Goal: Task Accomplishment & Management: Complete application form

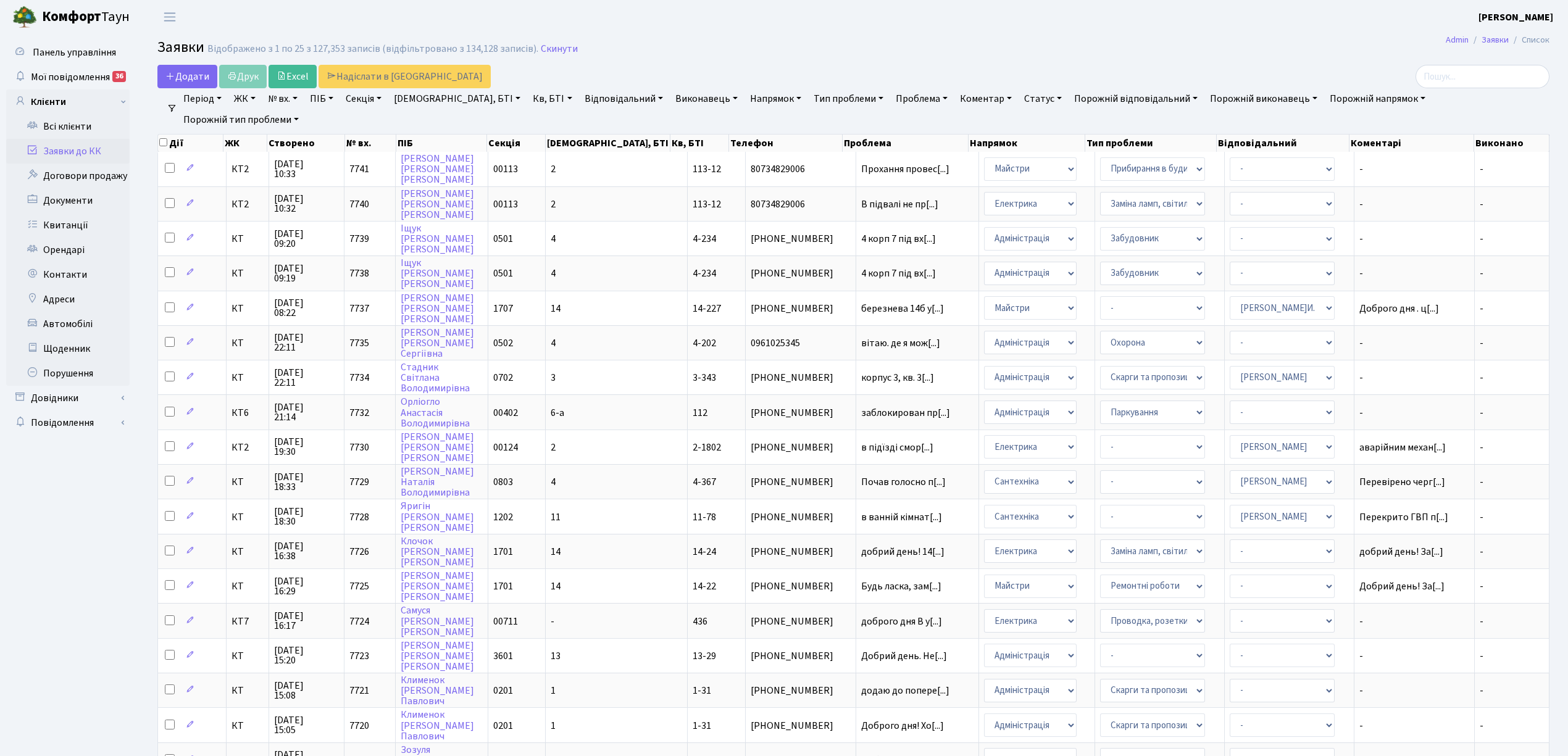
select select "25"
click at [551, 45] on link "Скинути" at bounding box center [559, 48] width 37 height 12
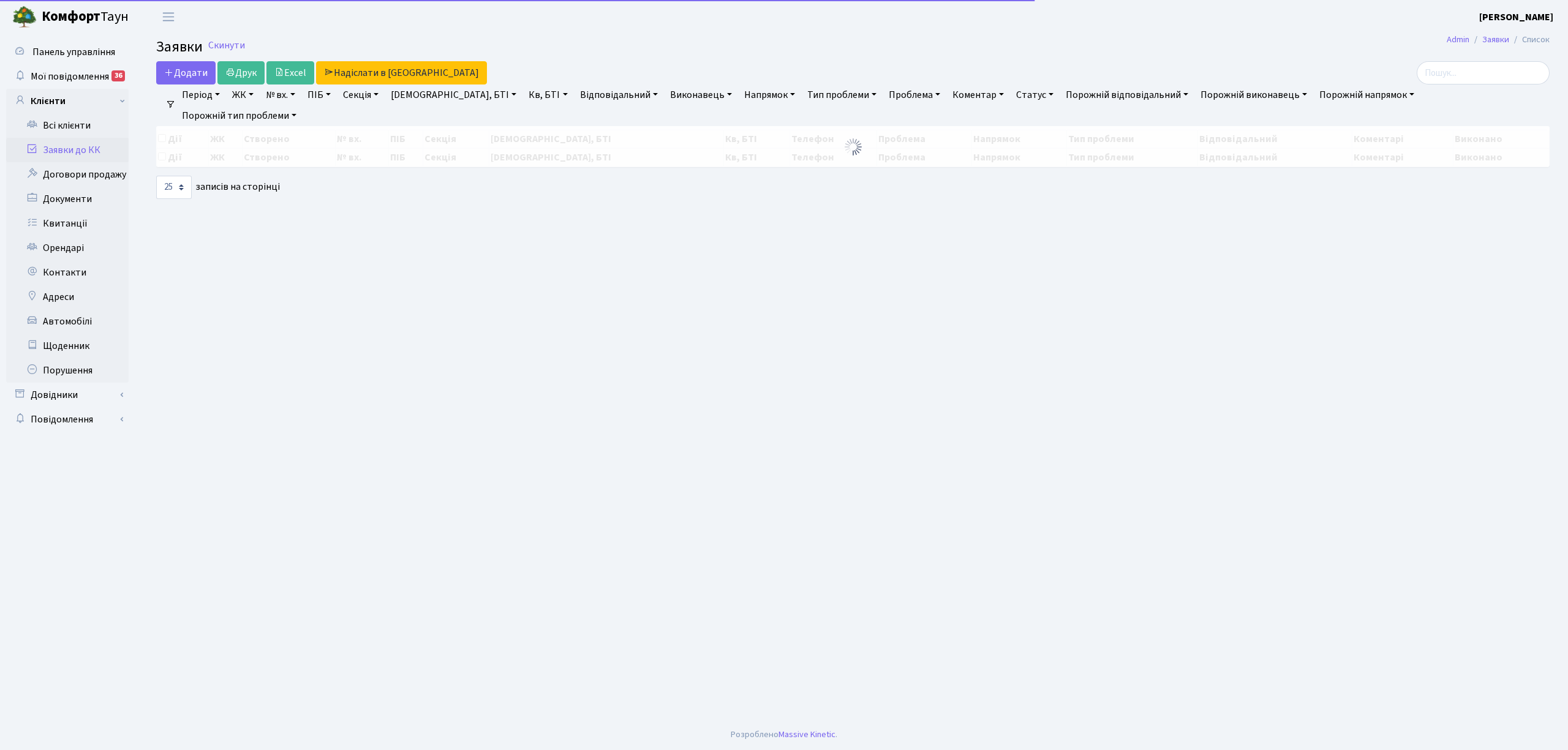
select select "25"
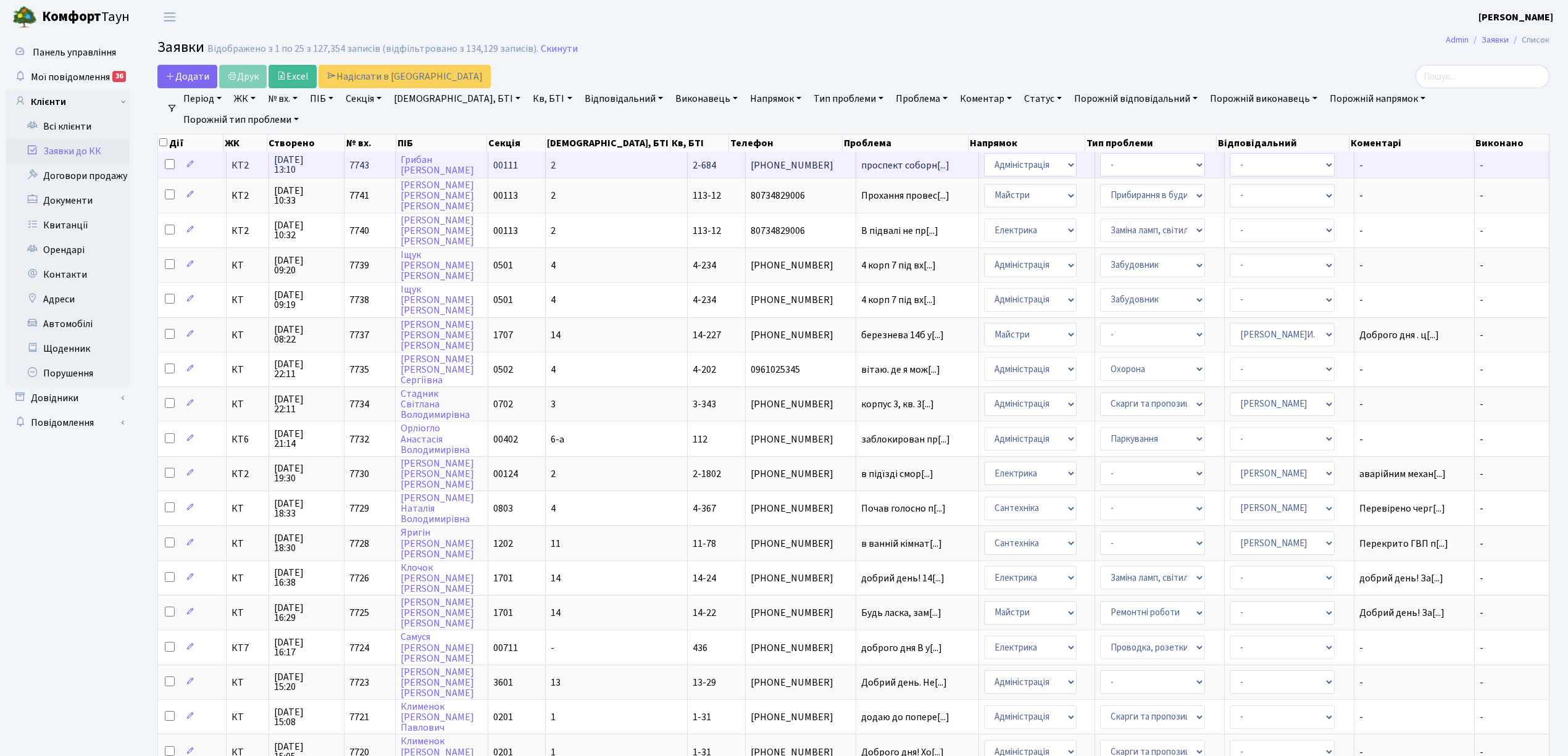
click at [475, 169] on td "Грибан Дмитро" at bounding box center [442, 165] width 93 height 26
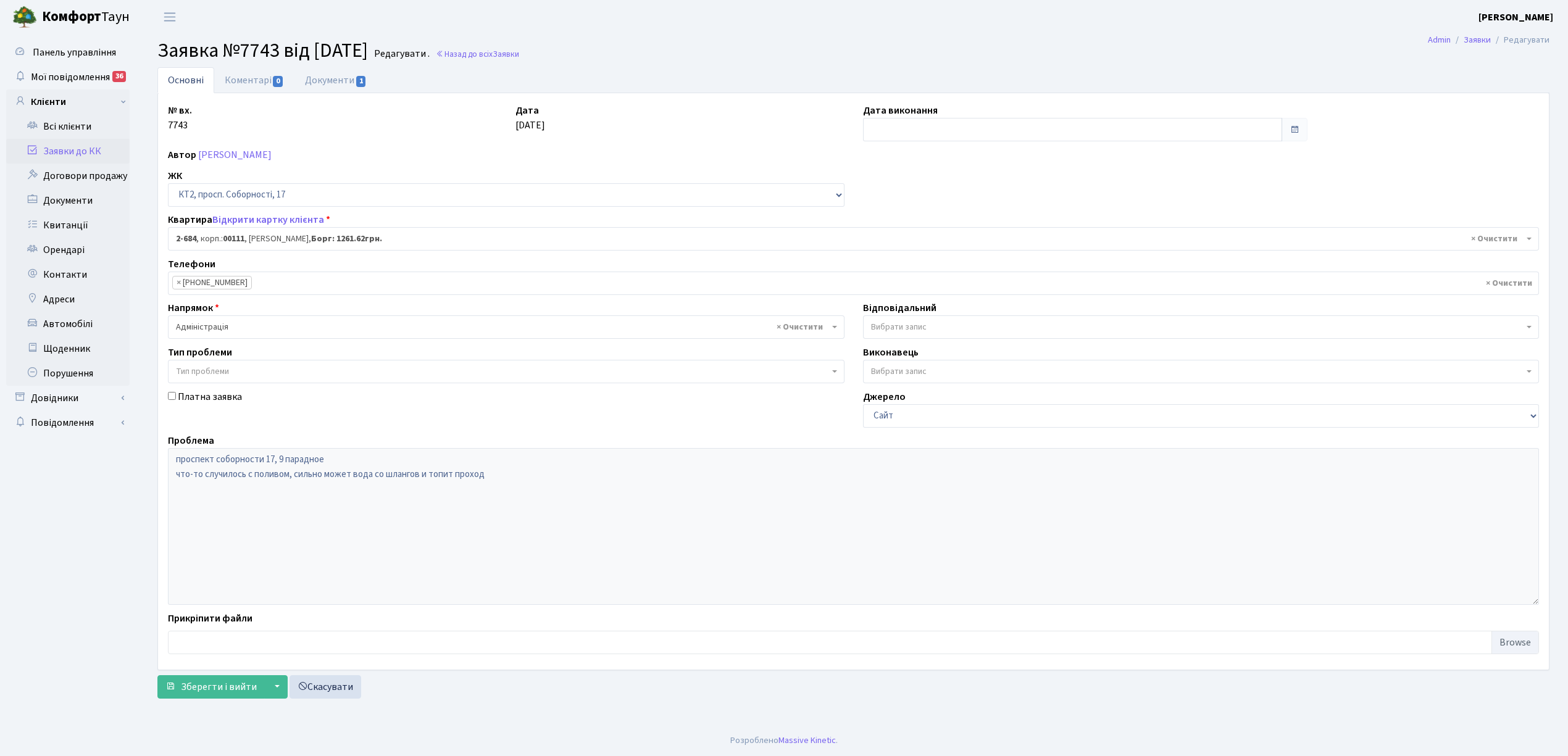
select select "15735"
click at [262, 81] on link "Коментарі 0" at bounding box center [254, 80] width 80 height 25
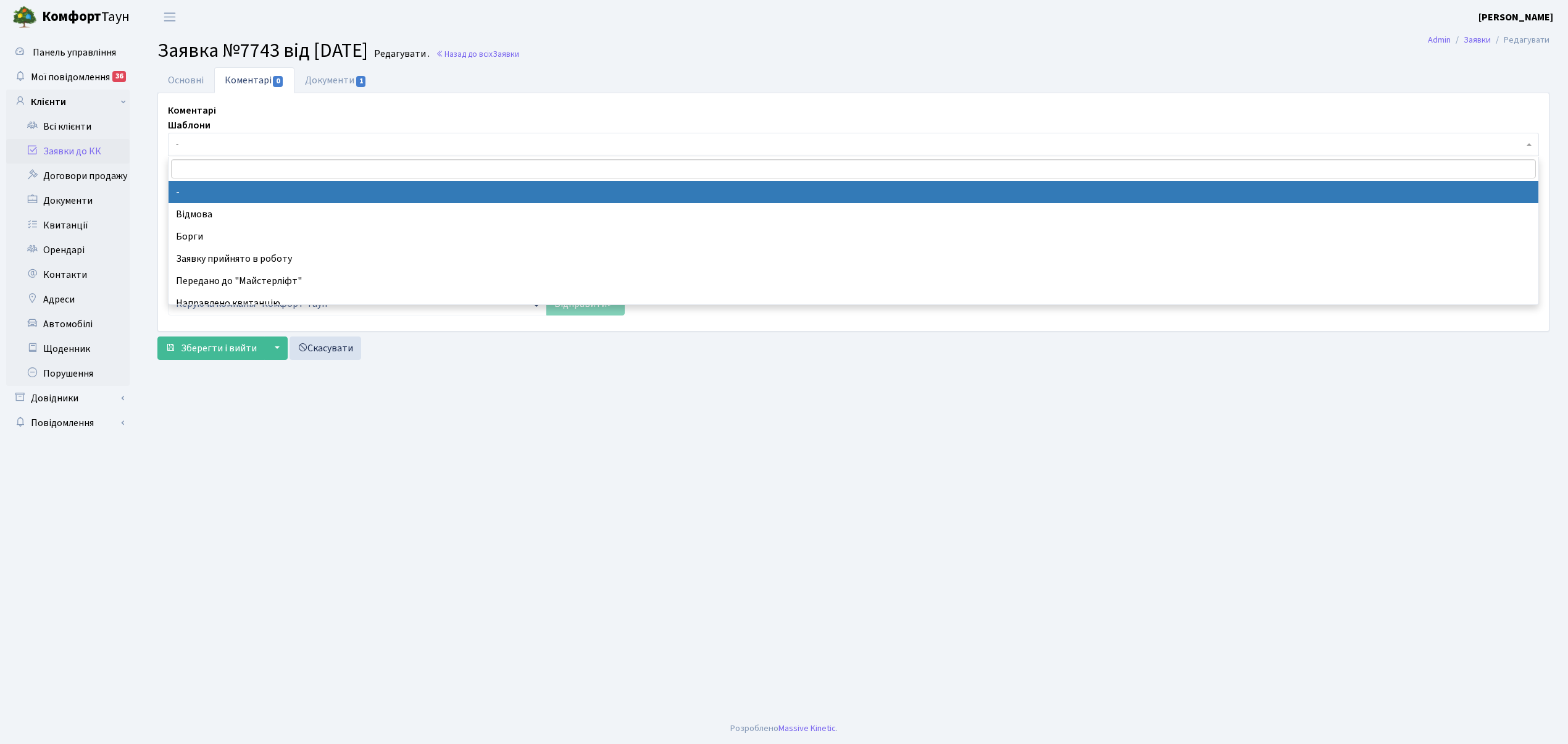
click at [223, 138] on span "-" at bounding box center [853, 144] width 1371 height 23
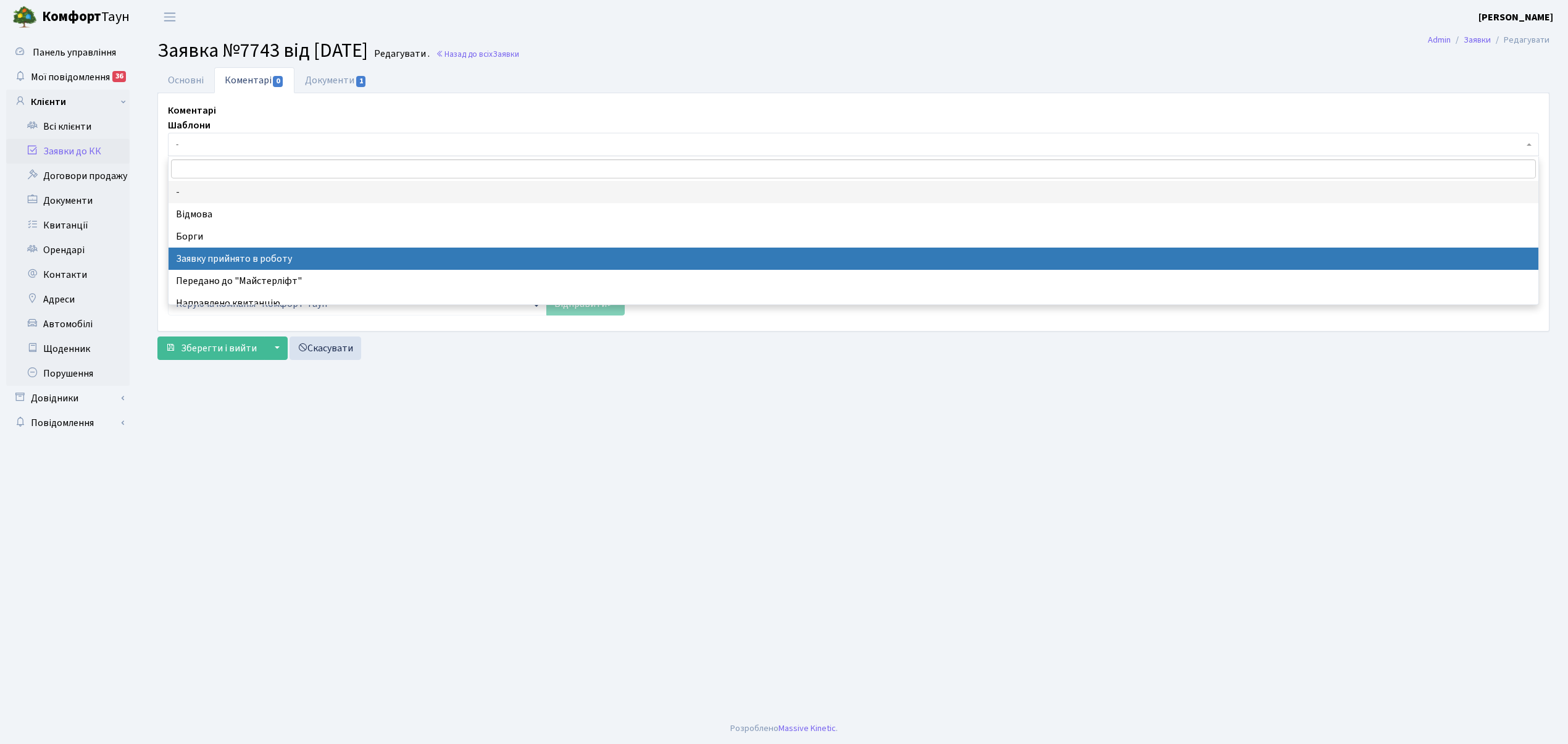
select select "7"
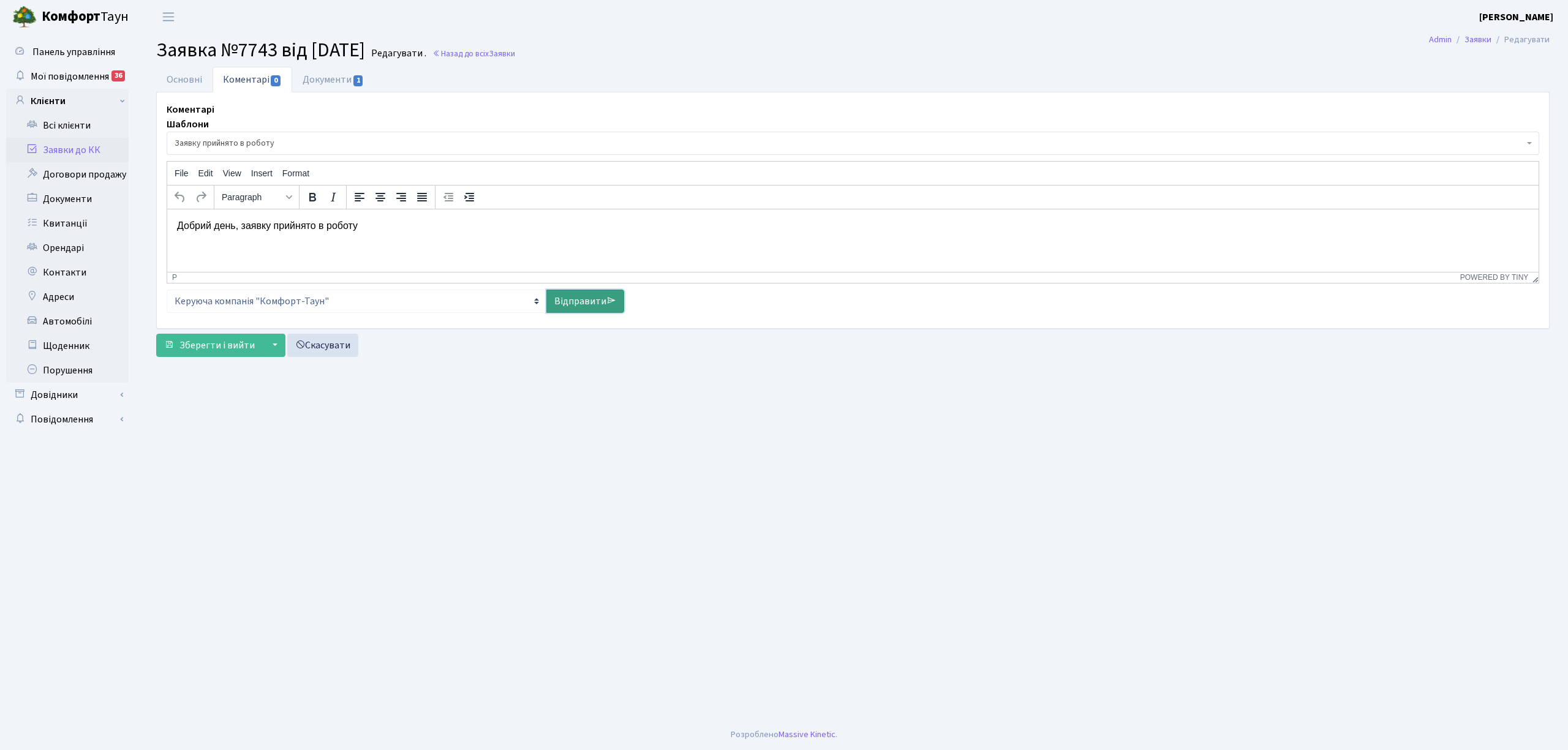
click at [561, 303] on link "Відправити" at bounding box center [585, 301] width 77 height 23
select select
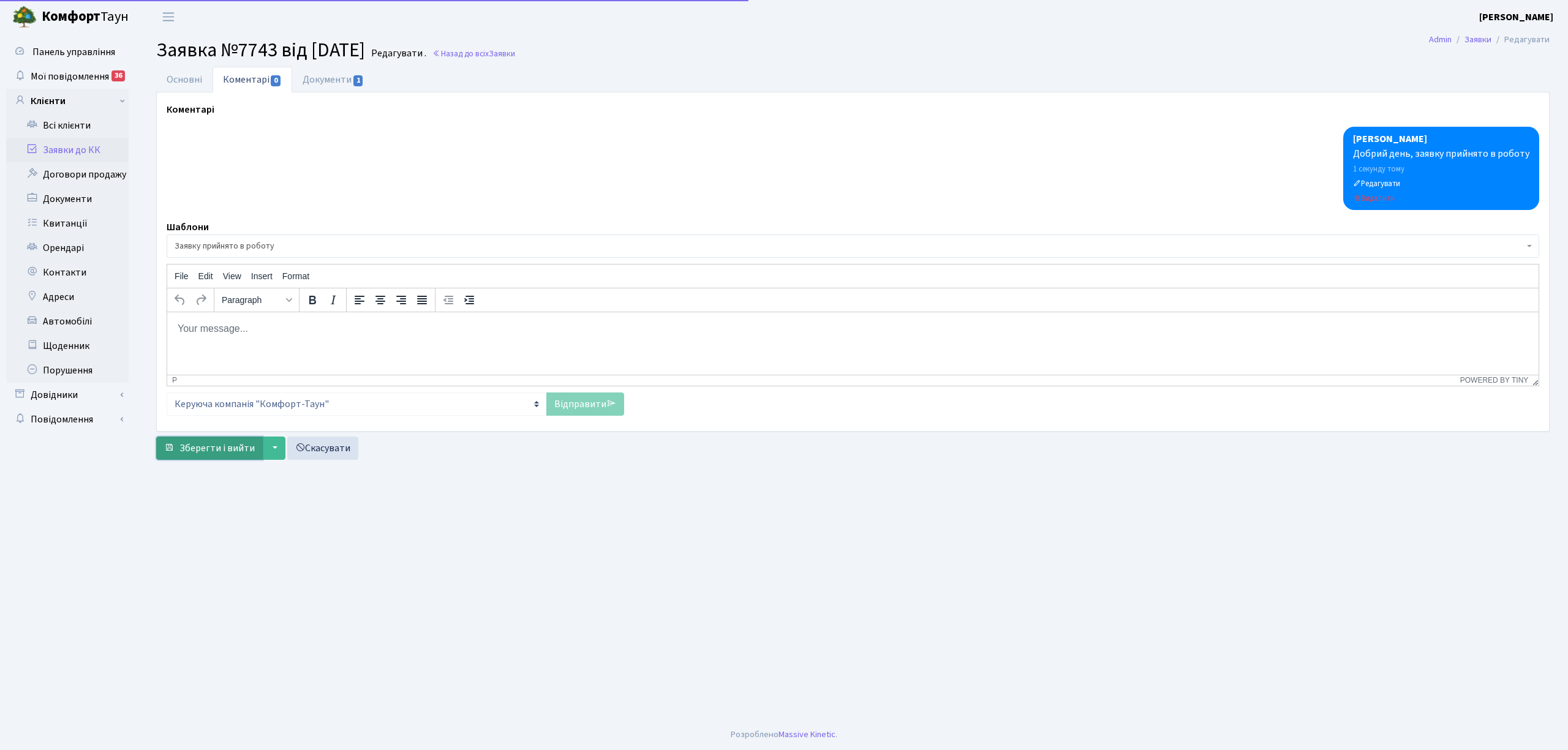
click at [197, 450] on span "Зберегти і вийти" at bounding box center [217, 447] width 75 height 13
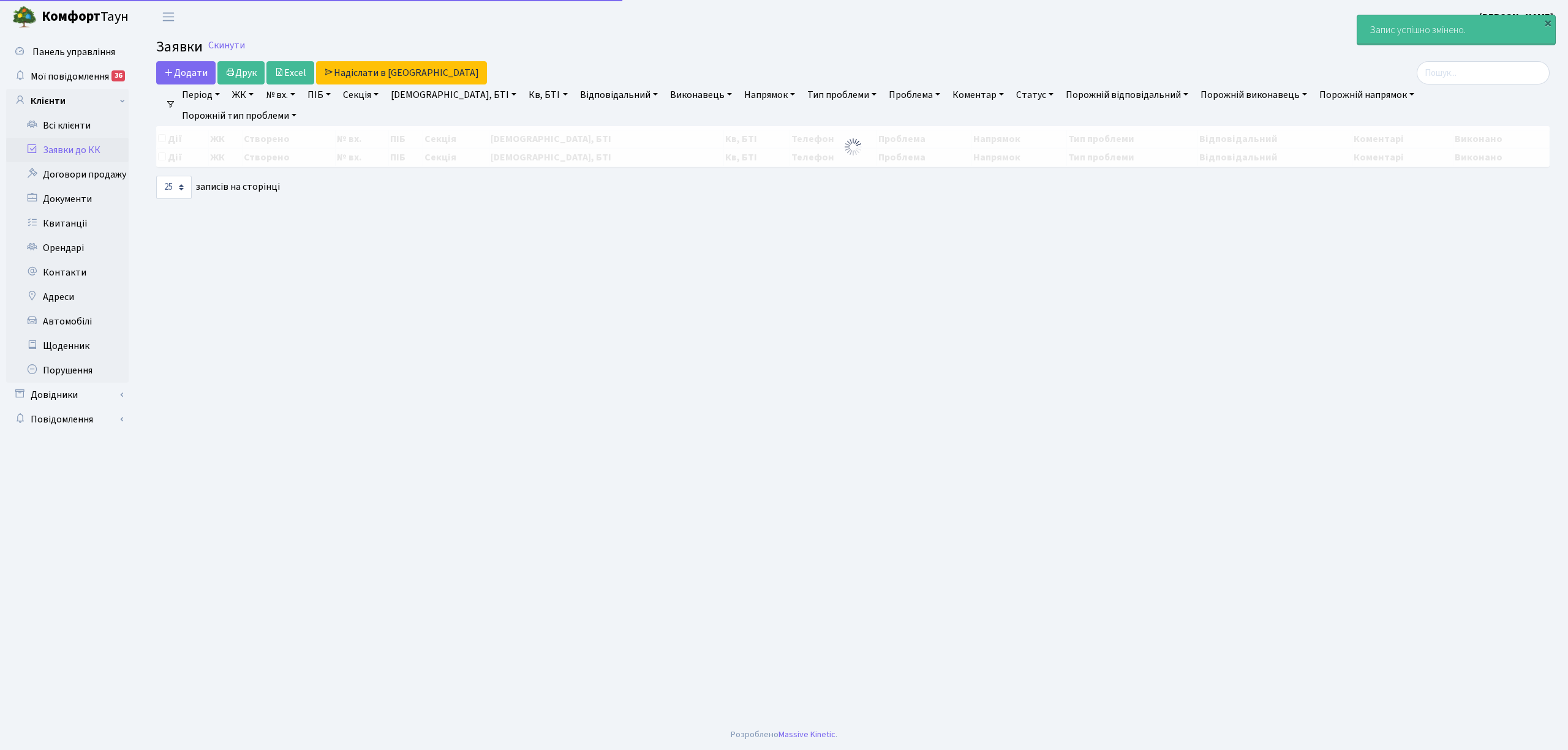
select select "25"
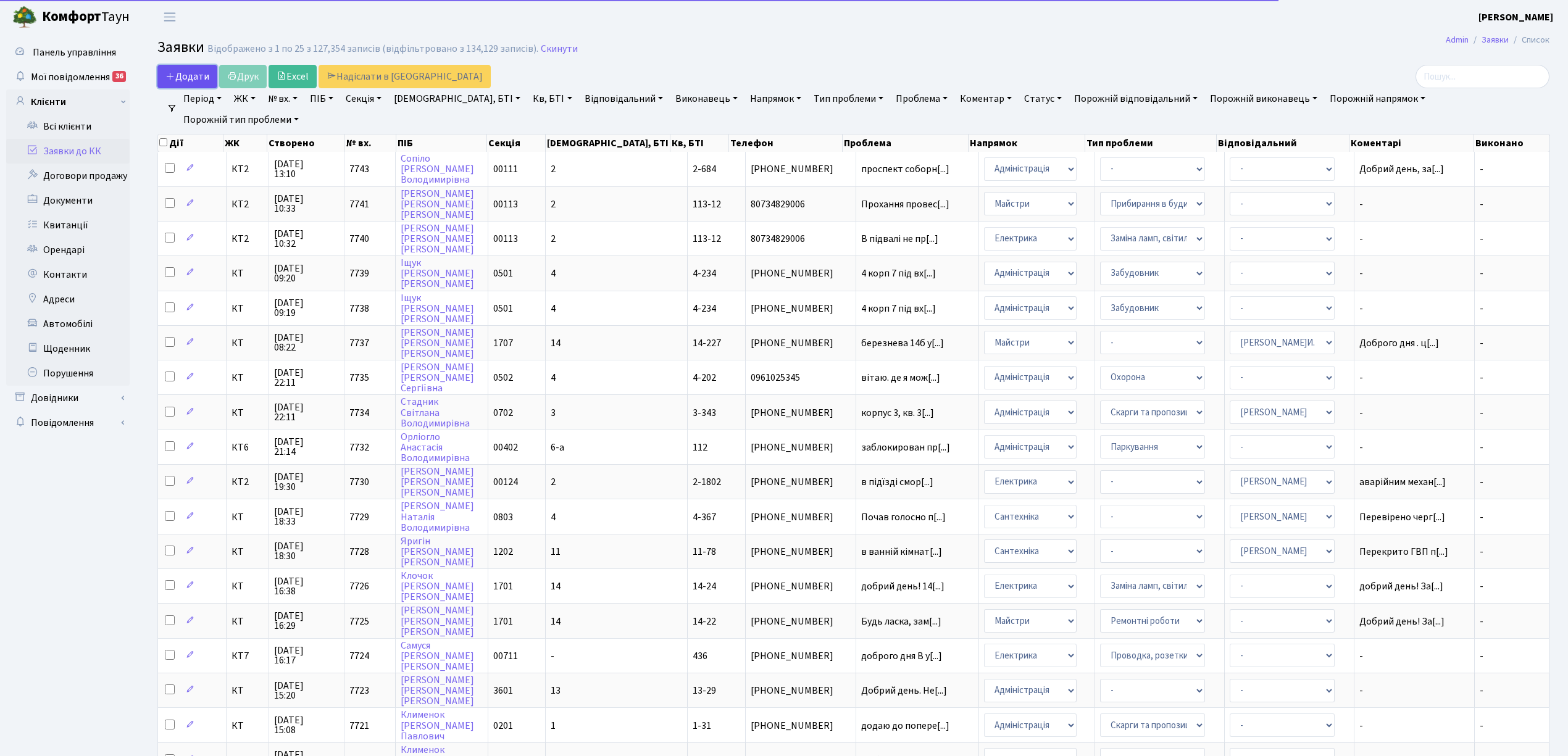
click at [180, 81] on span "Додати" at bounding box center [187, 76] width 44 height 13
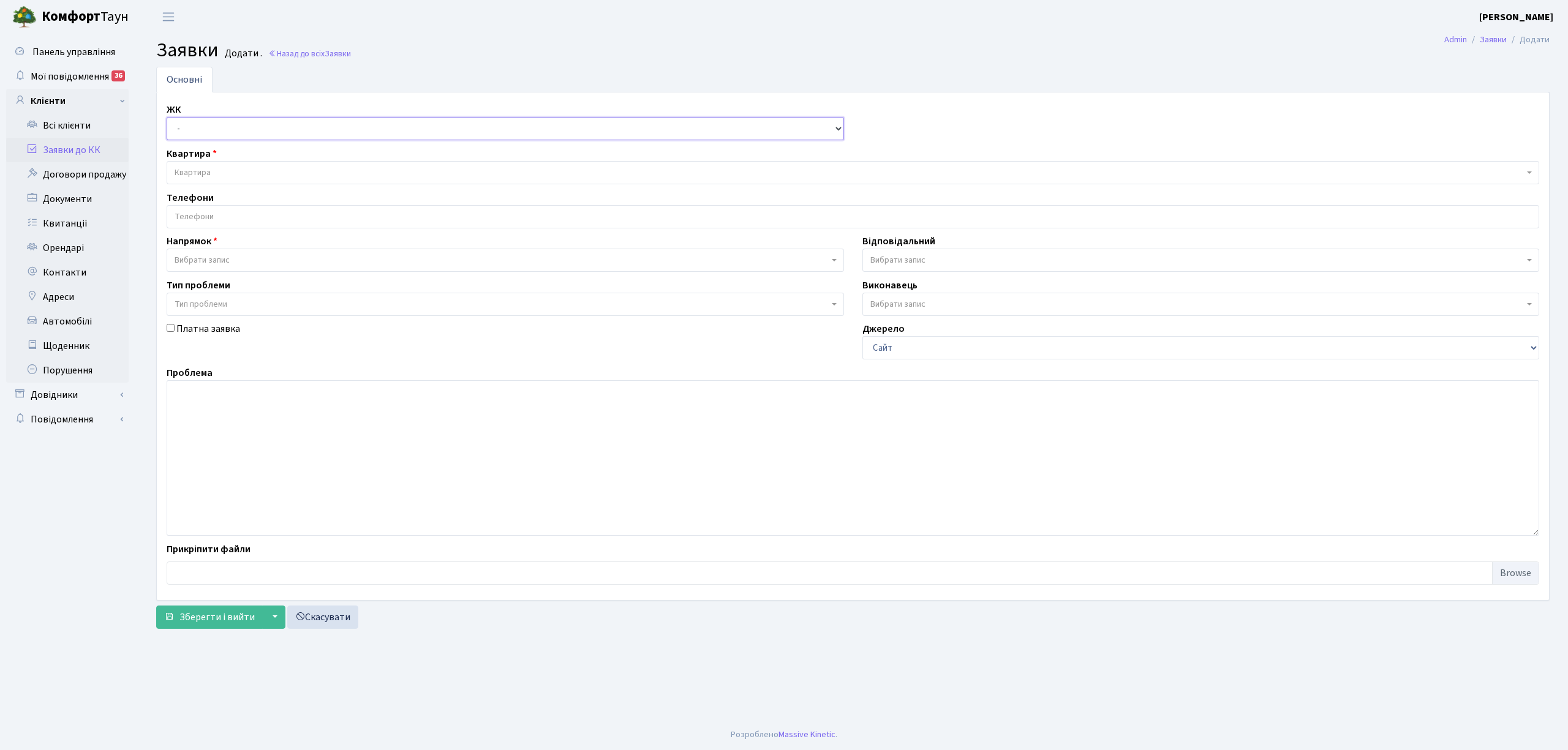
drag, startPoint x: 197, startPoint y: 128, endPoint x: 199, endPoint y: 133, distance: 5.4
click at [197, 128] on select "- КТ, вул. Регенераторна, 4 КТ2, просп. [STREET_ADDRESS] [STREET_ADDRESS] [PERS…" at bounding box center [505, 128] width 678 height 23
select select "271"
click at [166, 118] on select "- КТ, вул. Регенераторна, 4 КТ2, просп. [STREET_ADDRESS] [STREET_ADDRESS] [PERS…" at bounding box center [505, 128] width 678 height 23
select select
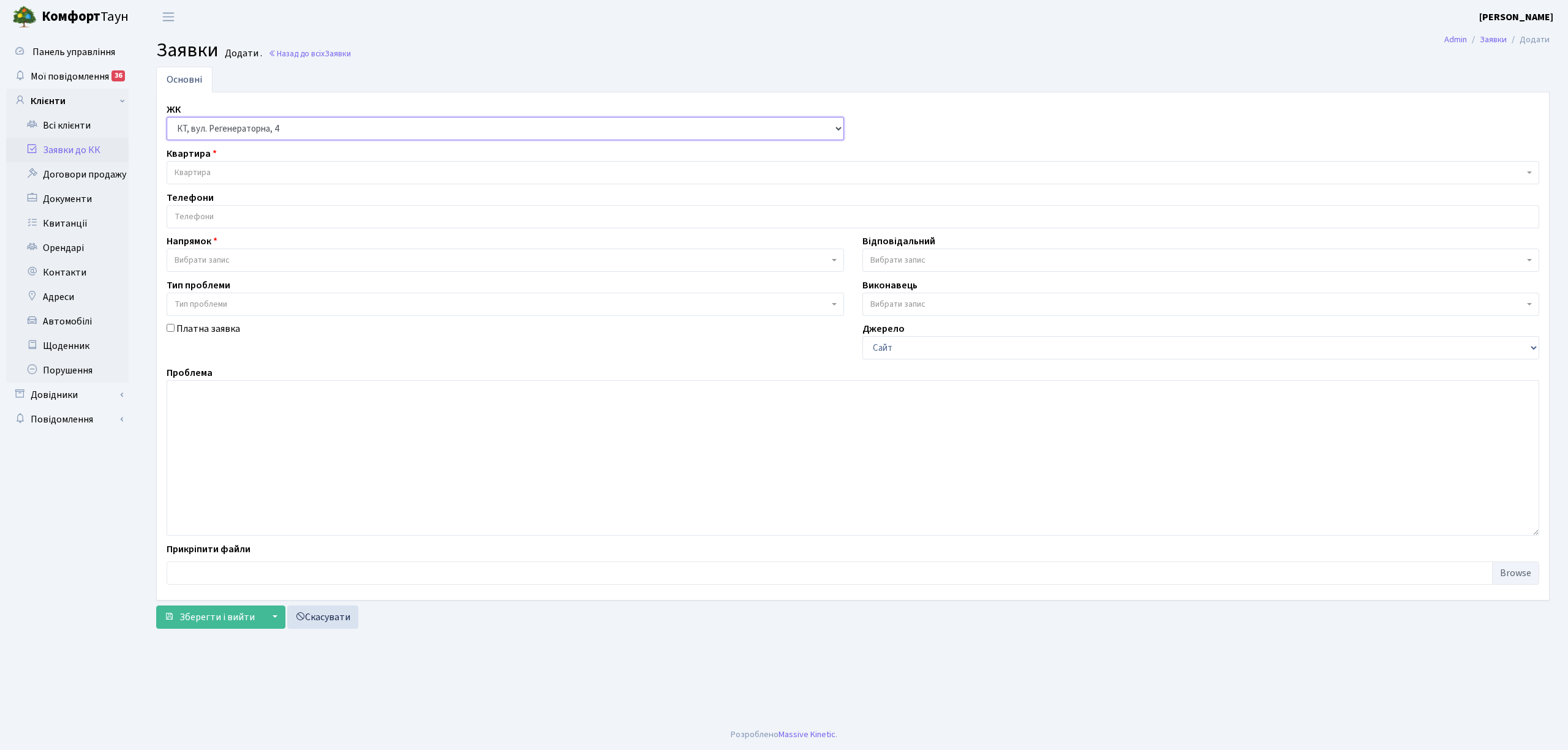
select select
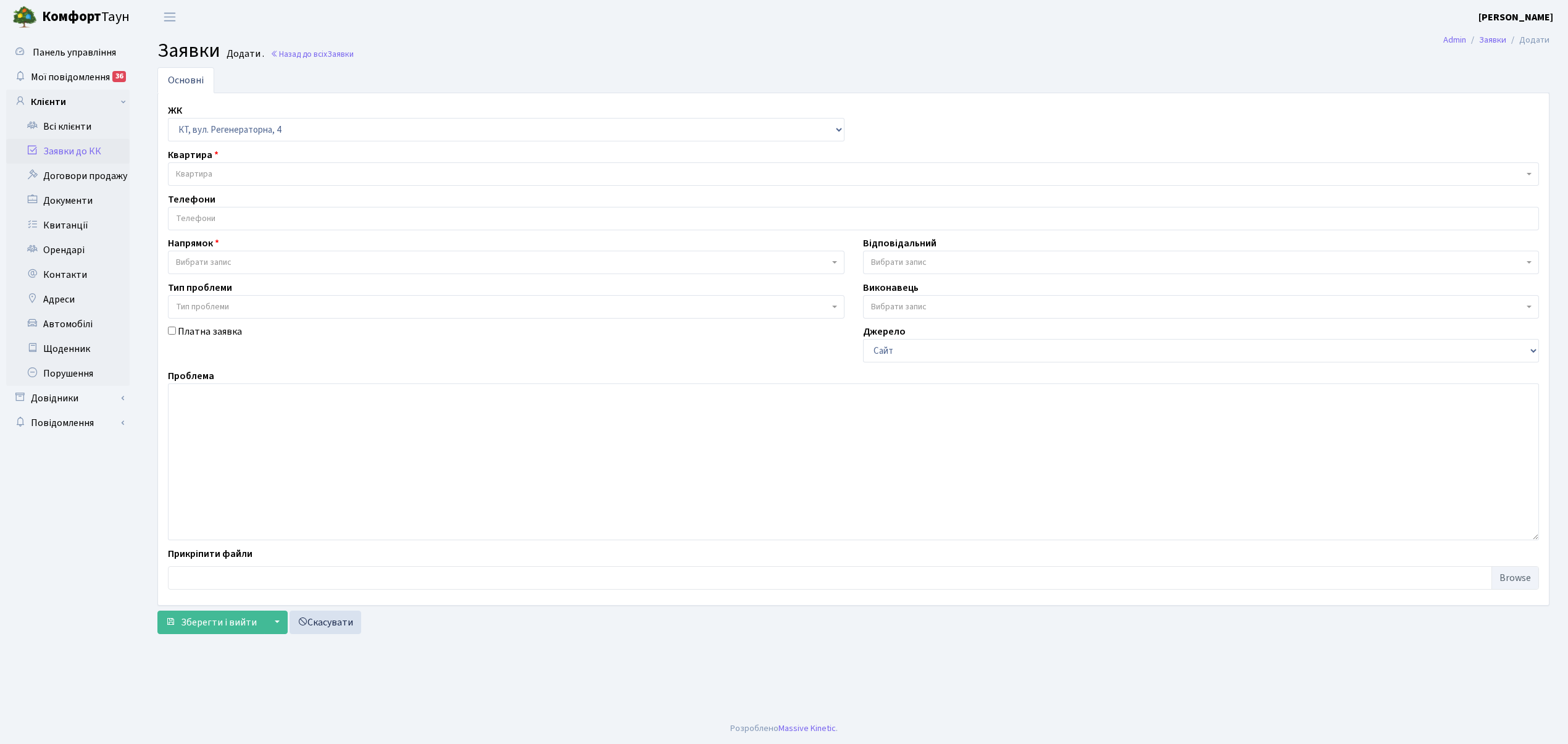
click at [204, 164] on span "Квартира" at bounding box center [853, 174] width 1371 height 23
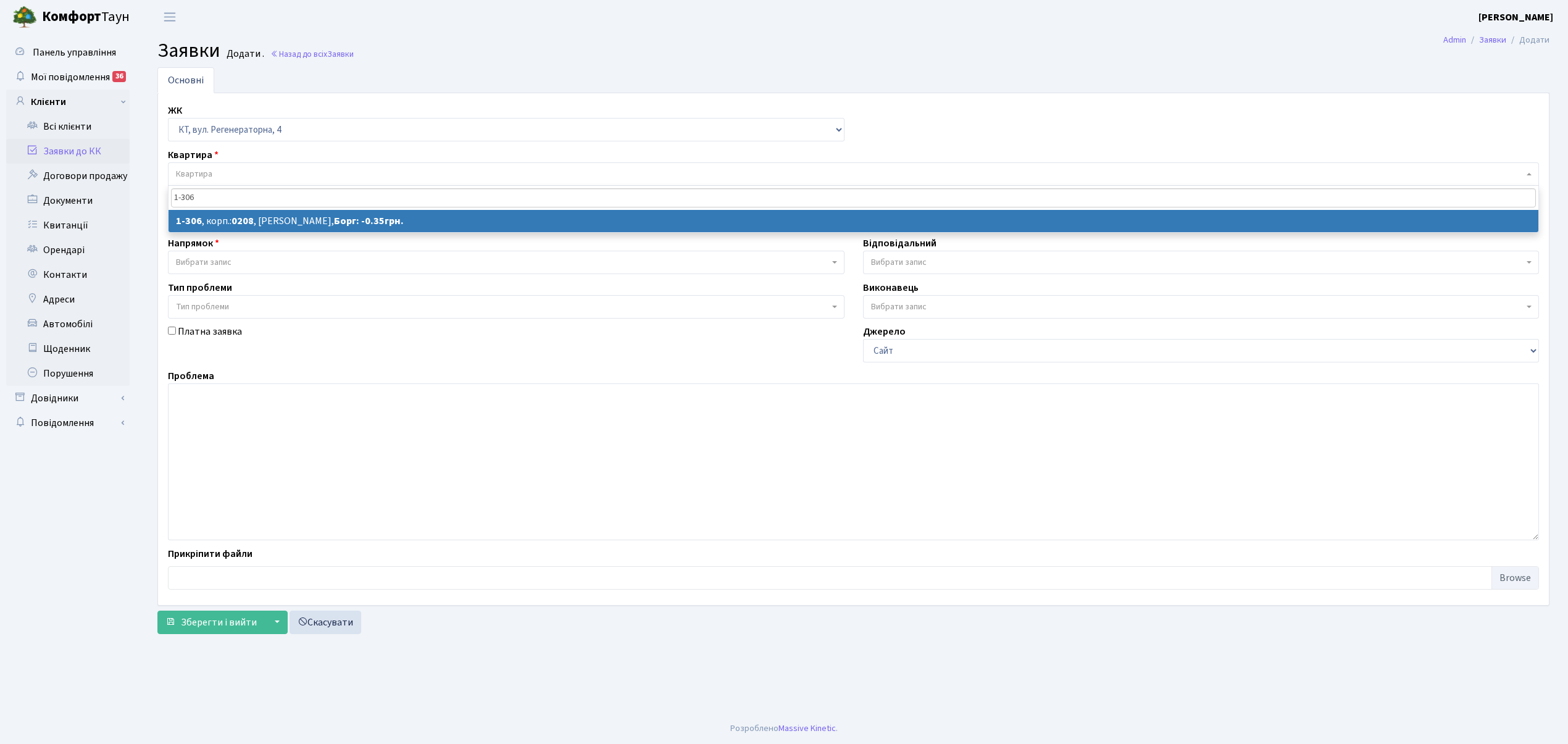
type input "1-306"
select select
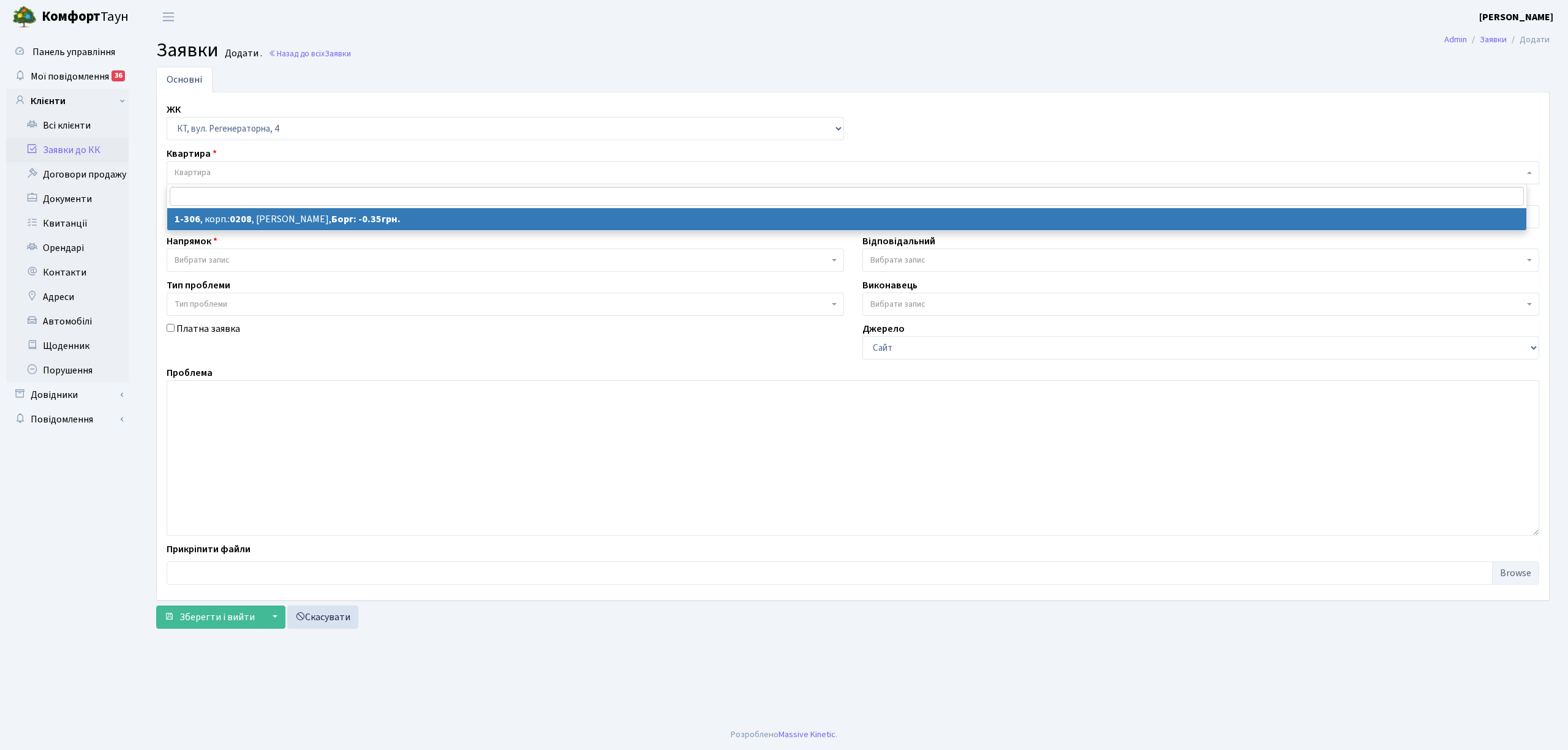
select select "306"
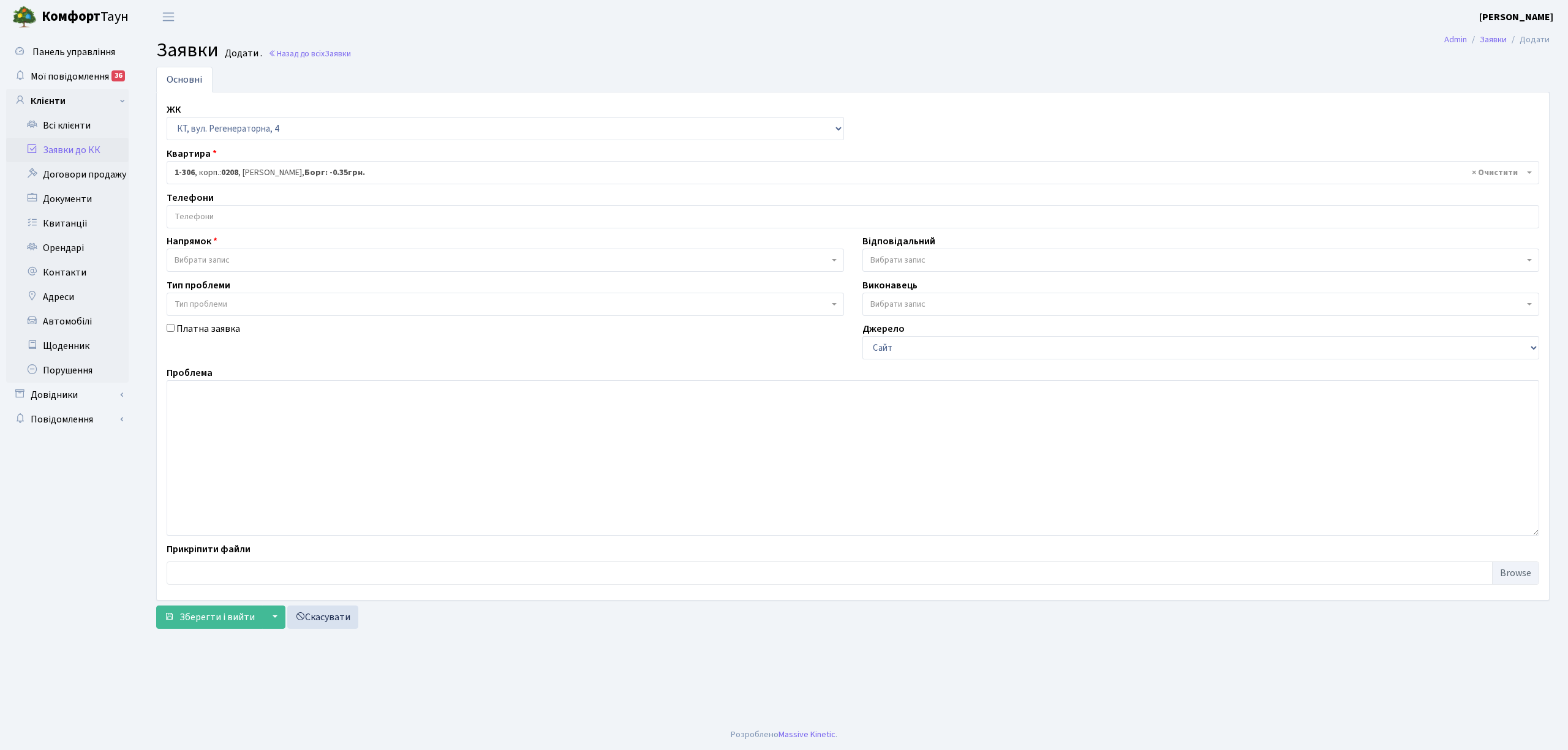
click at [268, 218] on input "search" at bounding box center [853, 217] width 1371 height 22
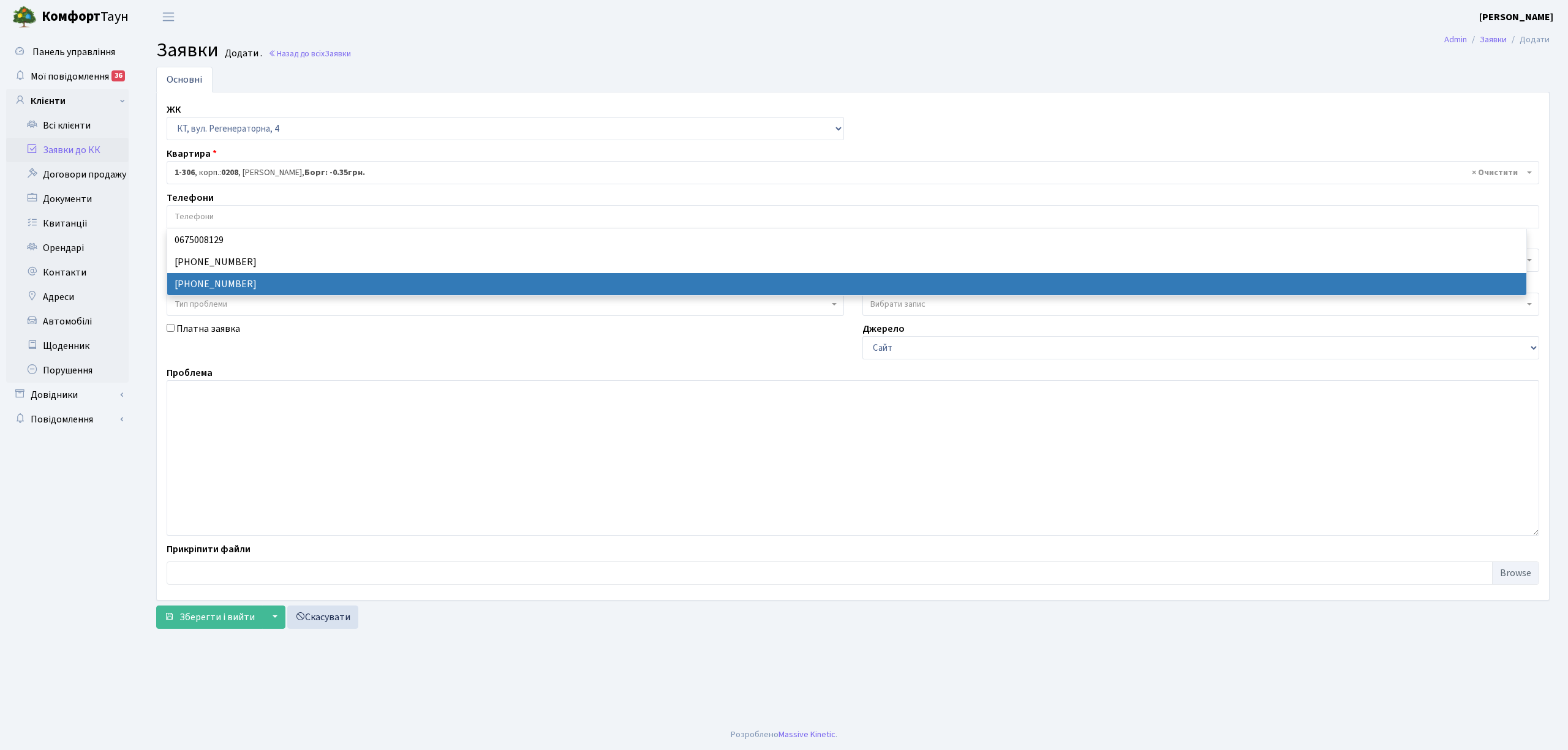
select select "11842"
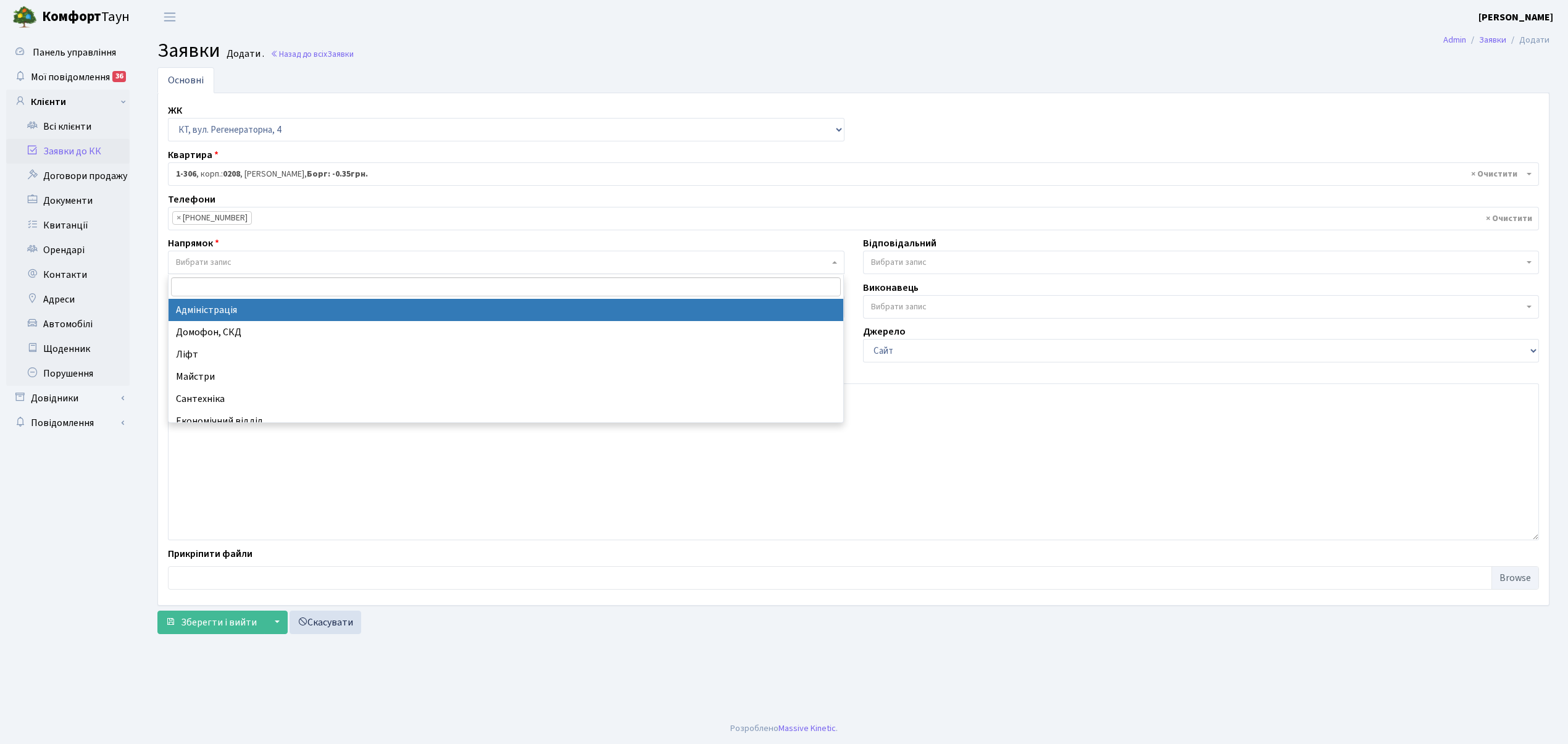
click at [233, 261] on span "Вибрати запис" at bounding box center [502, 262] width 653 height 12
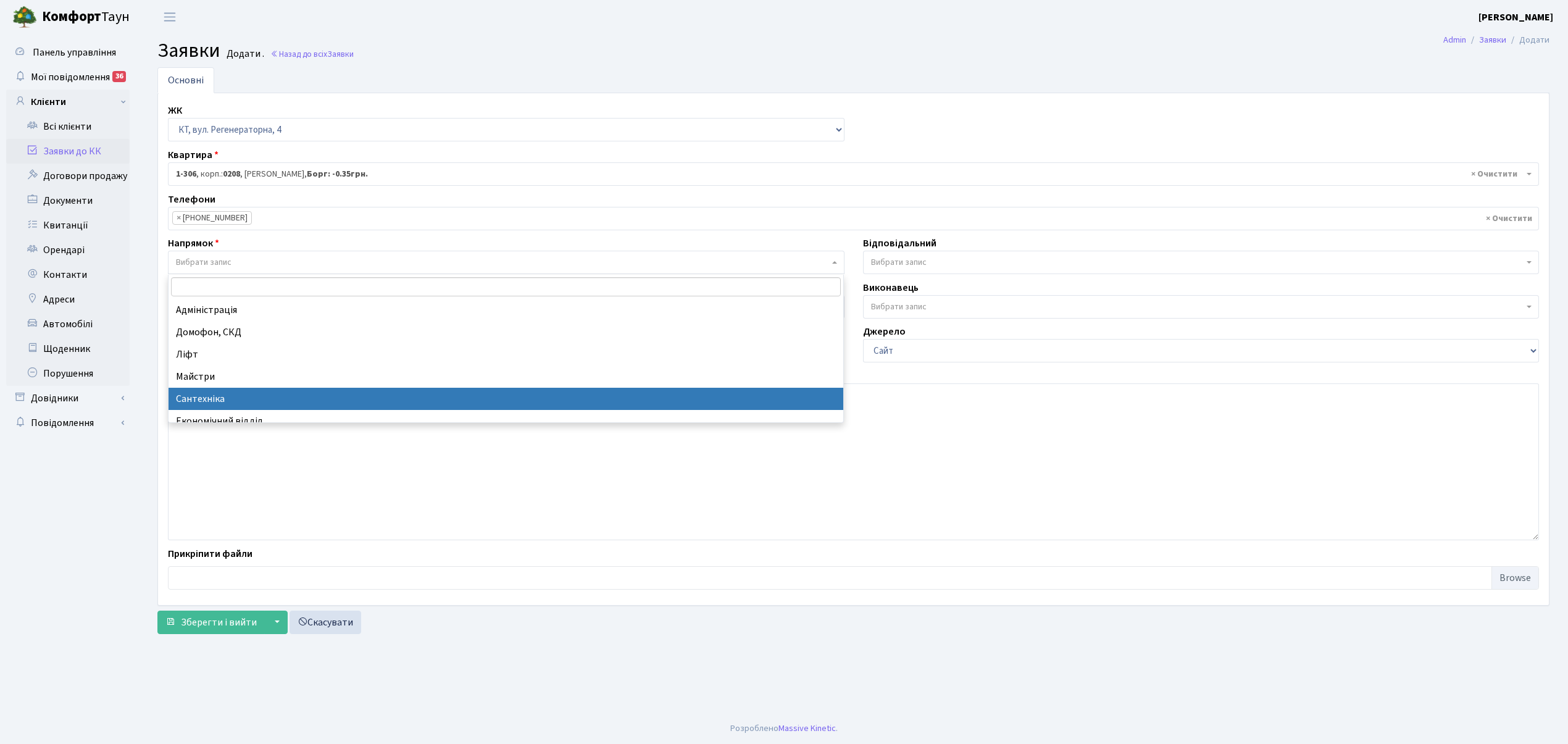
select select "2"
select select
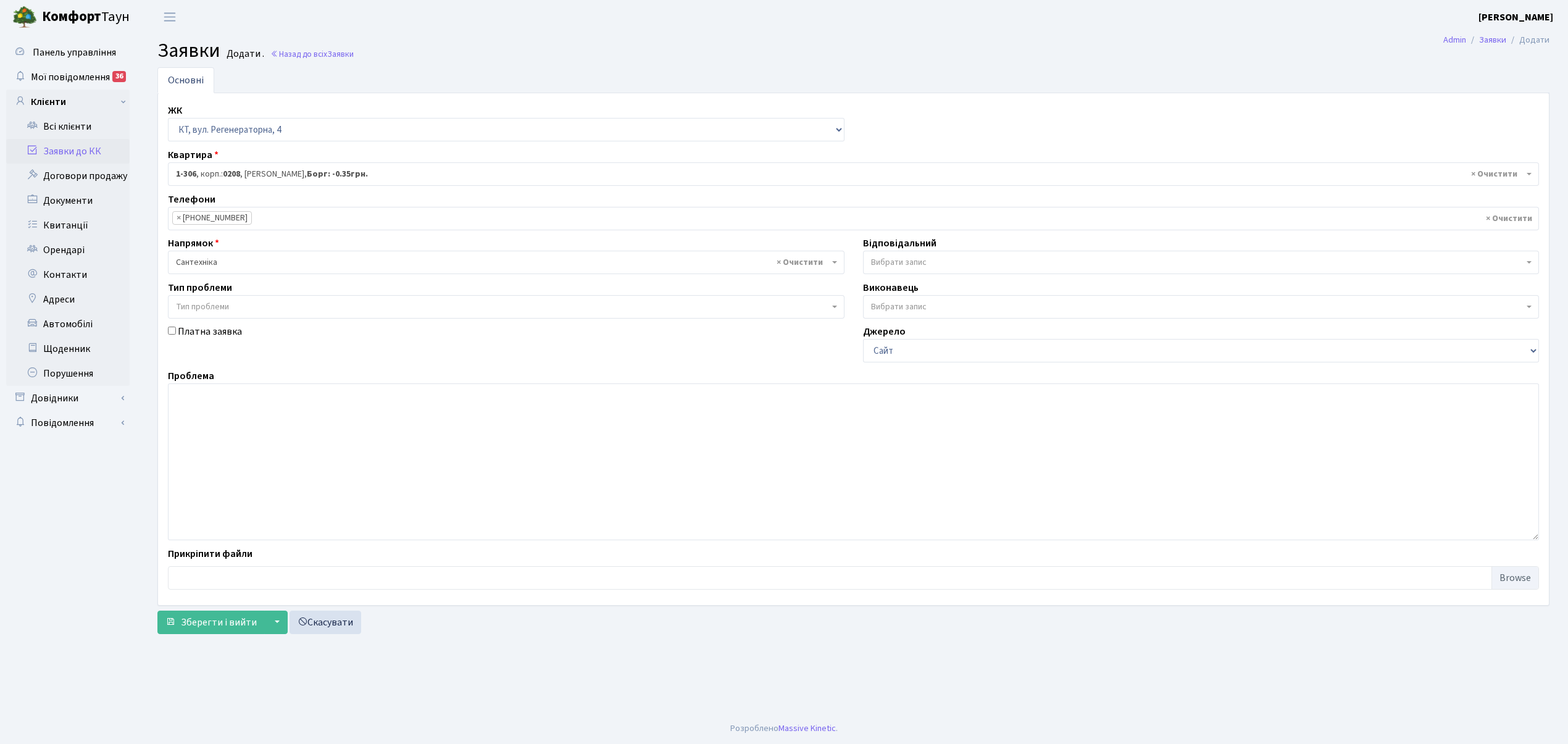
click at [924, 253] on span "Вибрати запис" at bounding box center [1201, 262] width 677 height 23
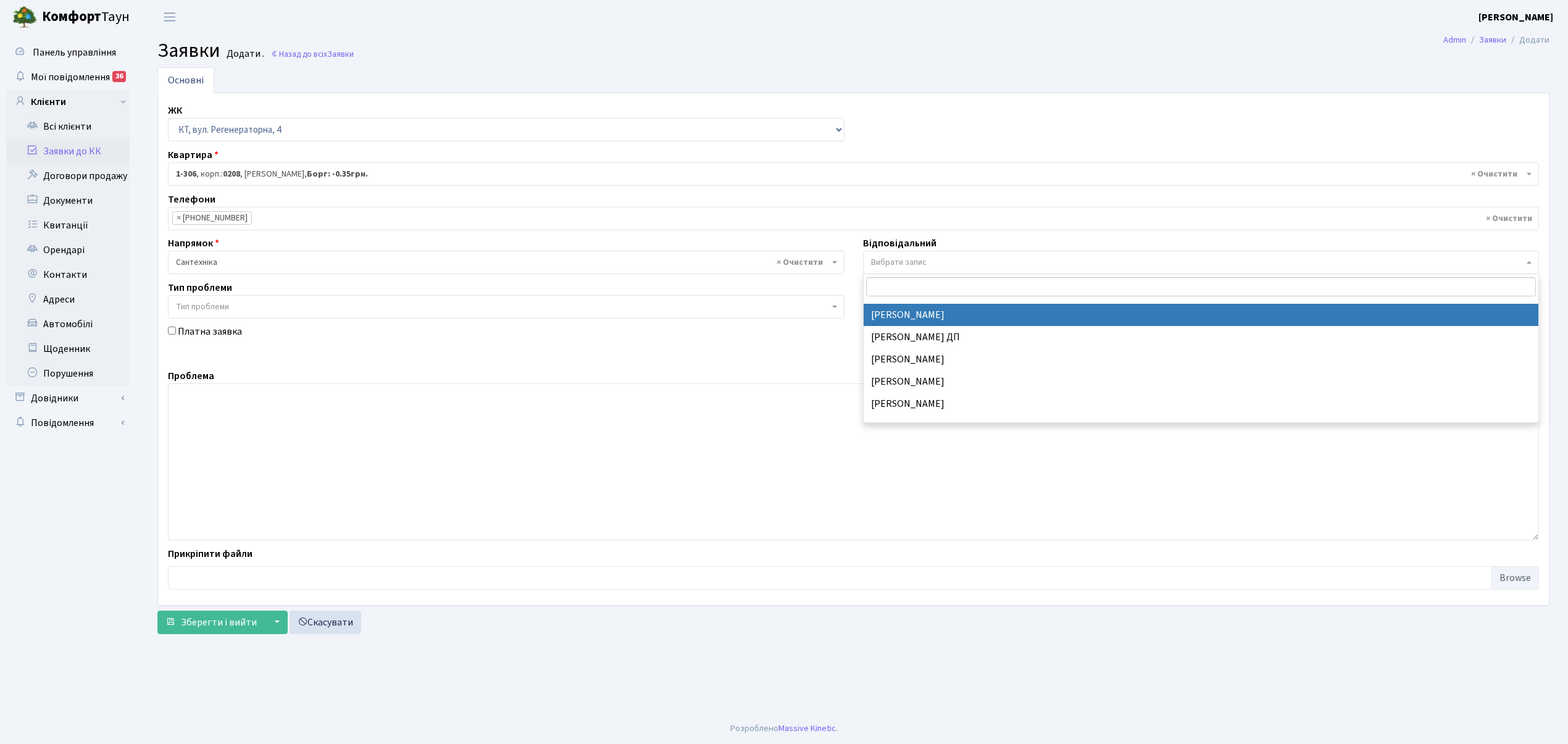
scroll to position [576, 0]
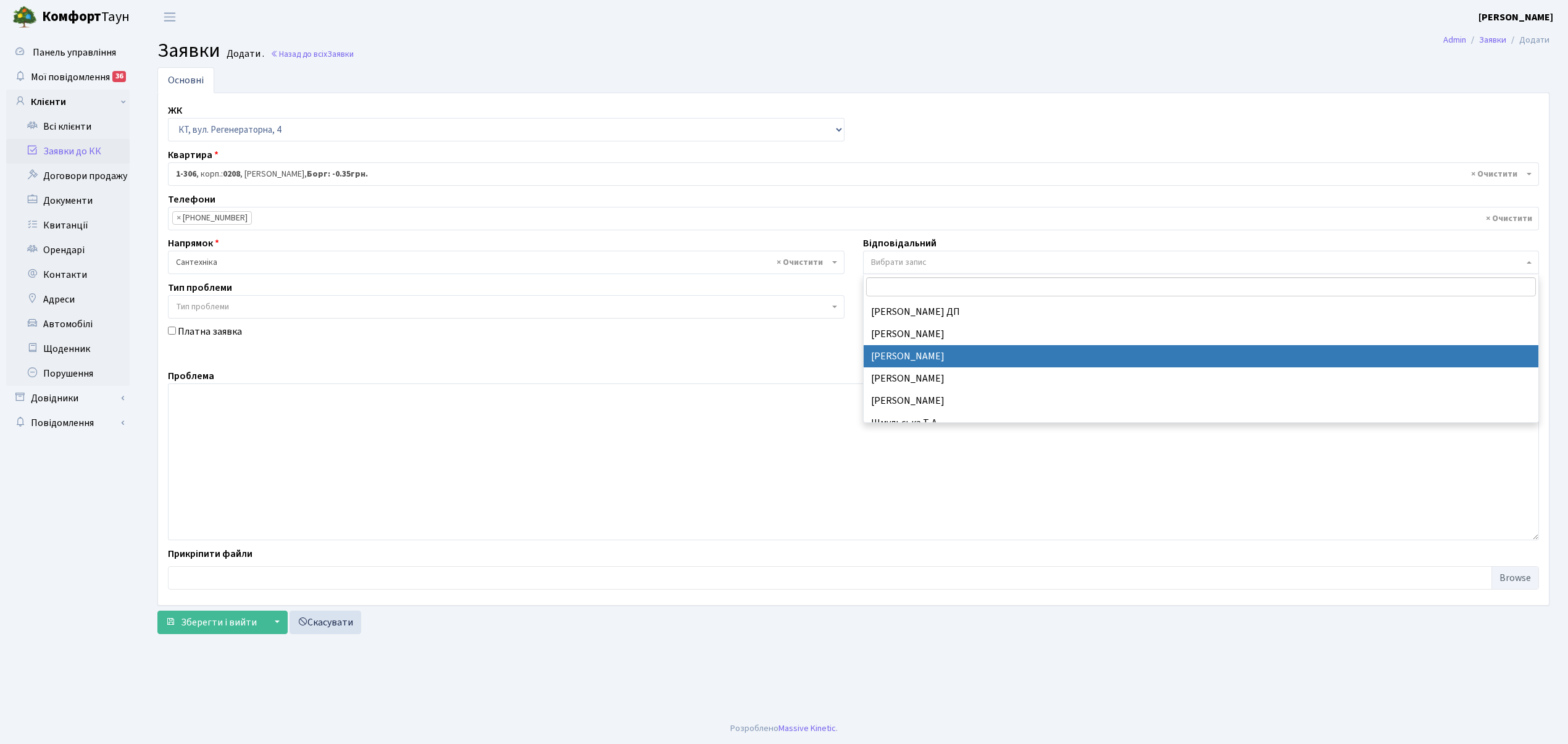
drag, startPoint x: 908, startPoint y: 336, endPoint x: 390, endPoint y: 436, distance: 527.6
select select "67"
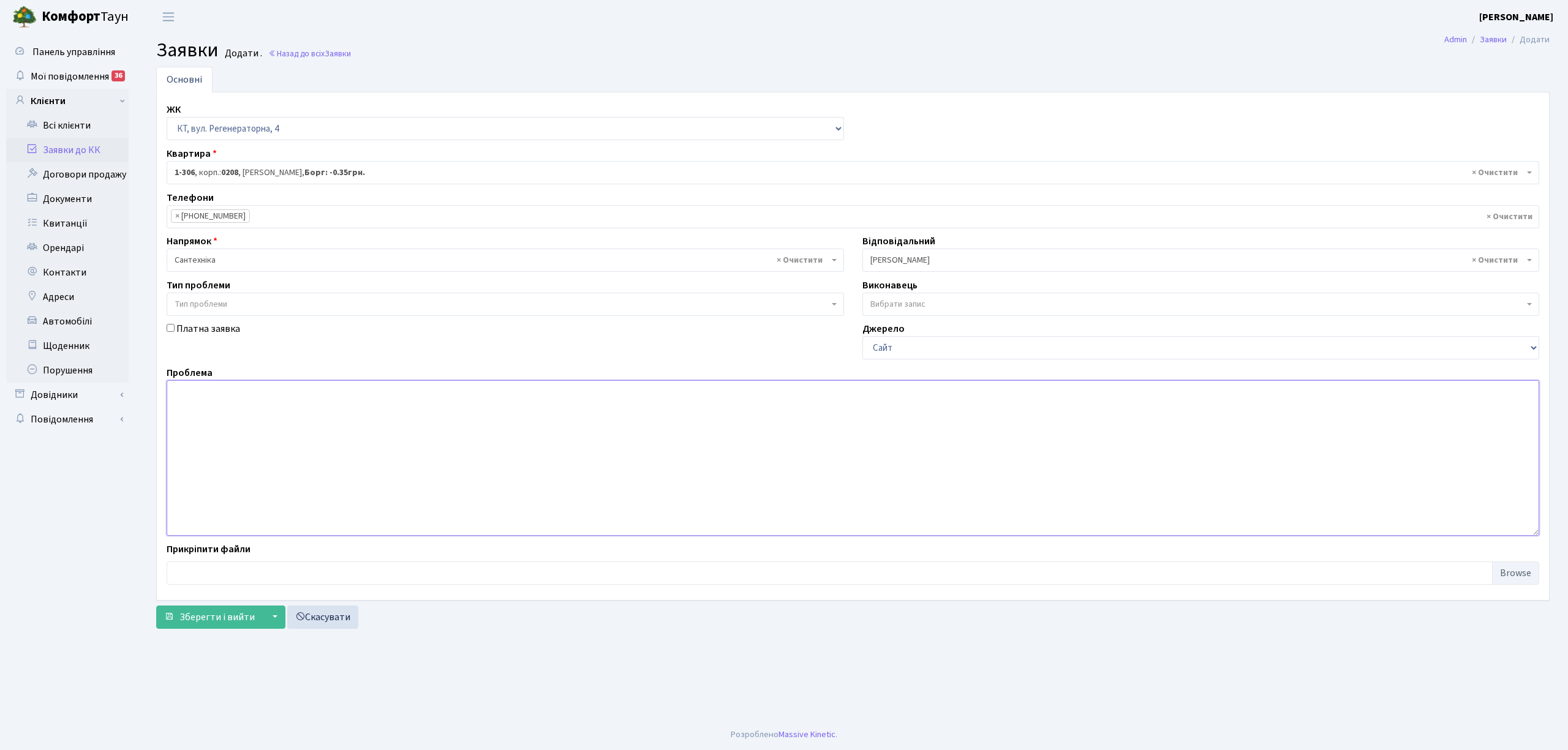
click at [194, 406] on textarea at bounding box center [853, 457] width 1373 height 156
drag, startPoint x: 231, startPoint y: 394, endPoint x: 197, endPoint y: 400, distance: 34.5
click at [197, 400] on textarea "В кв. выбыло" at bounding box center [853, 457] width 1373 height 156
drag, startPoint x: 236, startPoint y: 393, endPoint x: 245, endPoint y: 397, distance: 9.8
click at [245, 397] on textarea "В кв. пропало св вітло" at bounding box center [853, 457] width 1373 height 156
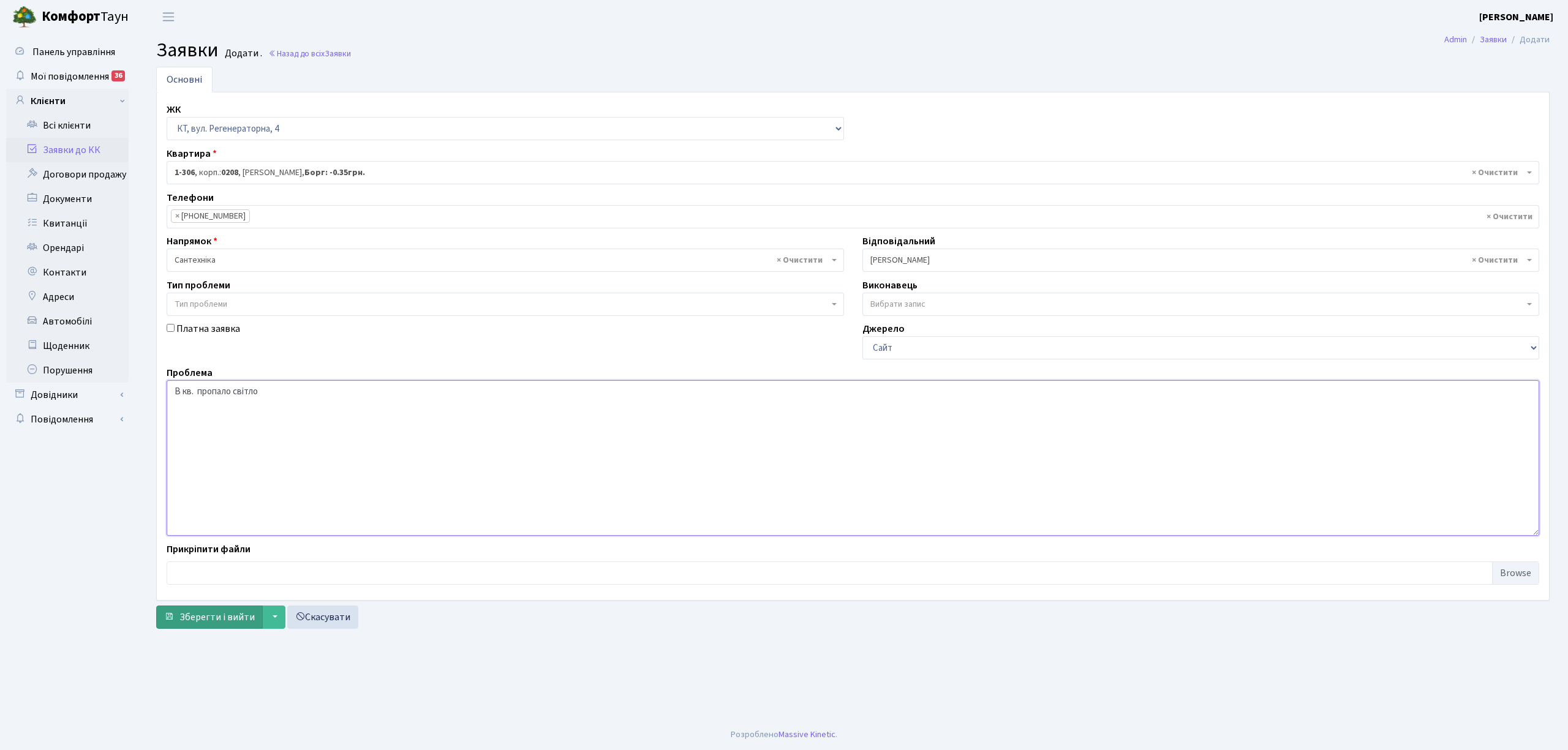
type textarea "В кв. пропало світло"
click at [223, 622] on span "Зберегти і вийти" at bounding box center [217, 617] width 75 height 13
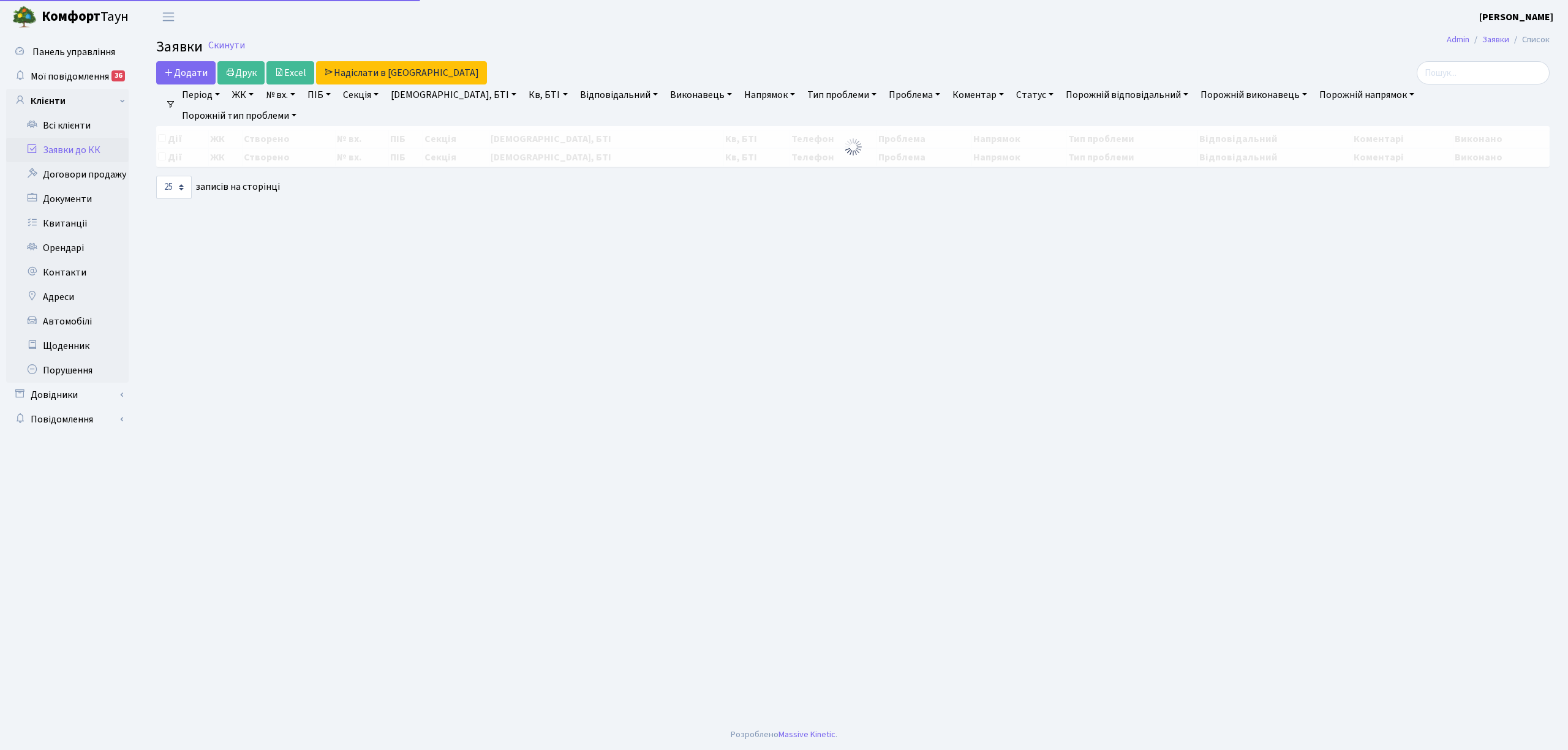
select select "25"
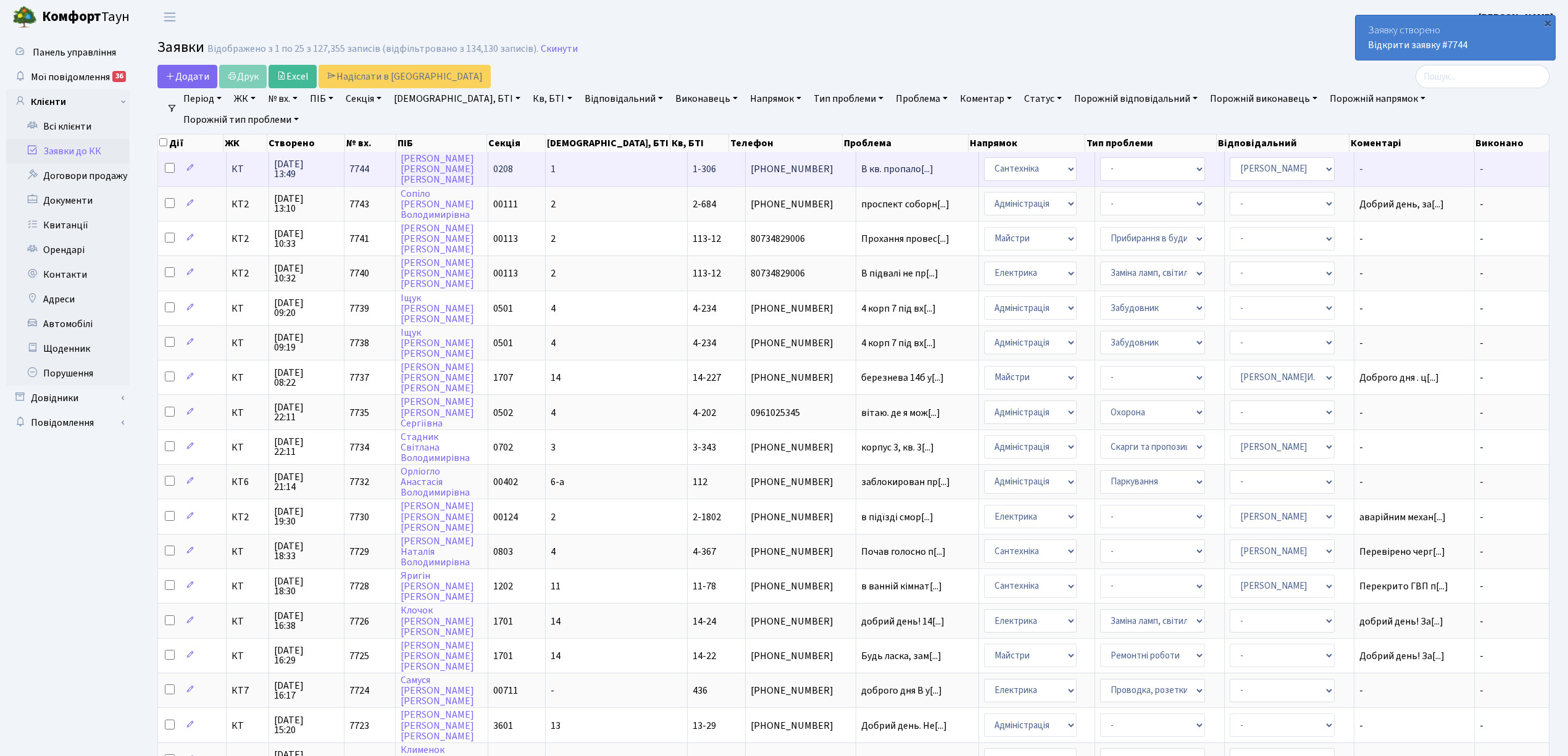
click at [212, 161] on td at bounding box center [193, 169] width 69 height 34
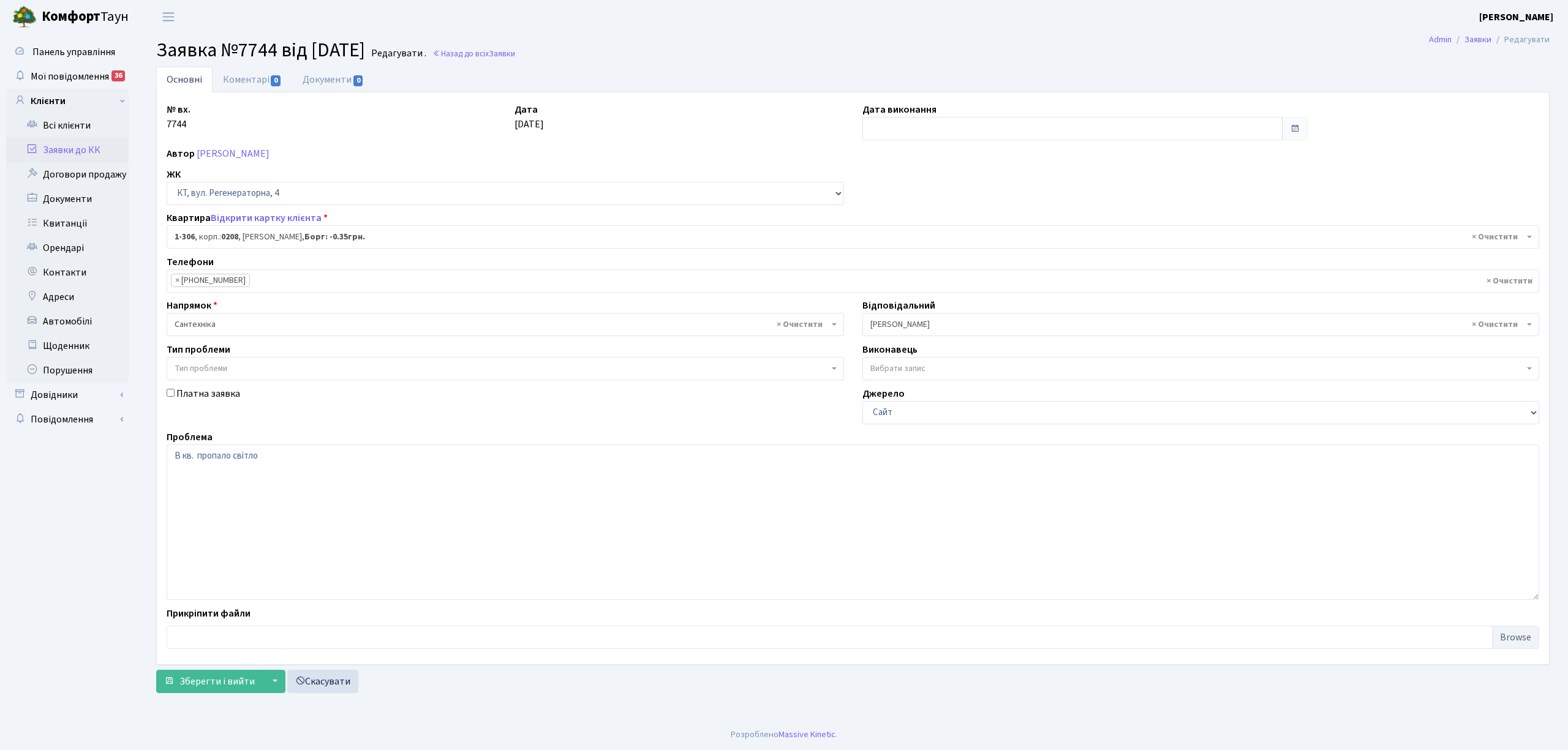
select select "306"
click at [242, 77] on link "Коментарі 0" at bounding box center [252, 79] width 80 height 25
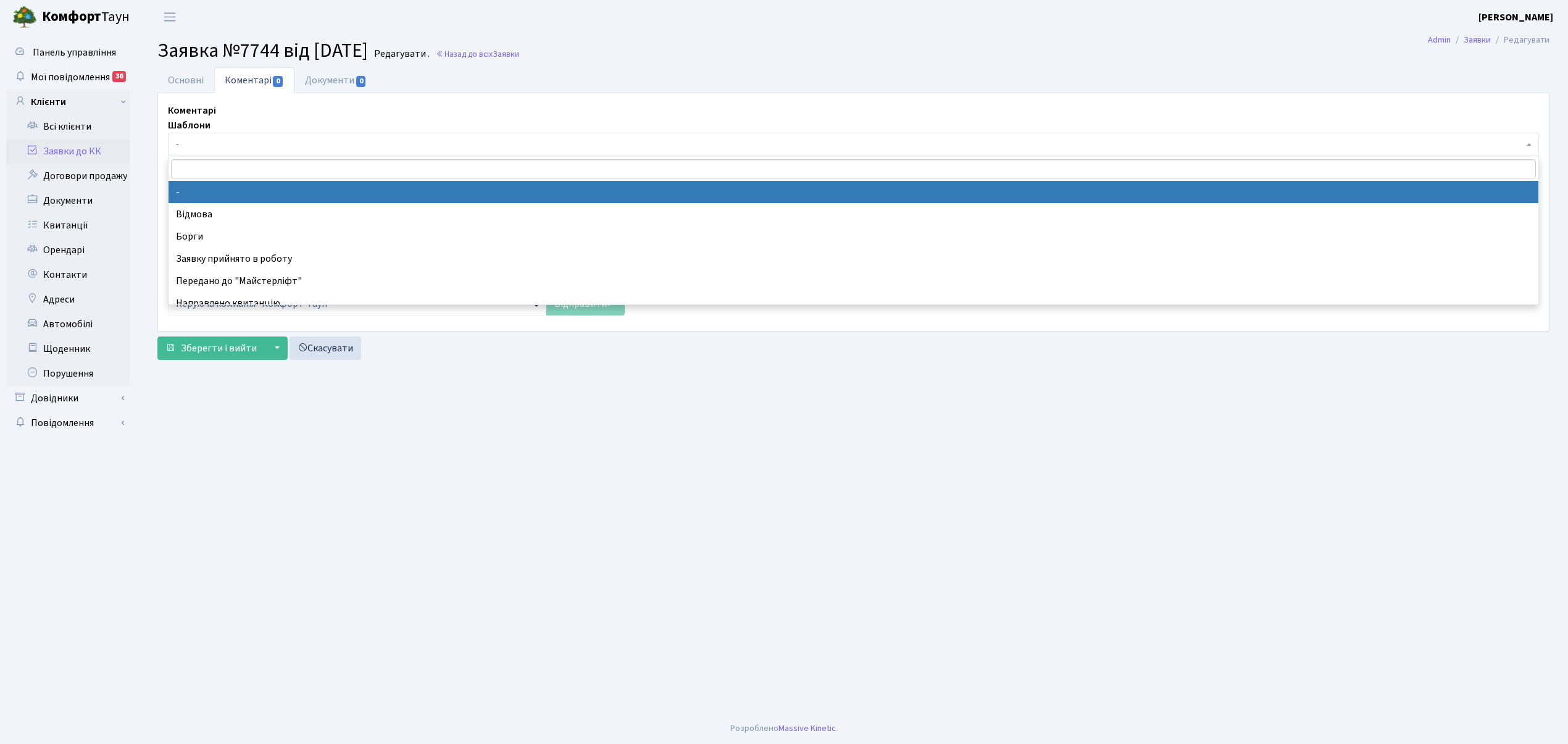
click at [227, 146] on span "-" at bounding box center [849, 144] width 1348 height 12
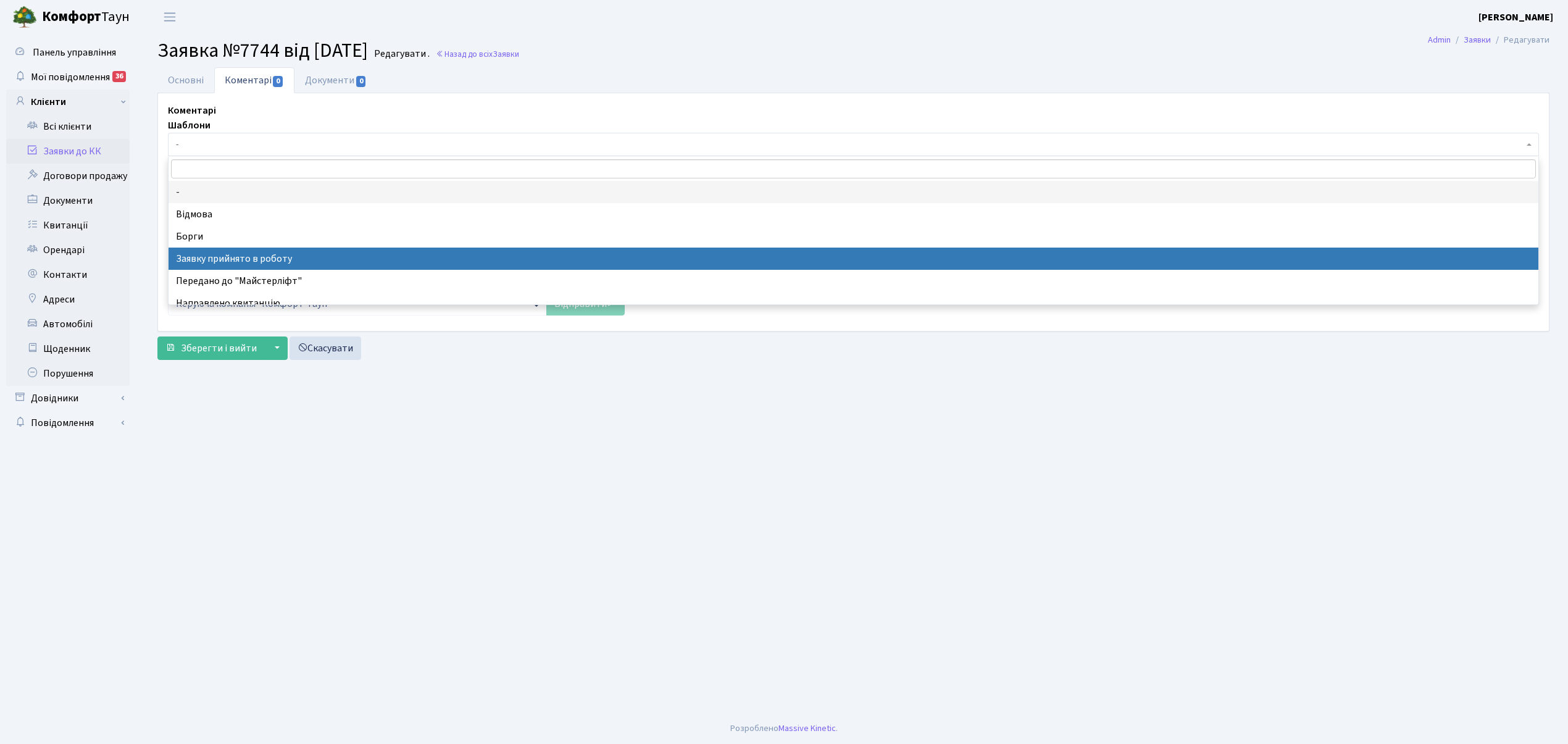
select select "7"
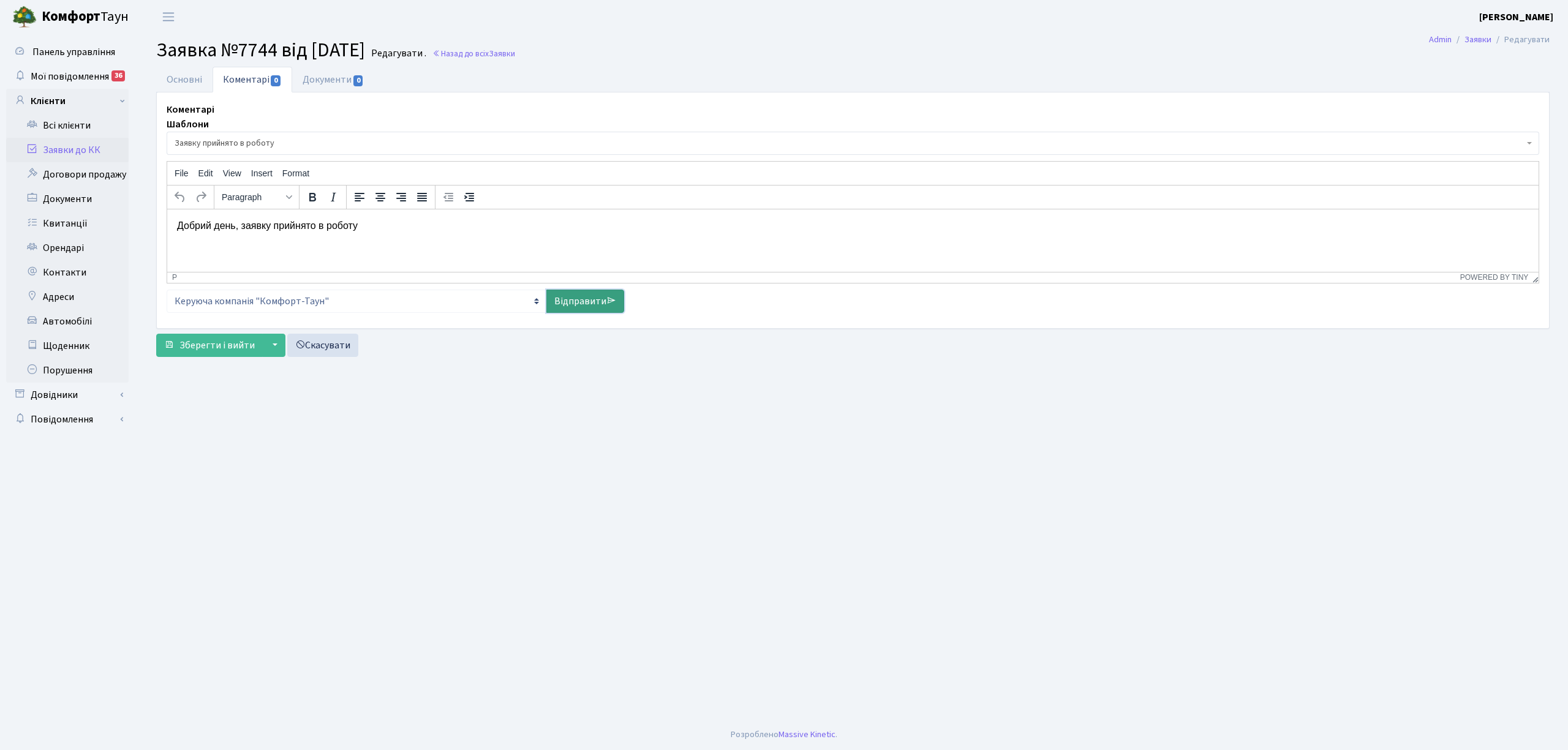
click at [595, 303] on link "Відправити" at bounding box center [585, 301] width 77 height 23
select select
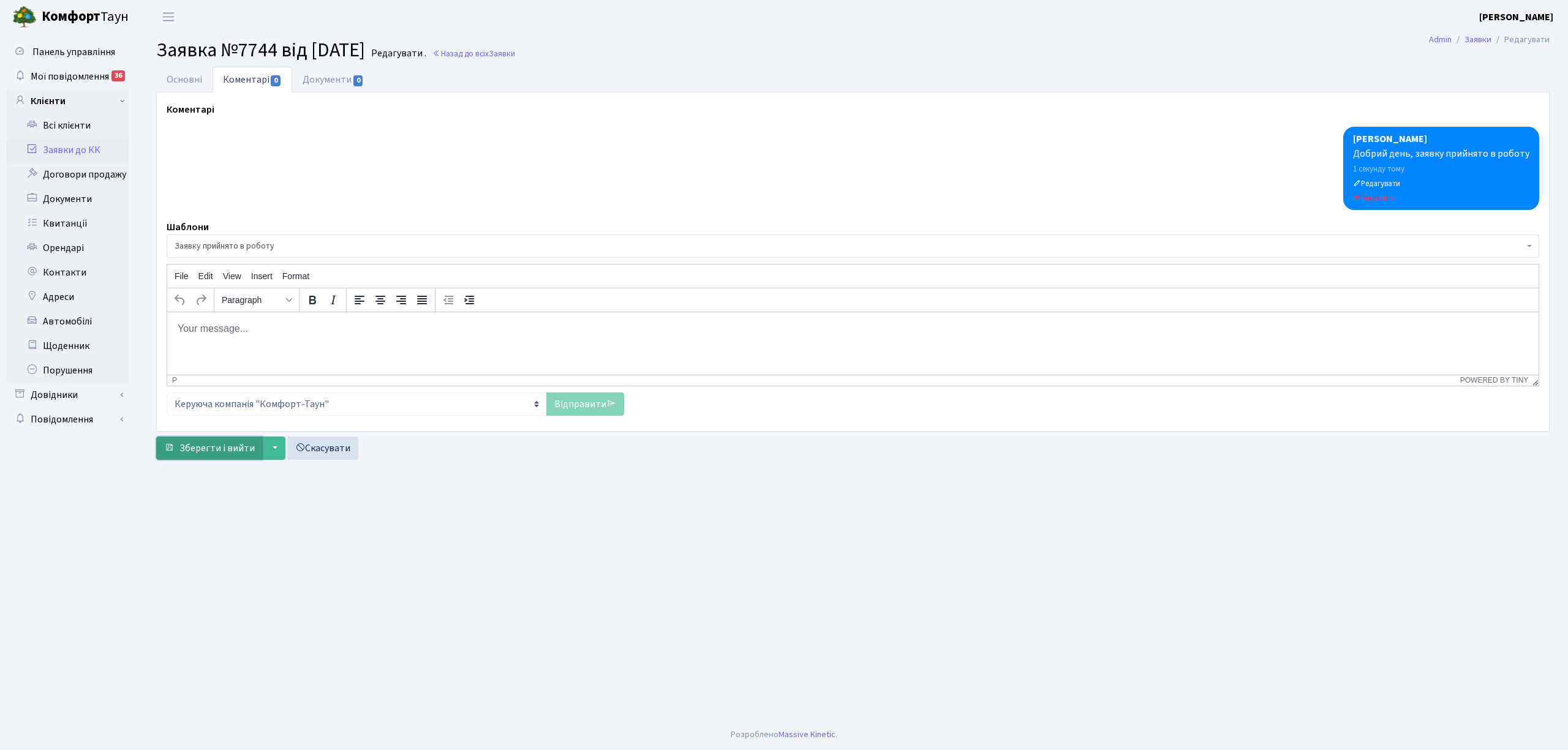
click at [186, 455] on span "Зберегти і вийти" at bounding box center [217, 447] width 75 height 13
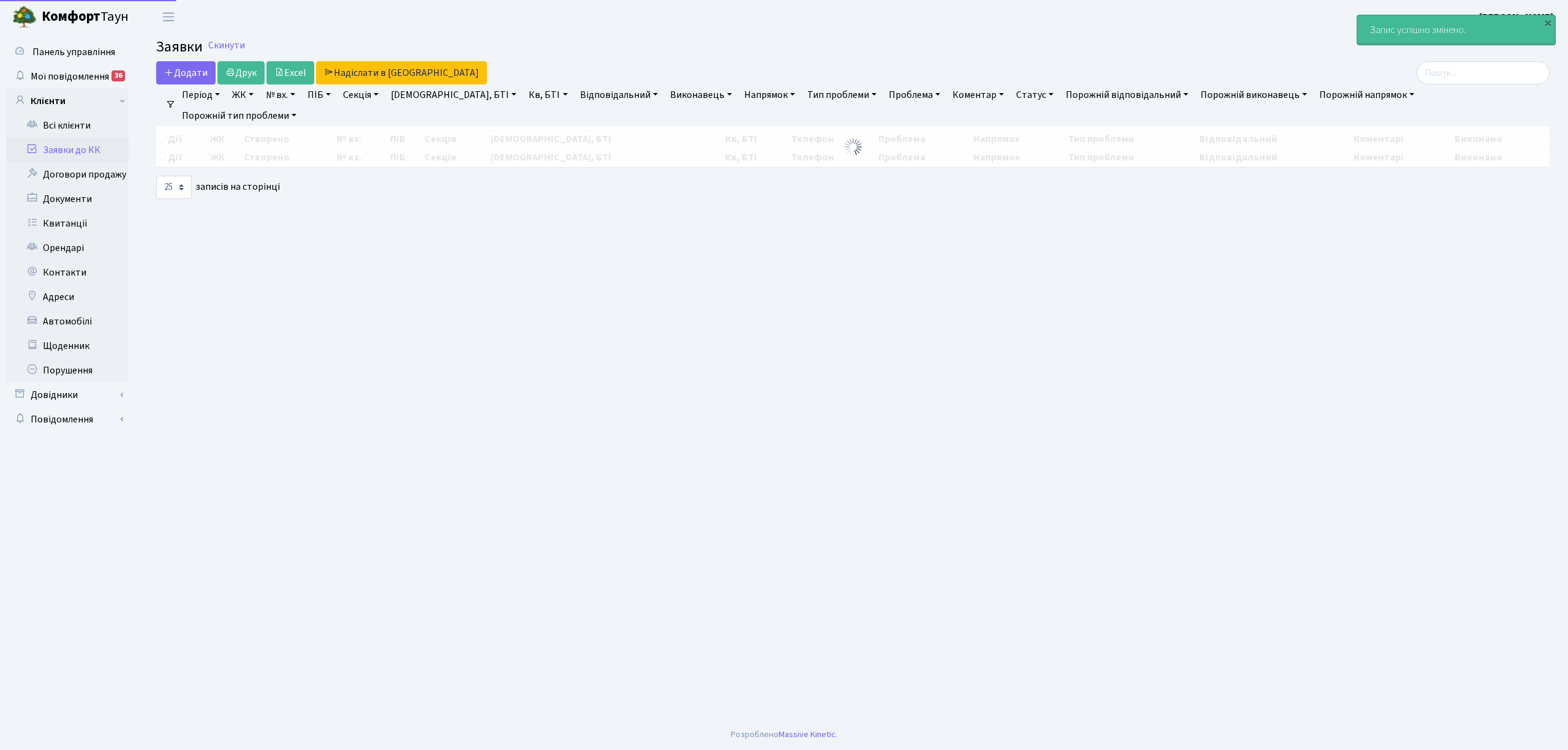
select select "25"
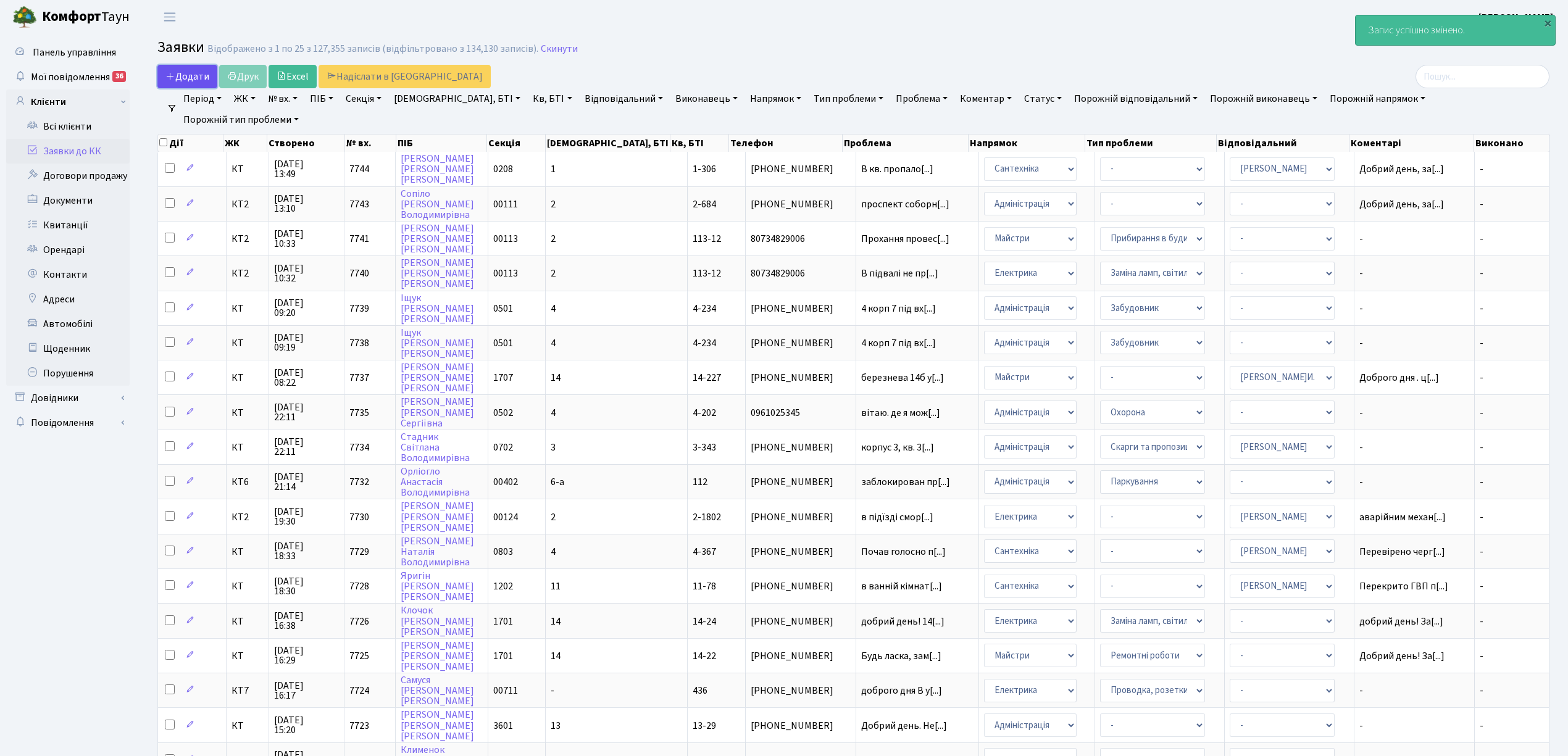
click at [180, 76] on span "Додати" at bounding box center [187, 76] width 44 height 13
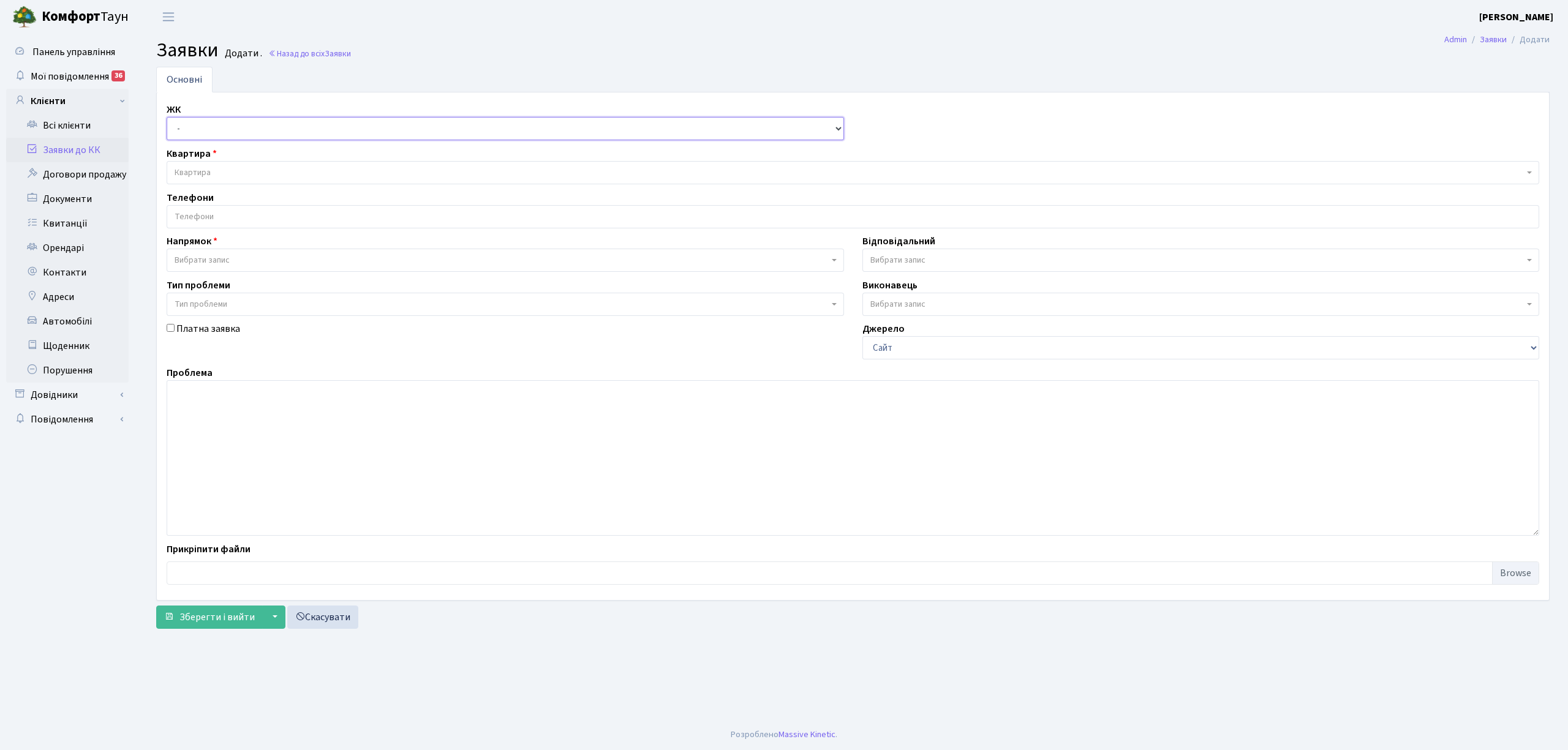
click at [185, 120] on select "- КТ, вул. Регенераторна, 4 КТ2, просп. [STREET_ADDRESS] [STREET_ADDRESS] [PERS…" at bounding box center [505, 128] width 678 height 23
select select "295"
click at [166, 118] on select "- КТ, вул. Регенераторна, 4 КТ2, просп. [STREET_ADDRESS] [STREET_ADDRESS] [PERS…" at bounding box center [505, 128] width 678 height 23
select select
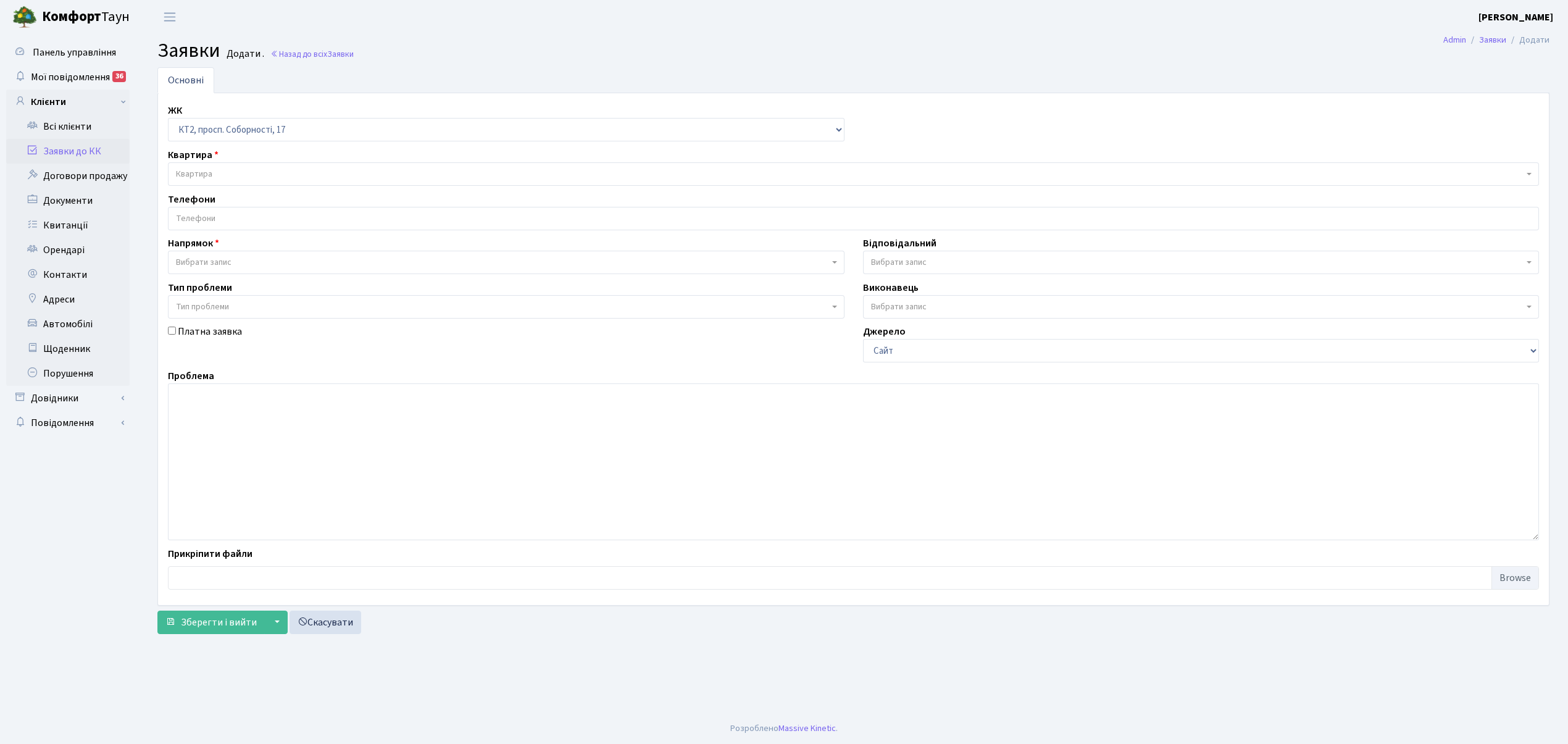
click at [211, 176] on span "Квартира" at bounding box center [194, 174] width 37 height 12
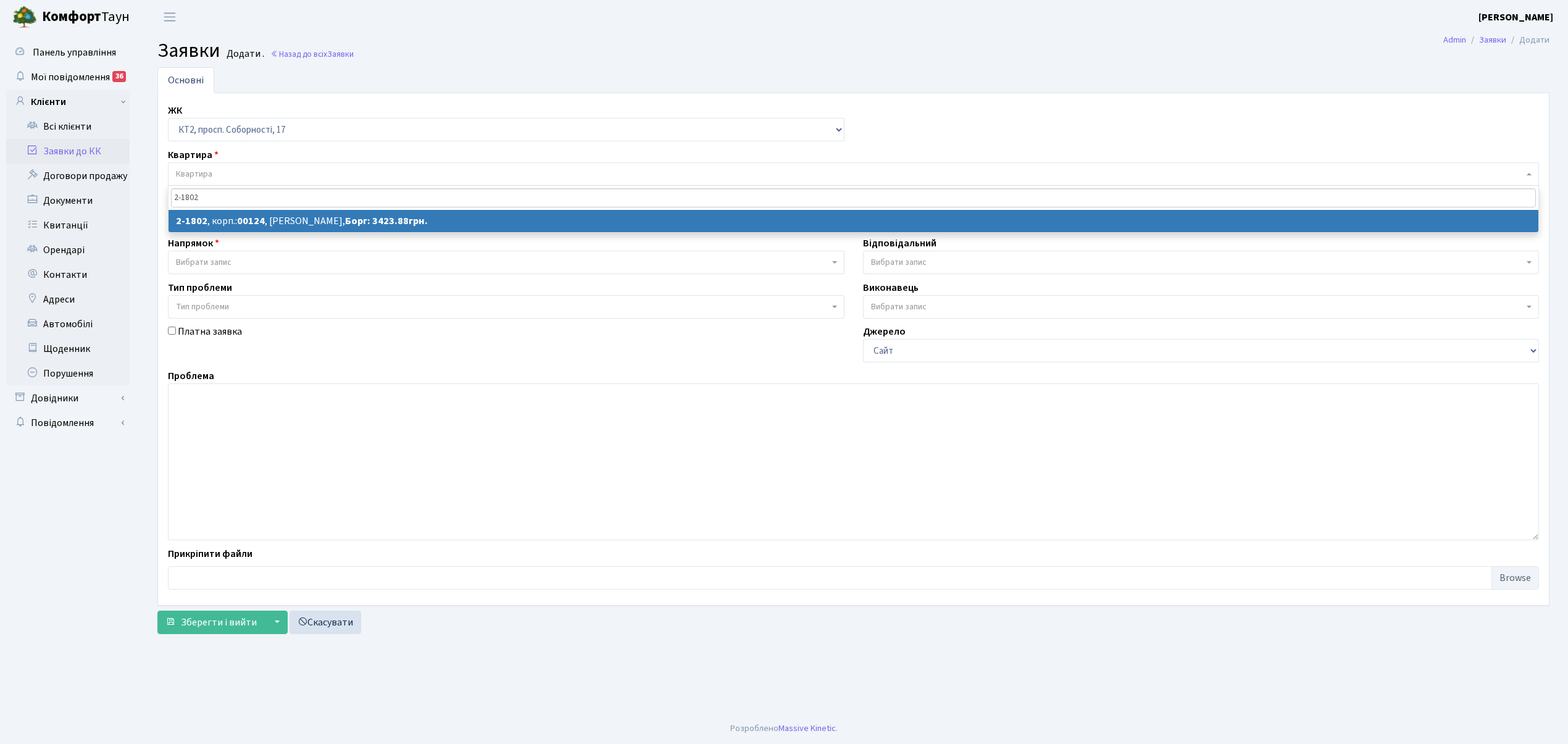
type input "2-1802"
select select
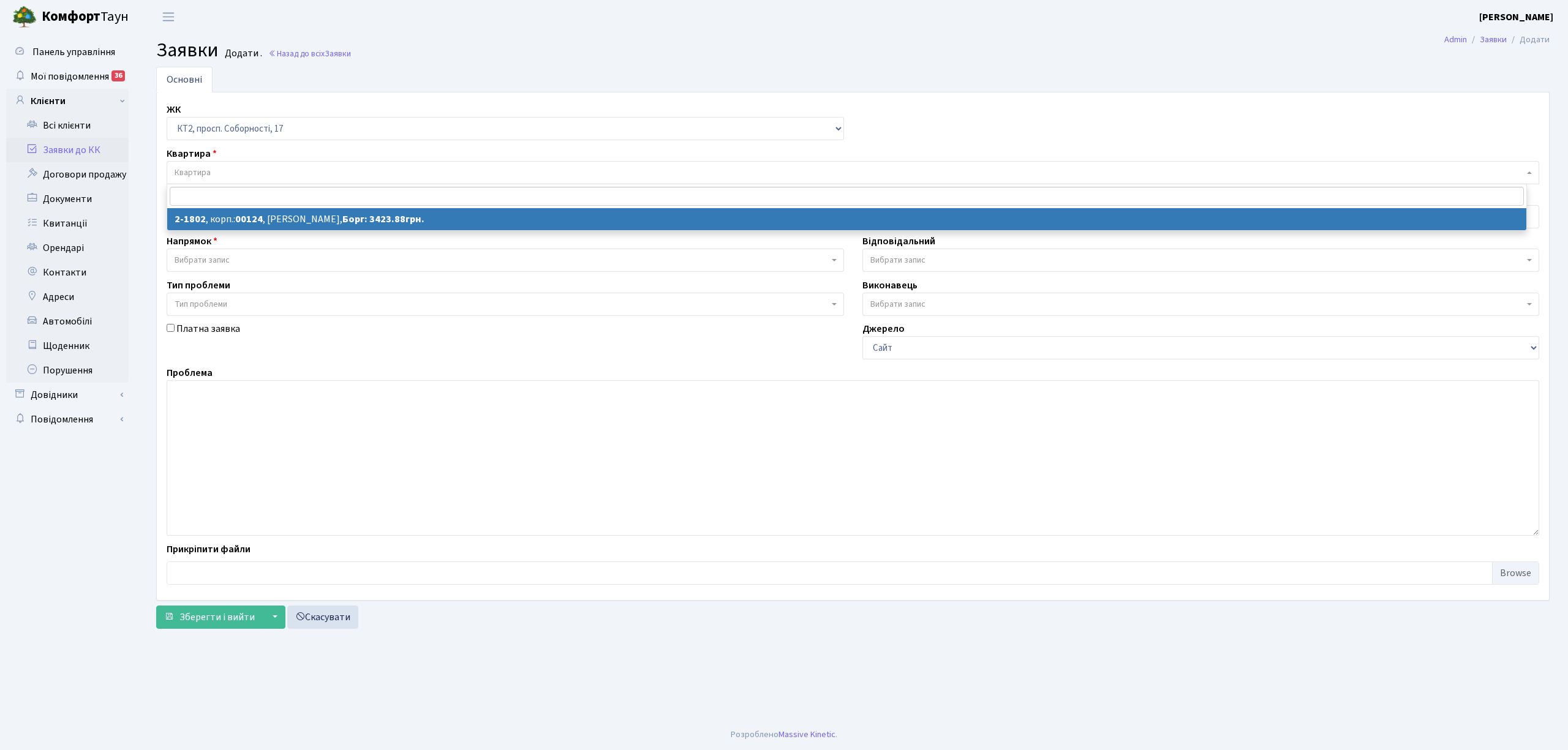
select select "13420"
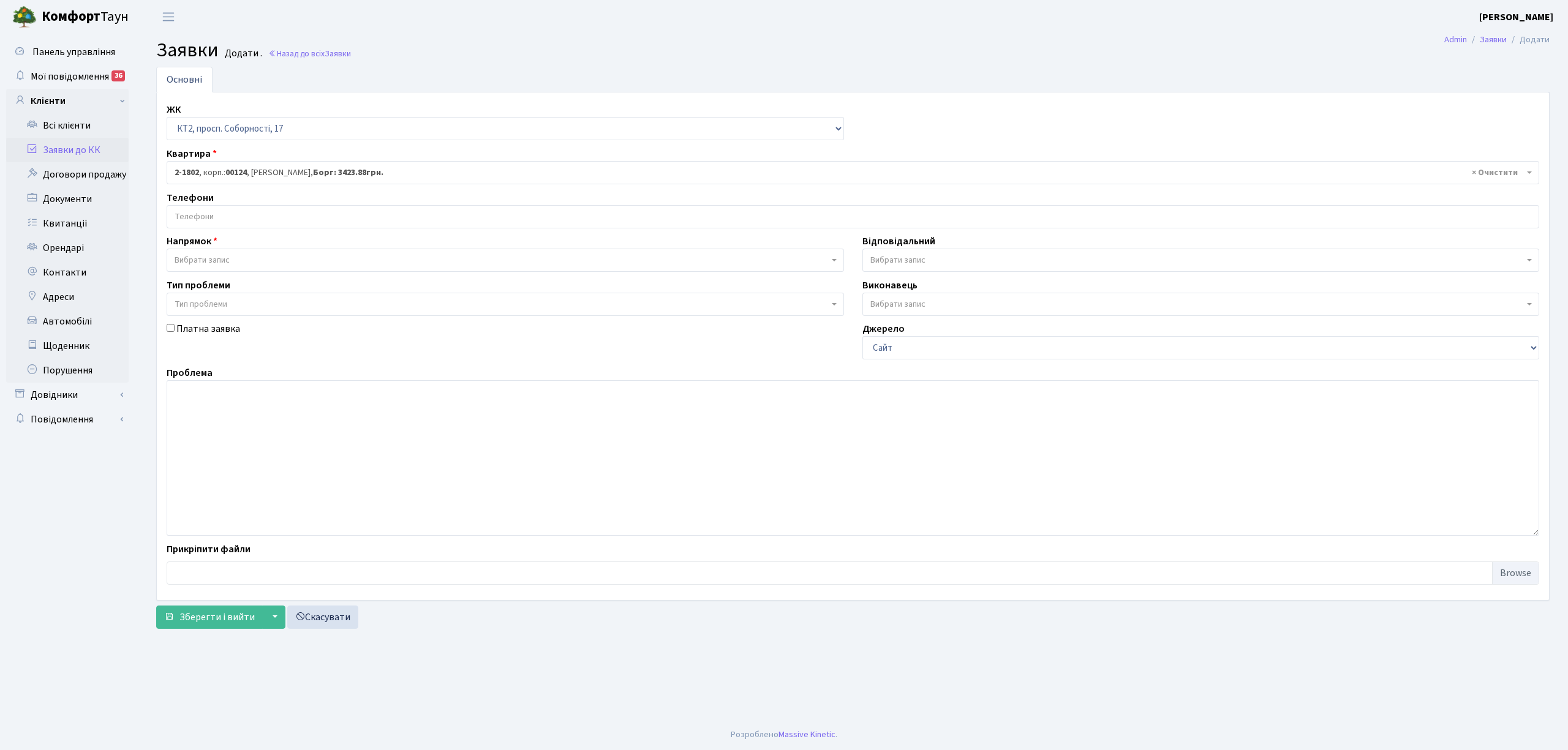
click at [187, 212] on input "search" at bounding box center [853, 217] width 1371 height 22
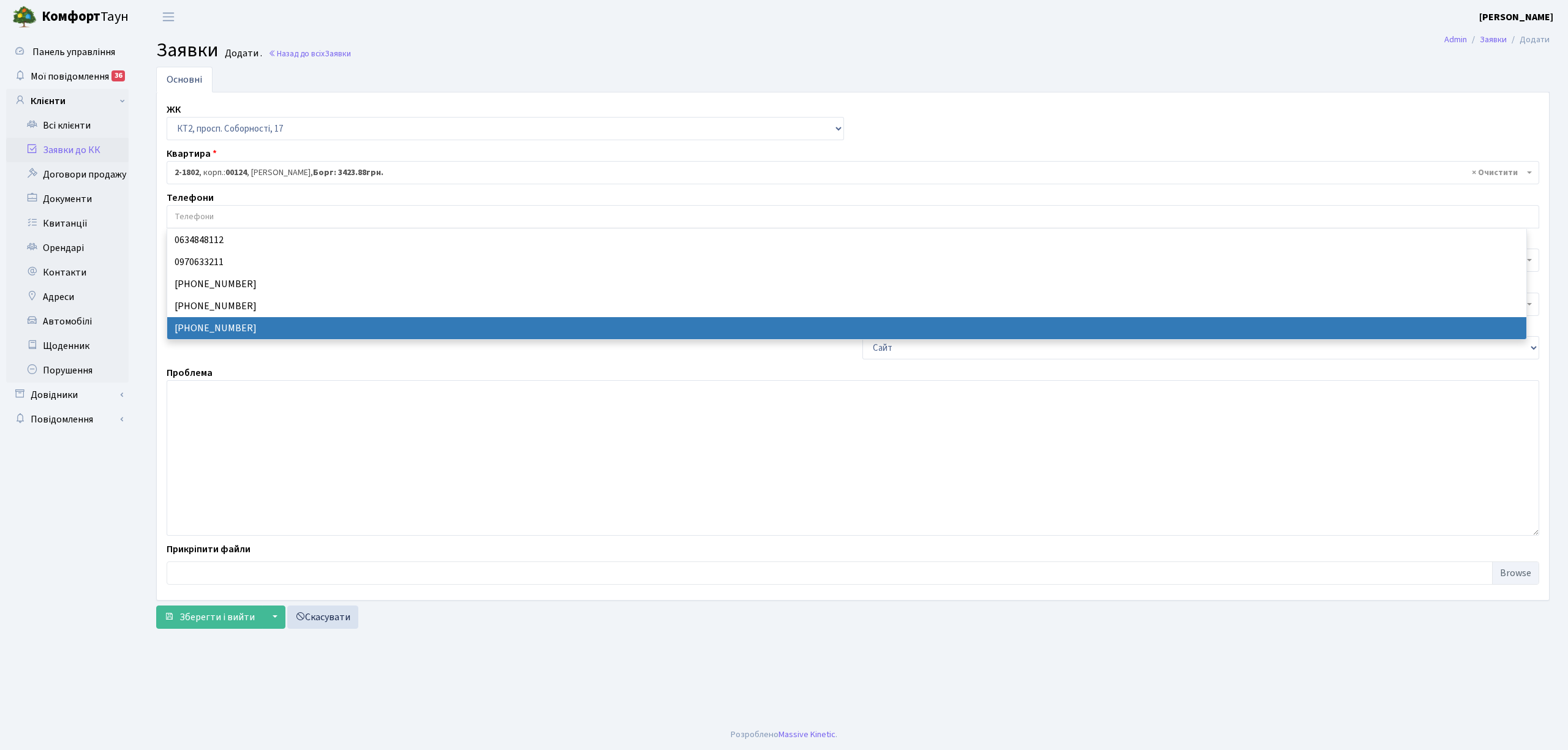
select select "30293"
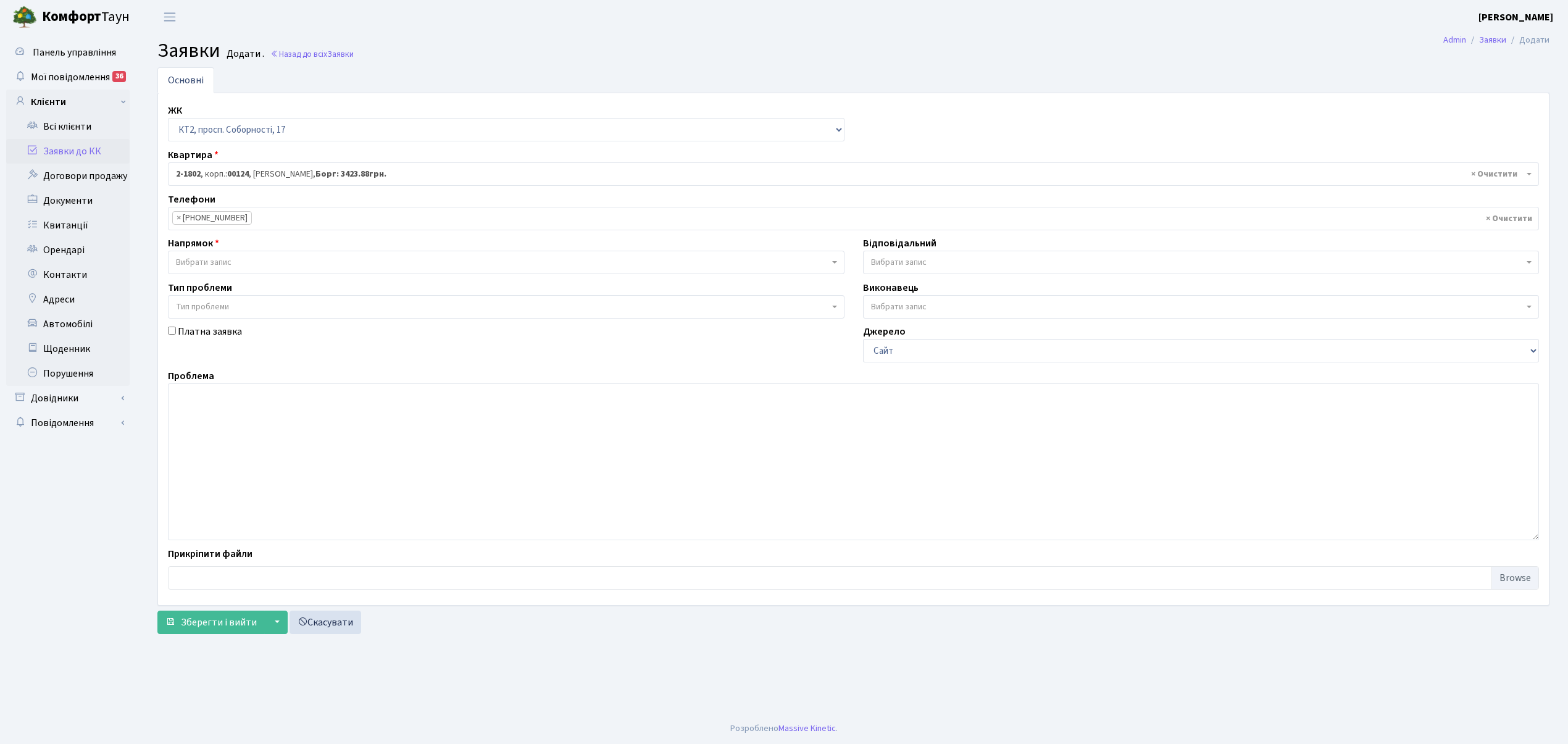
click at [188, 268] on span "Вибрати запис" at bounding box center [203, 262] width 55 height 12
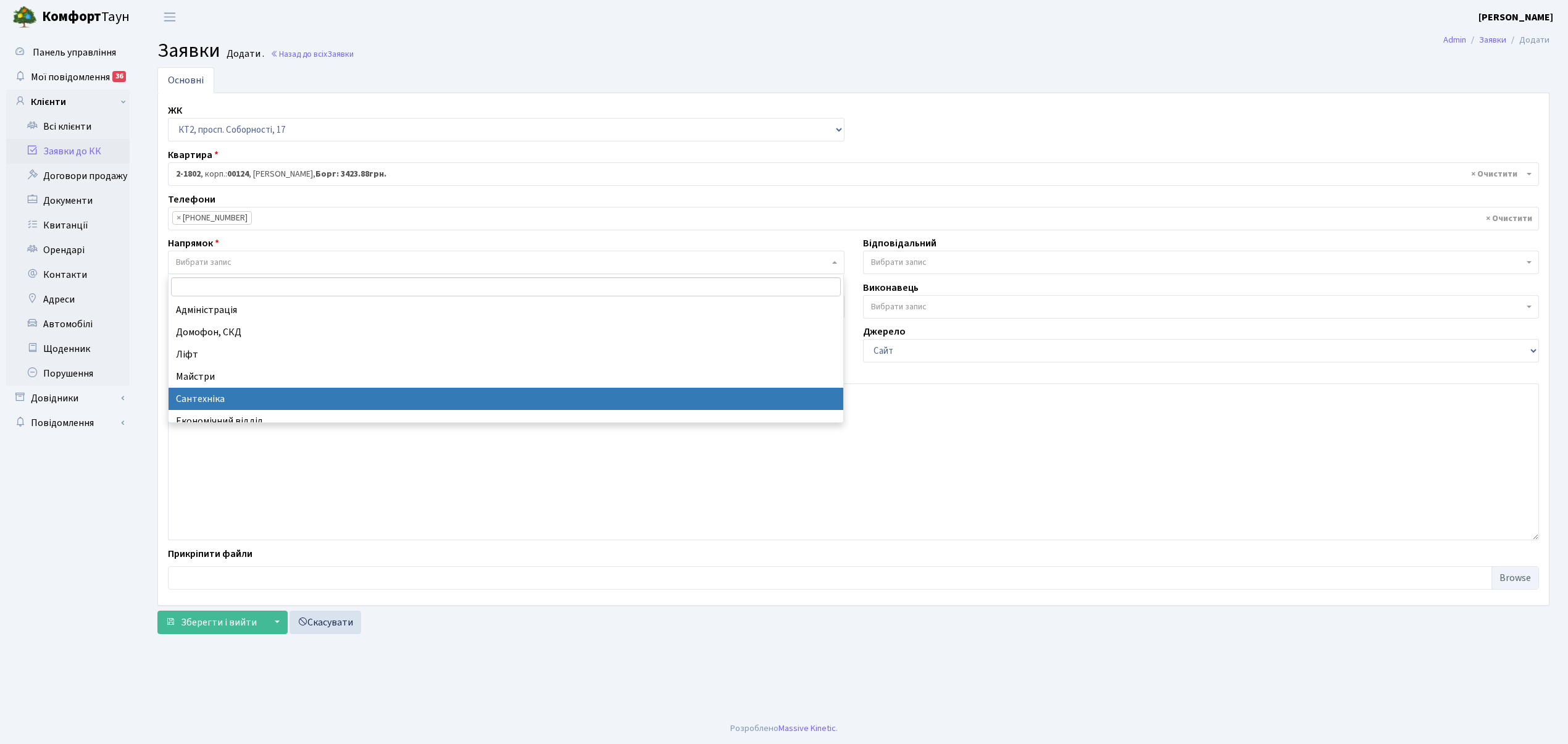
scroll to position [82, 0]
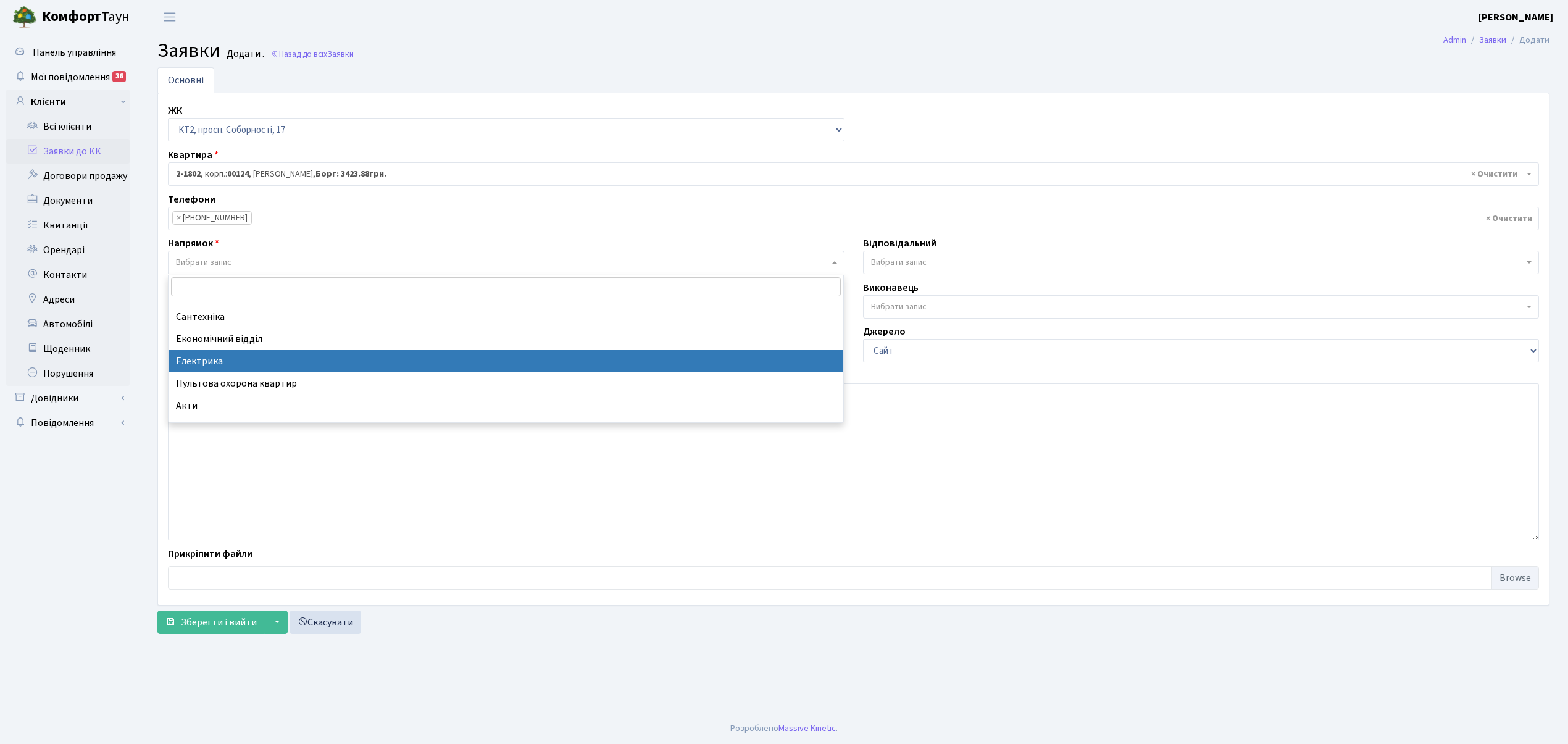
select select "3"
select select
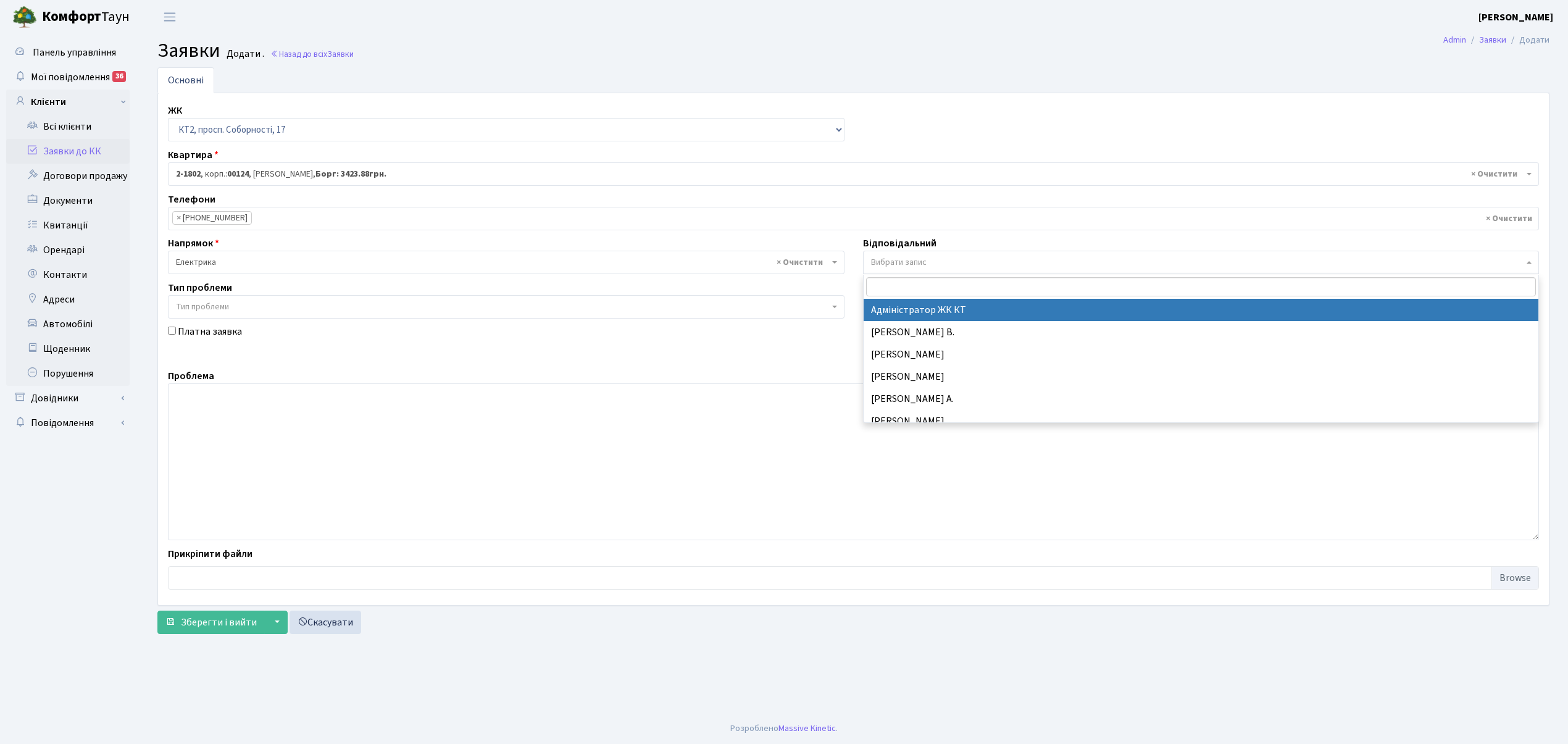
click at [908, 273] on span "Вибрати запис" at bounding box center [1201, 262] width 677 height 23
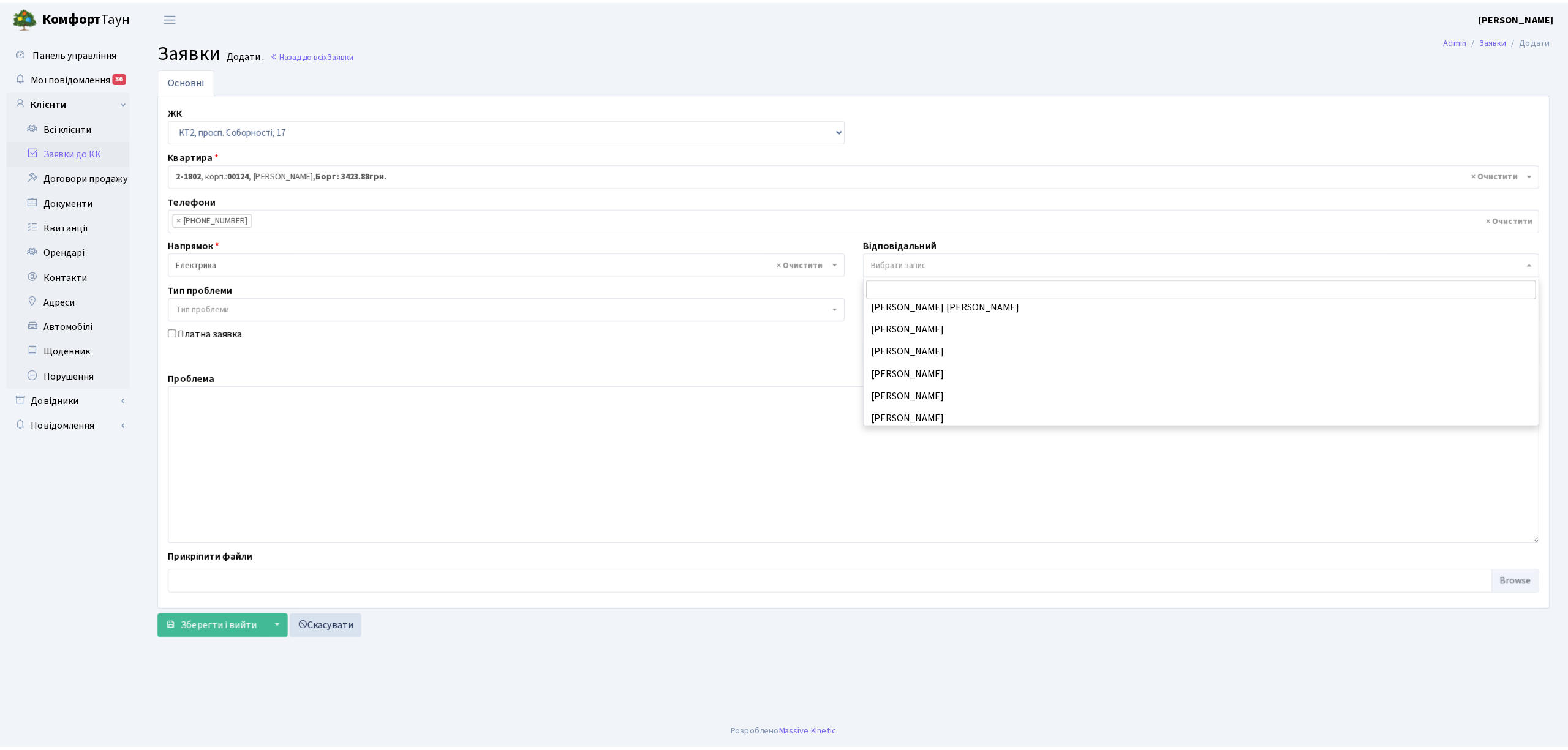
scroll to position [159, 0]
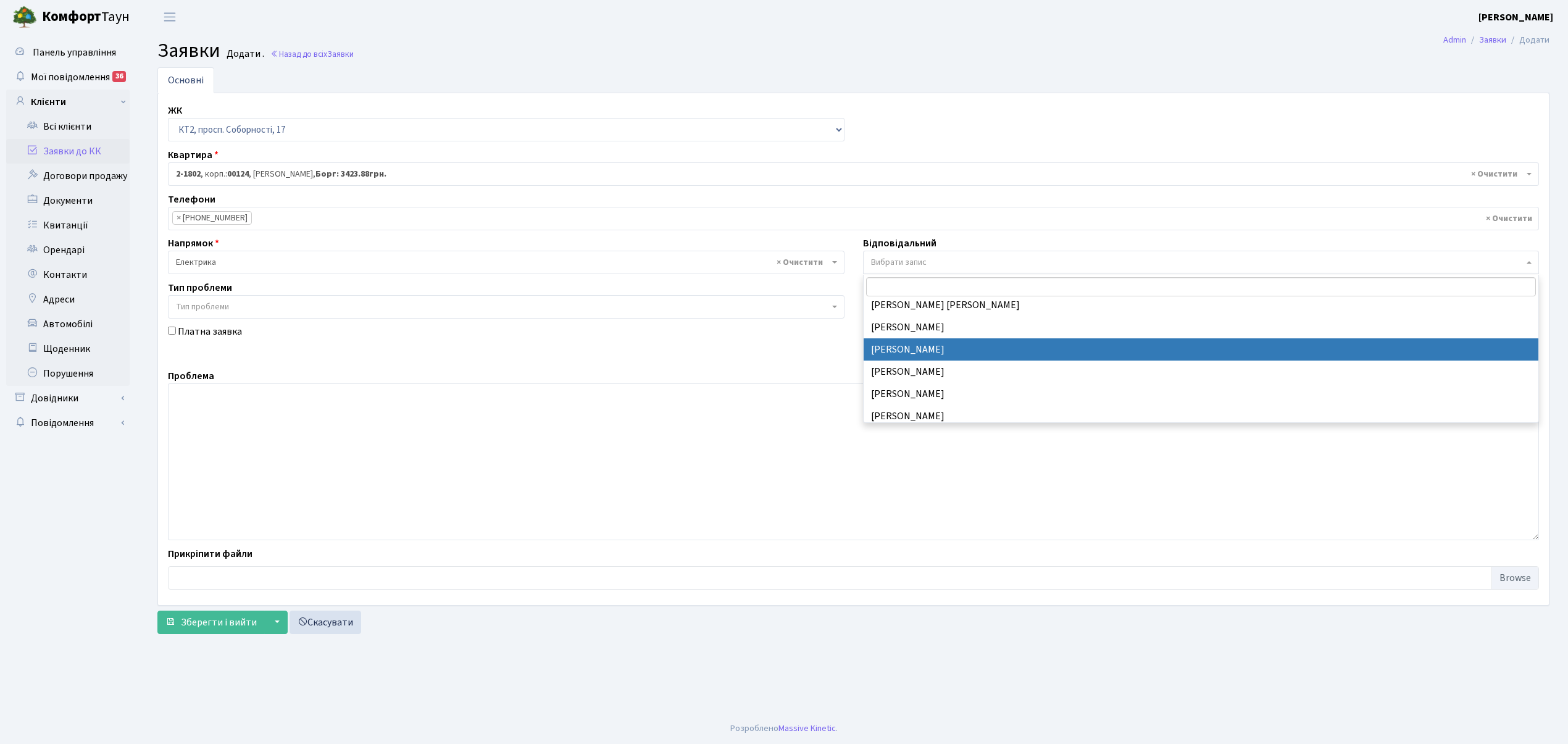
drag, startPoint x: 891, startPoint y: 354, endPoint x: 576, endPoint y: 439, distance: 326.3
select select "22"
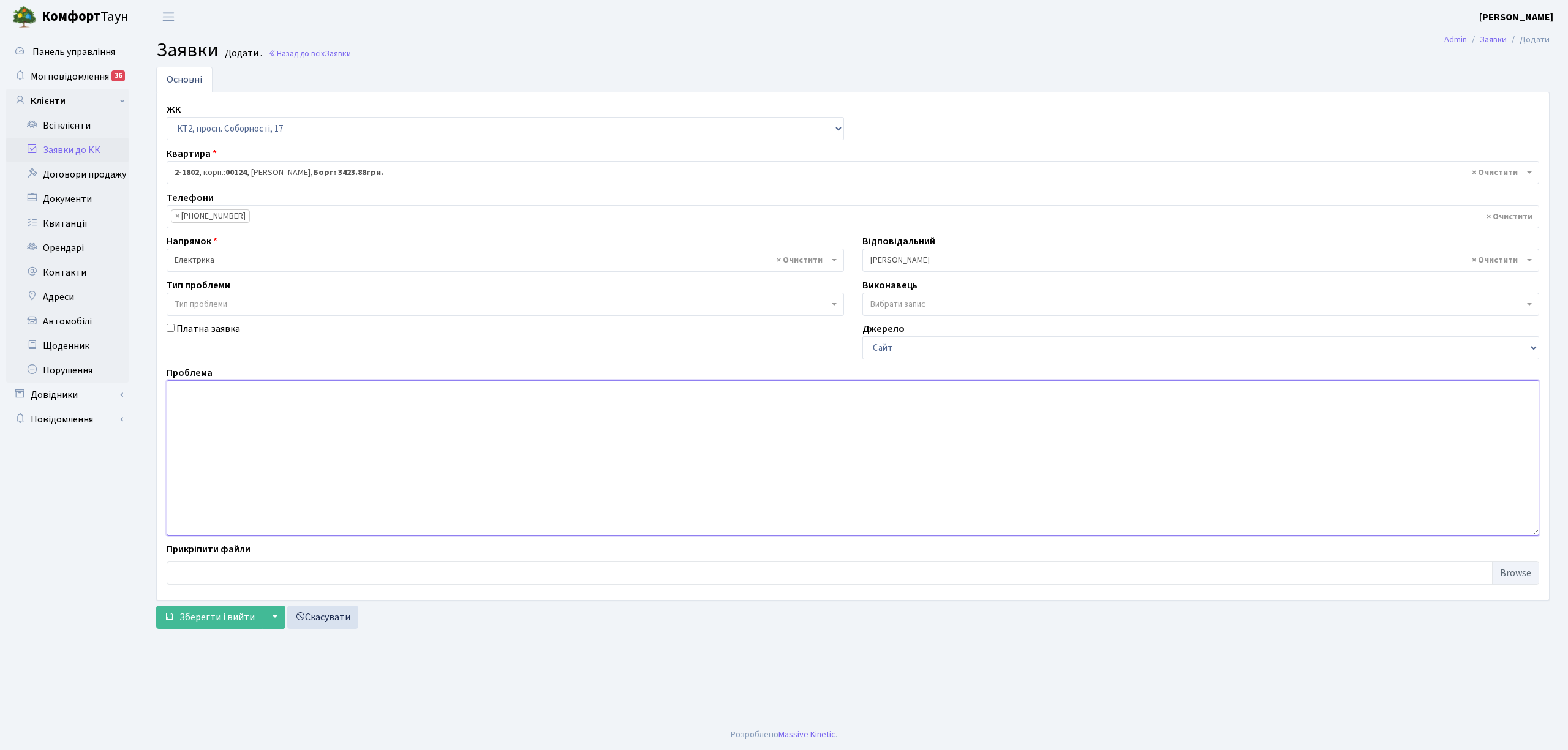
click at [248, 402] on textarea at bounding box center [853, 457] width 1373 height 156
type textarea "запах проводкі в підьїзді № 24"
click at [224, 615] on span "Зберегти і вийти" at bounding box center [217, 617] width 75 height 13
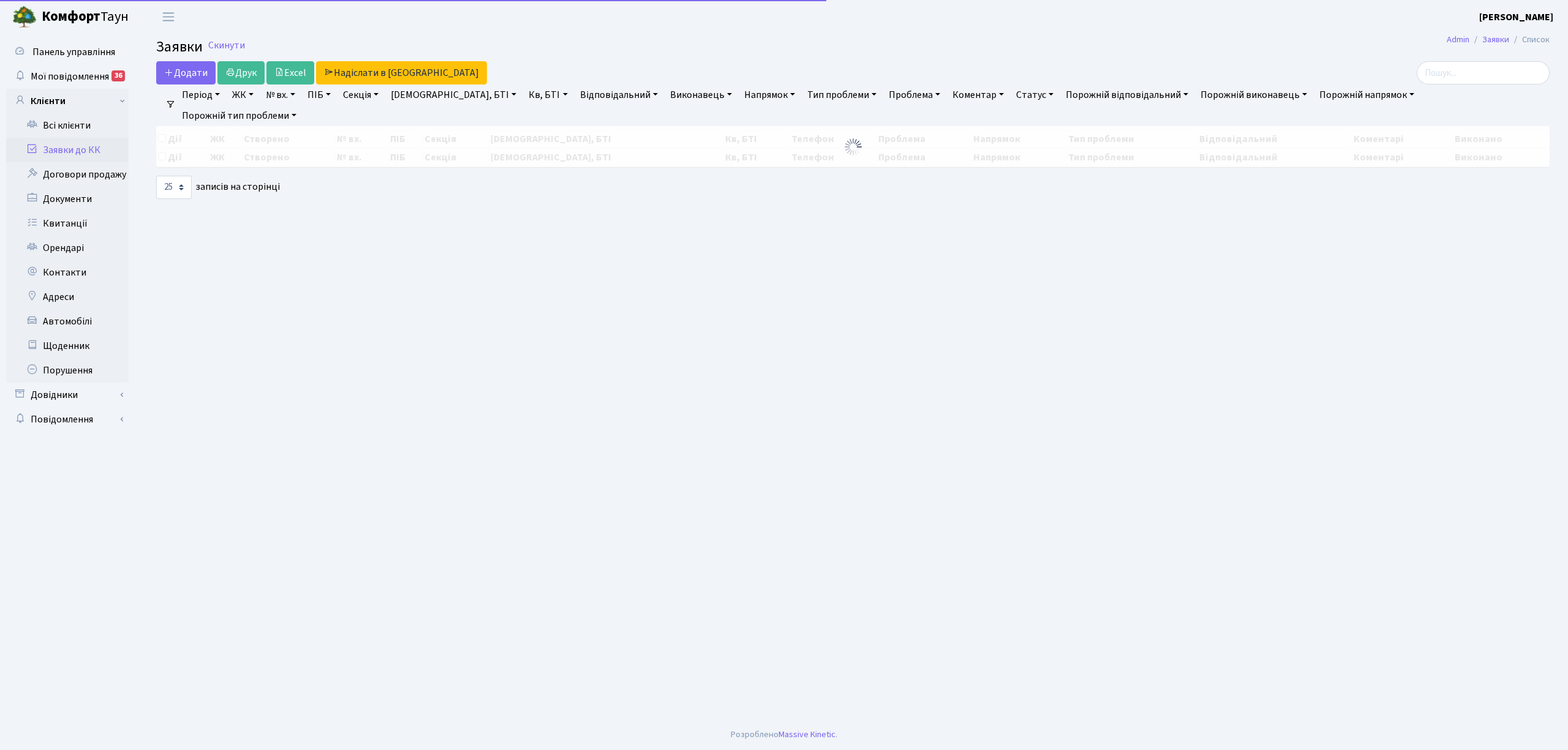
select select "25"
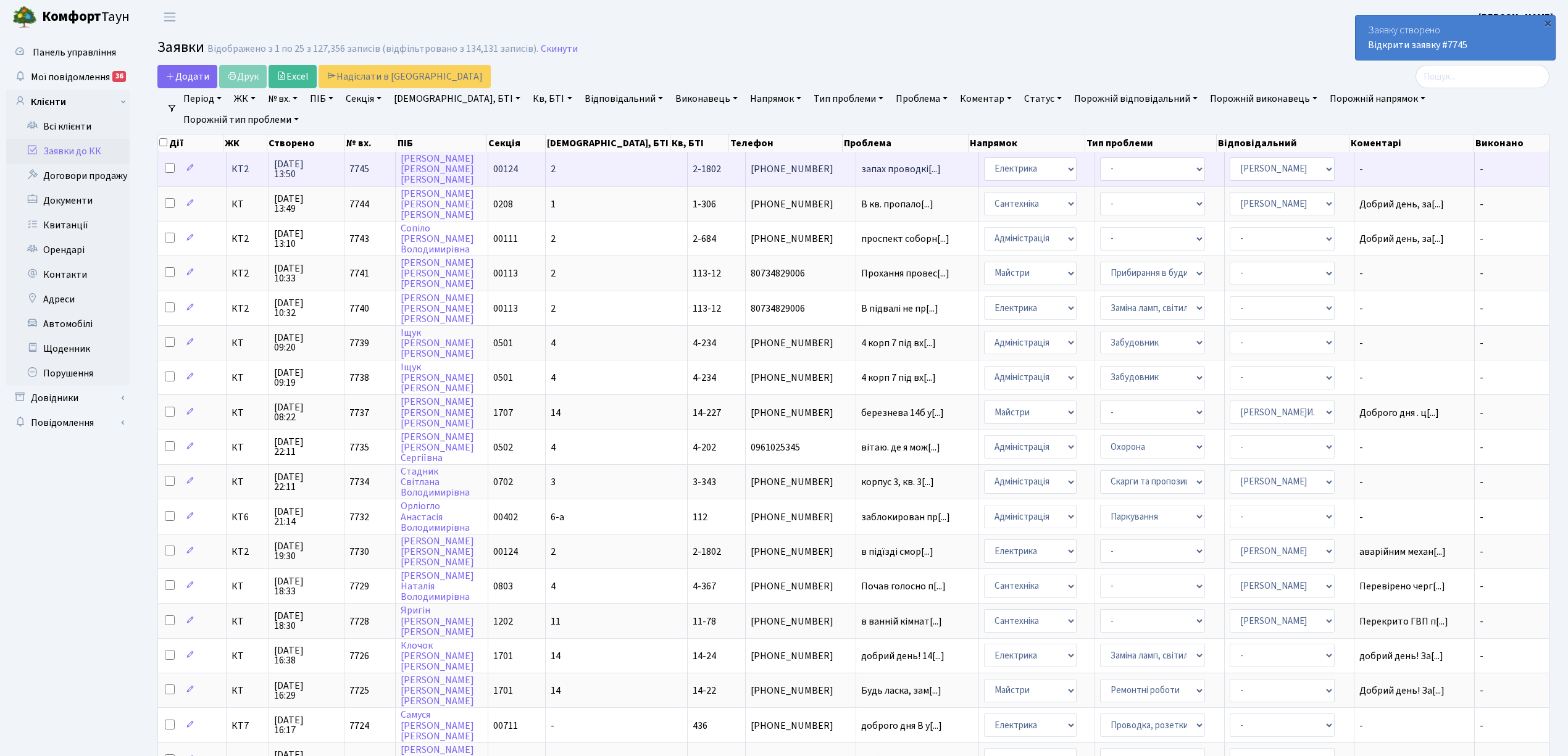
click at [485, 168] on td "[PERSON_NAME]" at bounding box center [442, 169] width 93 height 34
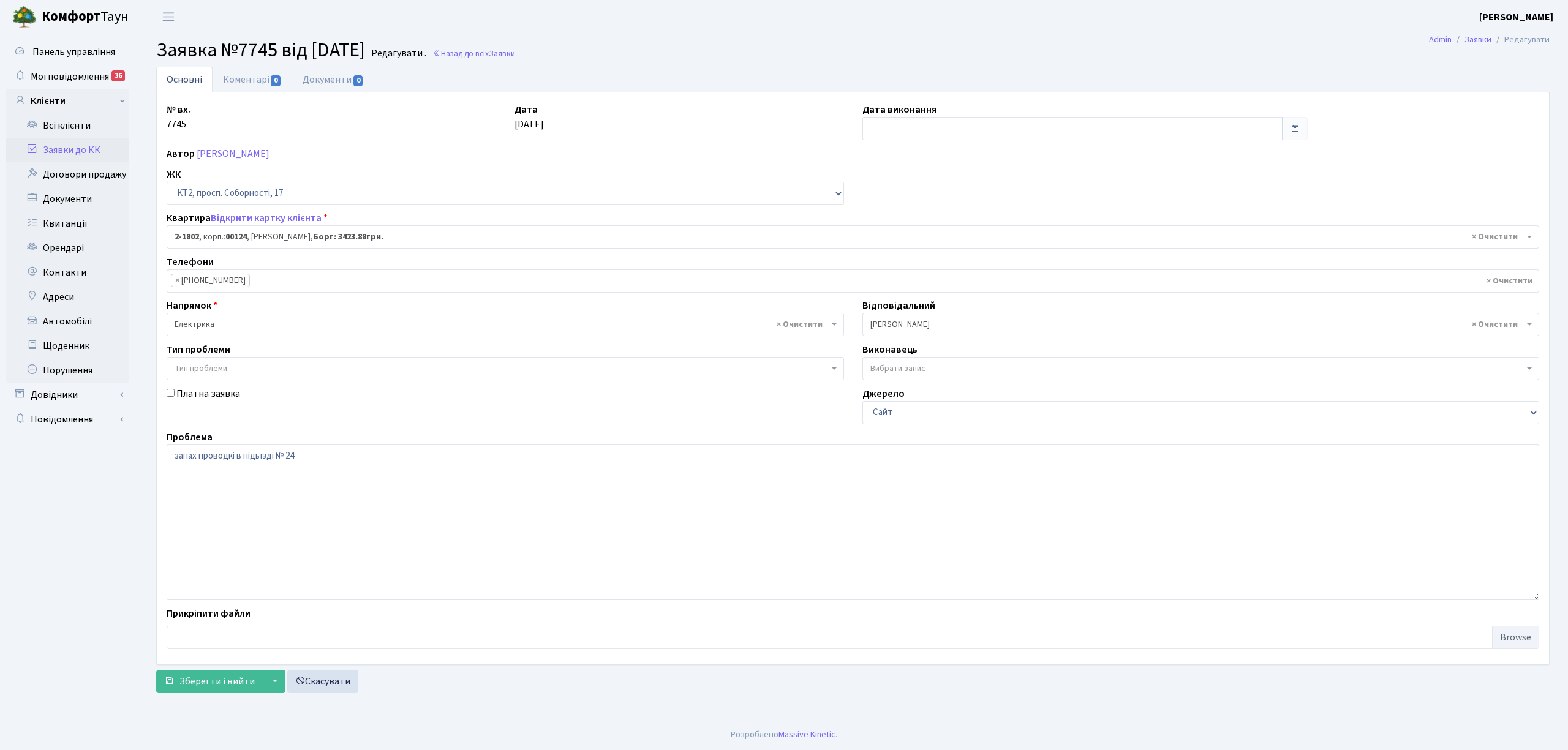
select select "13420"
click at [253, 81] on link "Коментарі 0" at bounding box center [252, 79] width 80 height 25
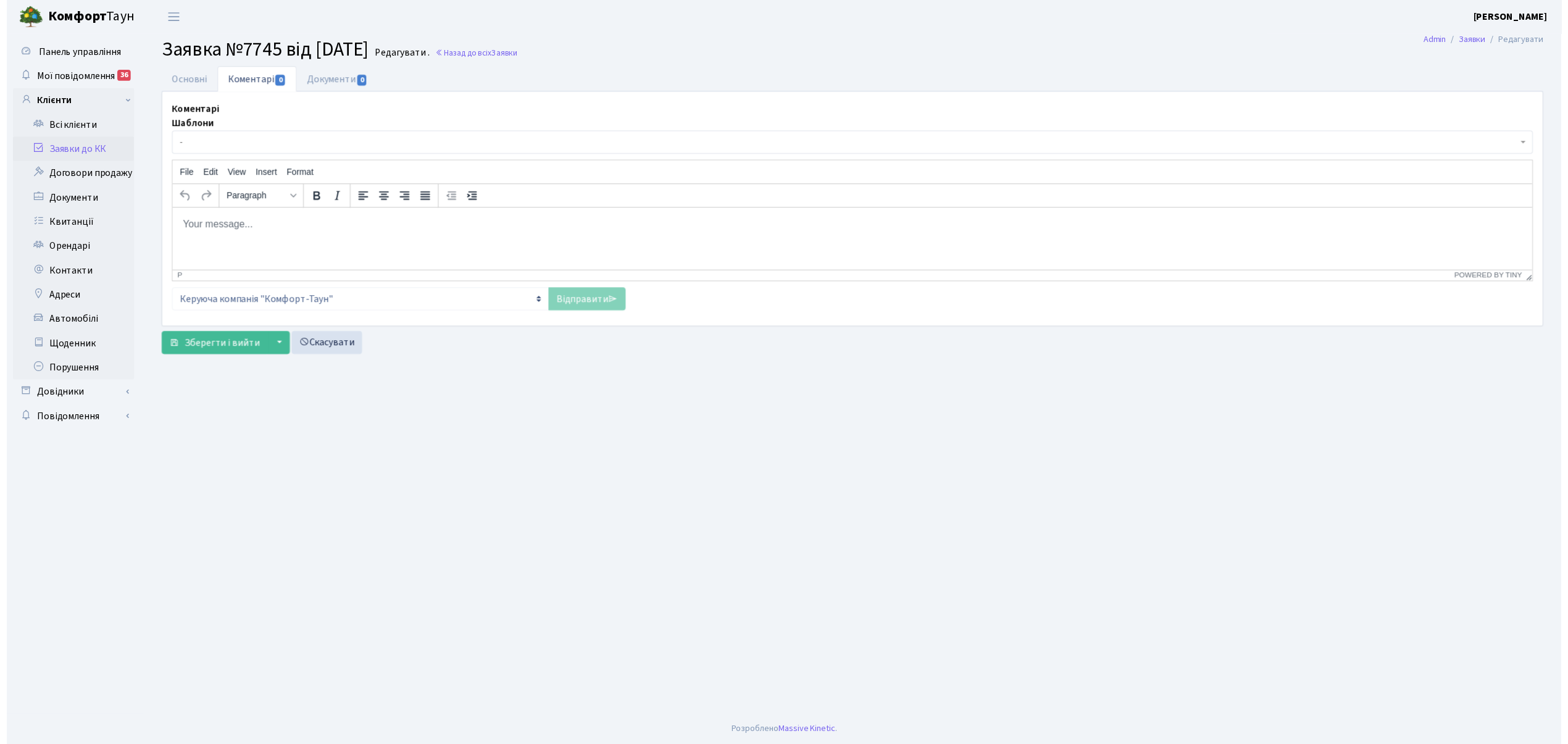
click at [228, 141] on span "-" at bounding box center [855, 144] width 1360 height 12
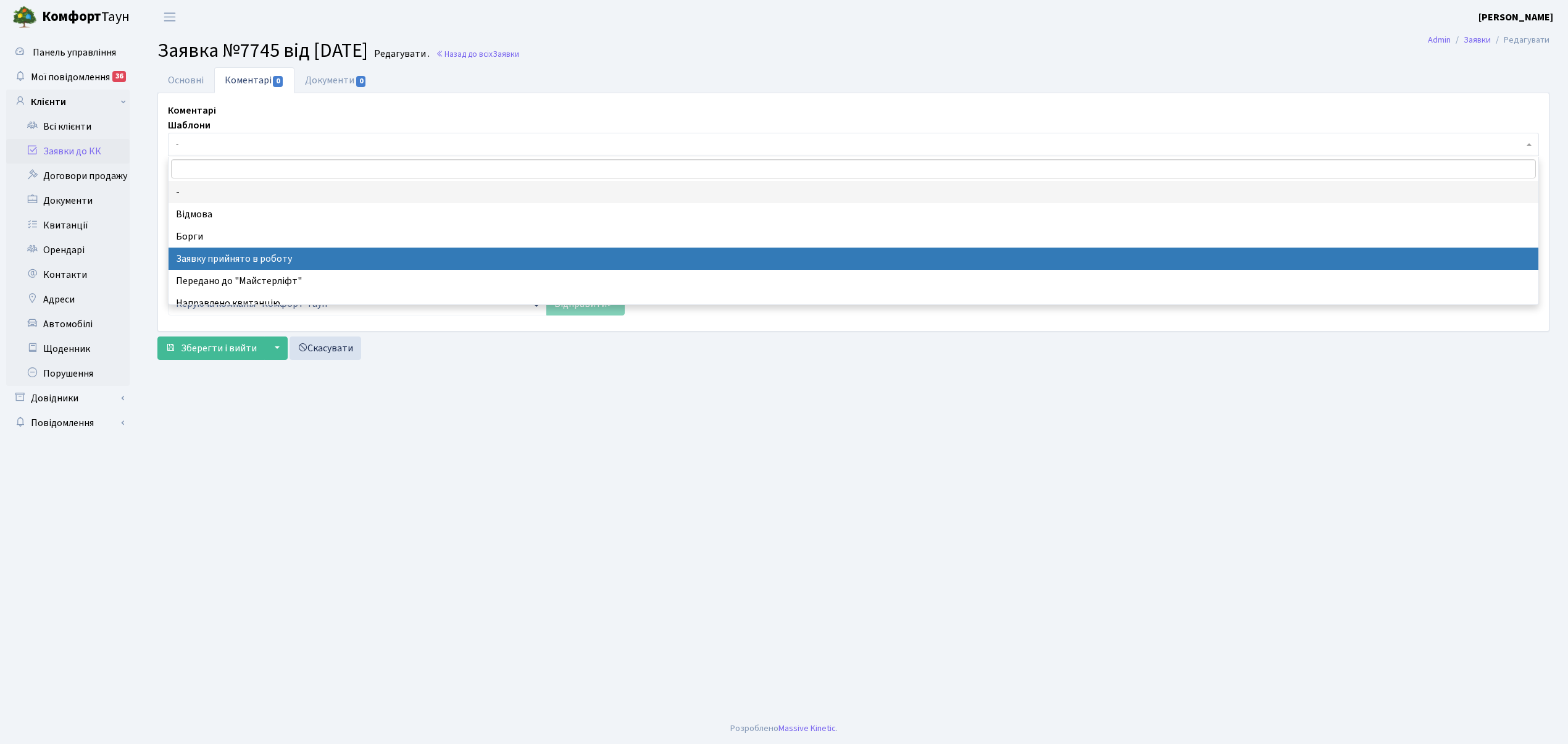
drag, startPoint x: 272, startPoint y: 255, endPoint x: 293, endPoint y: 55, distance: 201.1
select select "7"
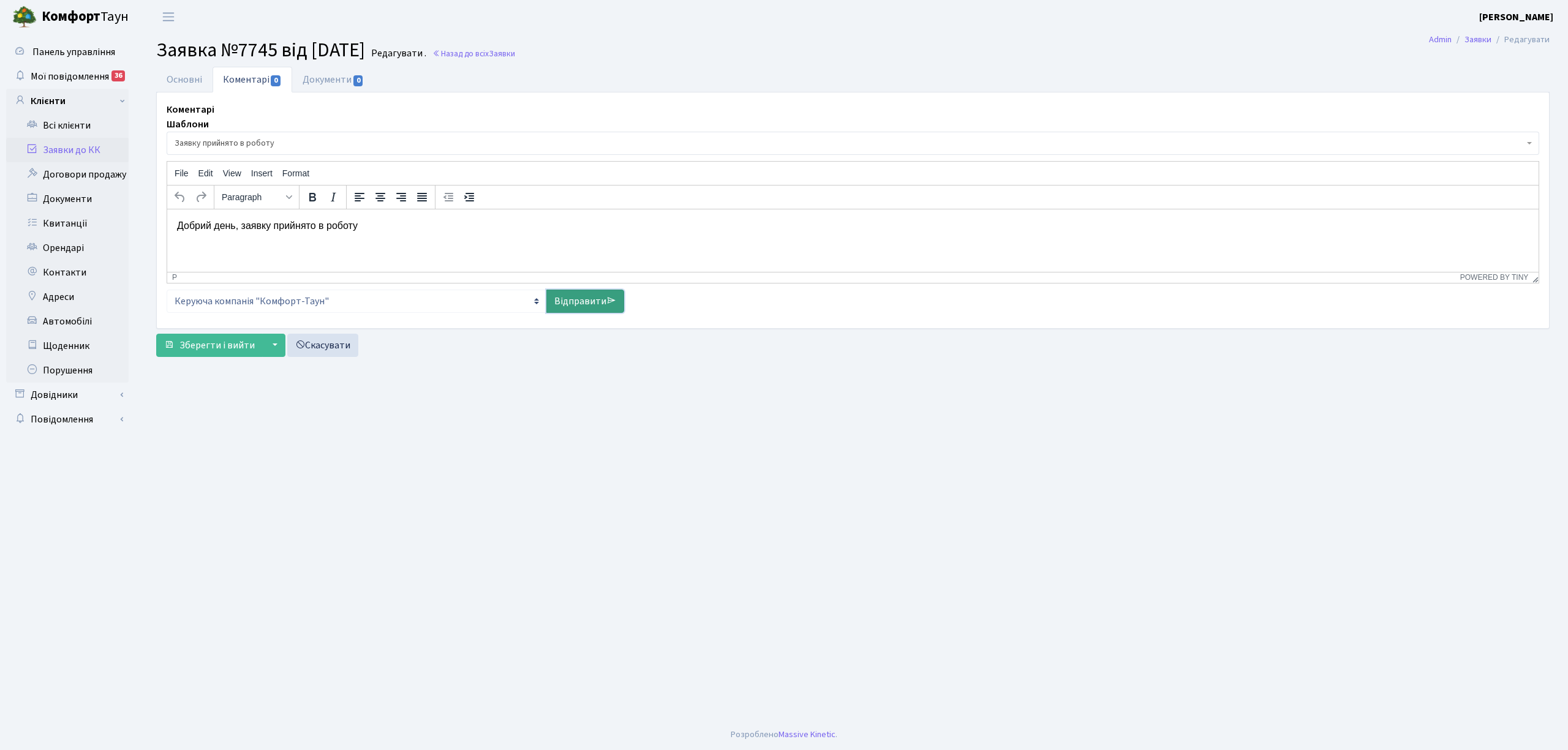
click at [561, 302] on link "Відправити" at bounding box center [585, 301] width 77 height 23
select select
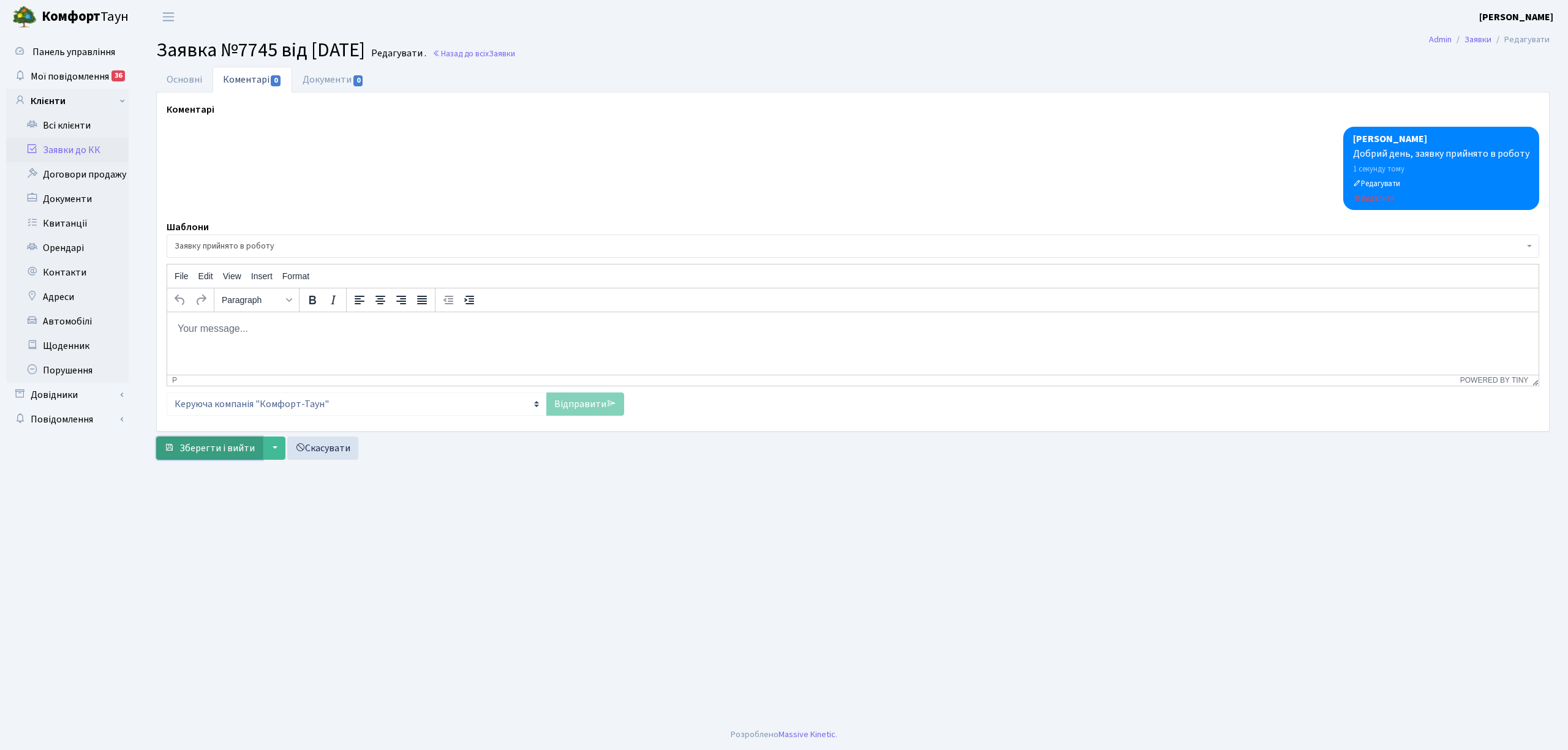
click at [225, 451] on span "Зберегти і вийти" at bounding box center [217, 447] width 75 height 13
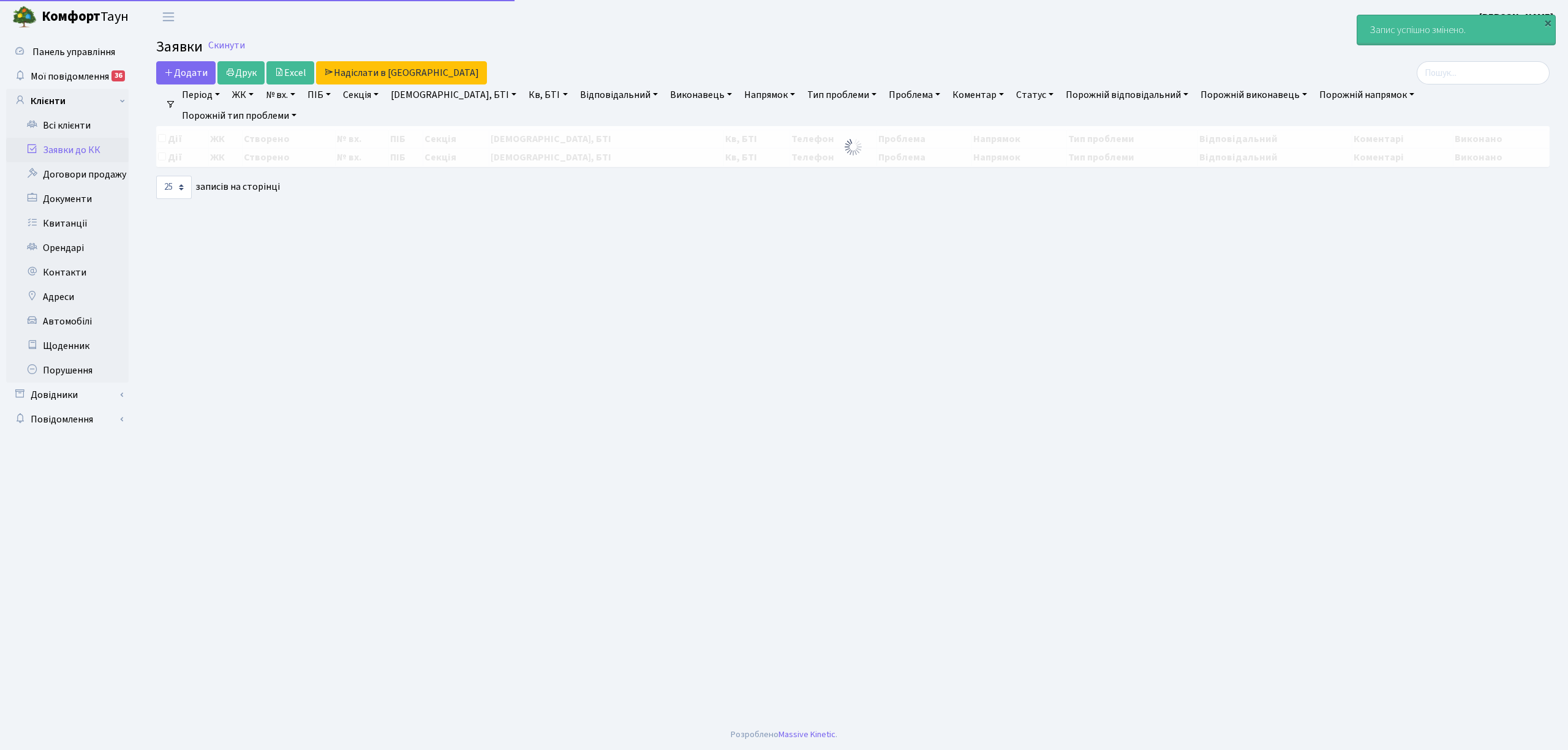
select select "25"
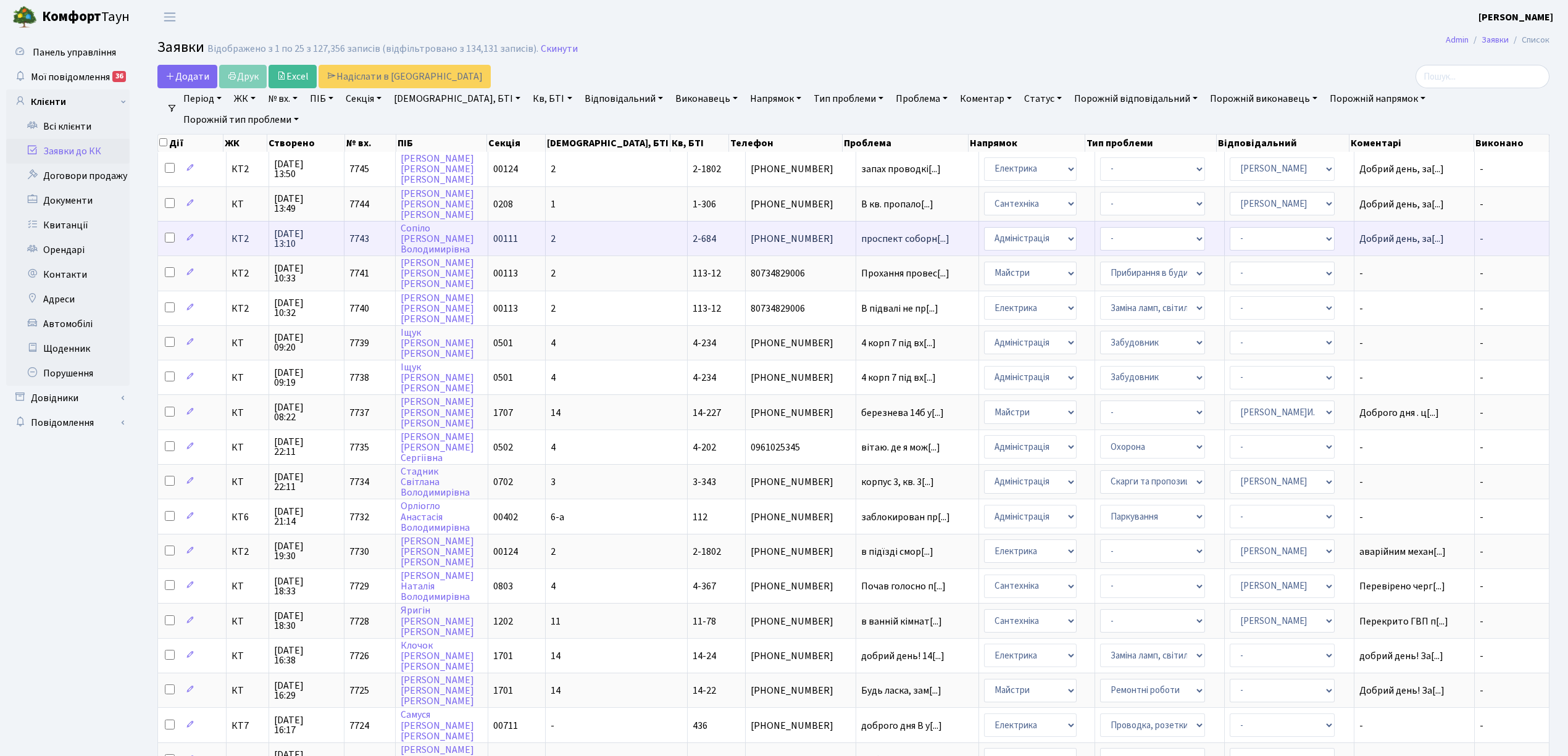
click at [598, 235] on td "2" at bounding box center [617, 238] width 142 height 34
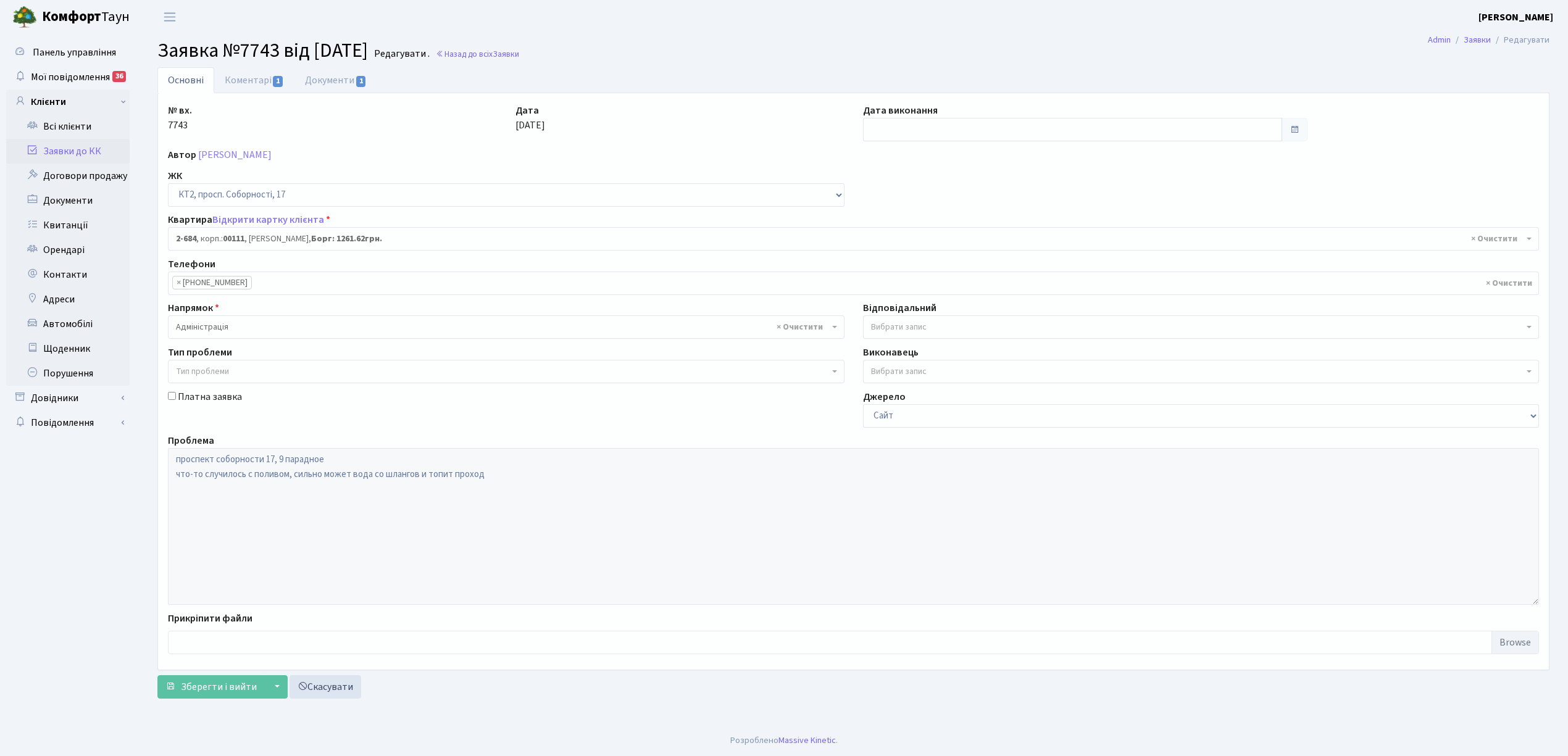
select select "15735"
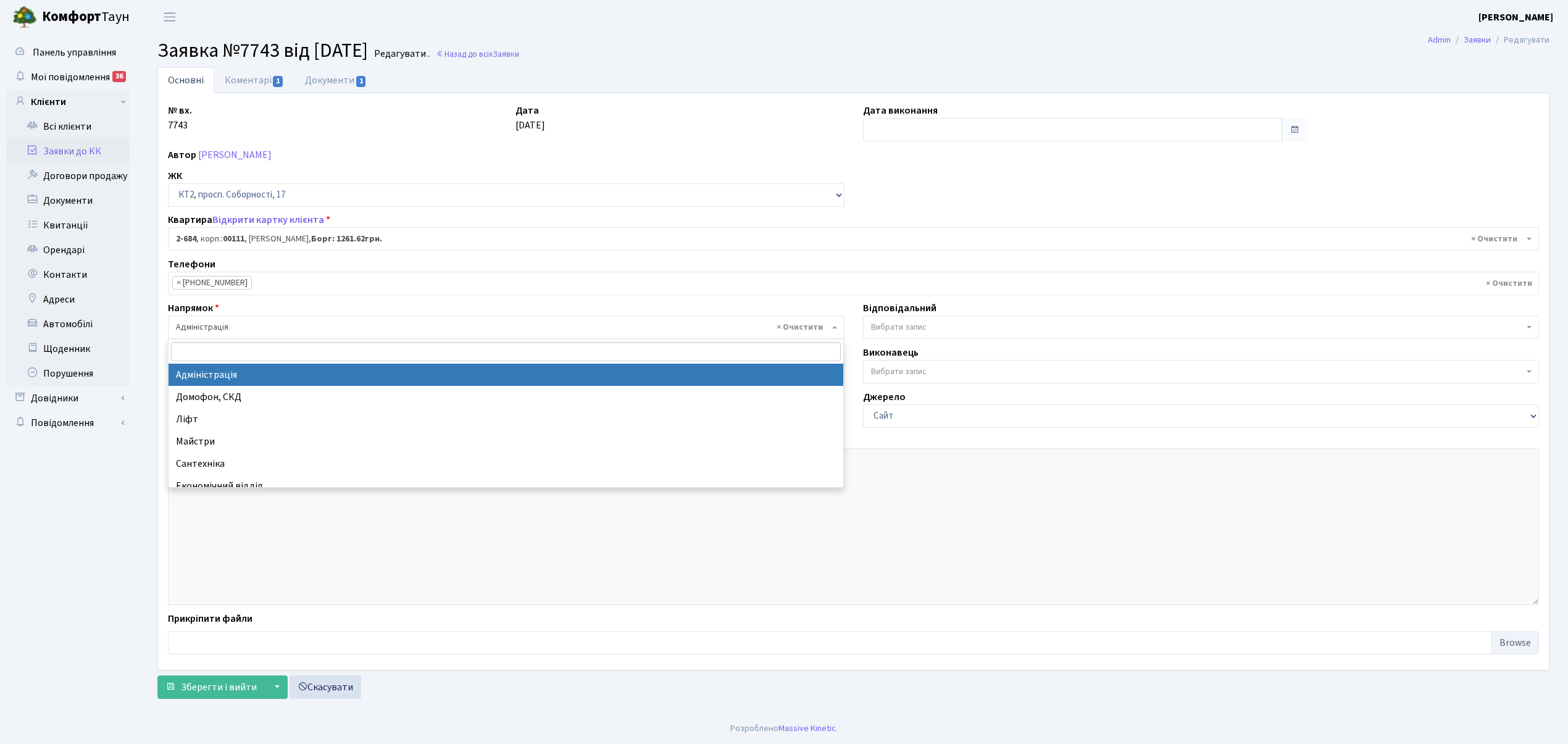
click at [219, 326] on span "× Адміністрація" at bounding box center [502, 327] width 653 height 12
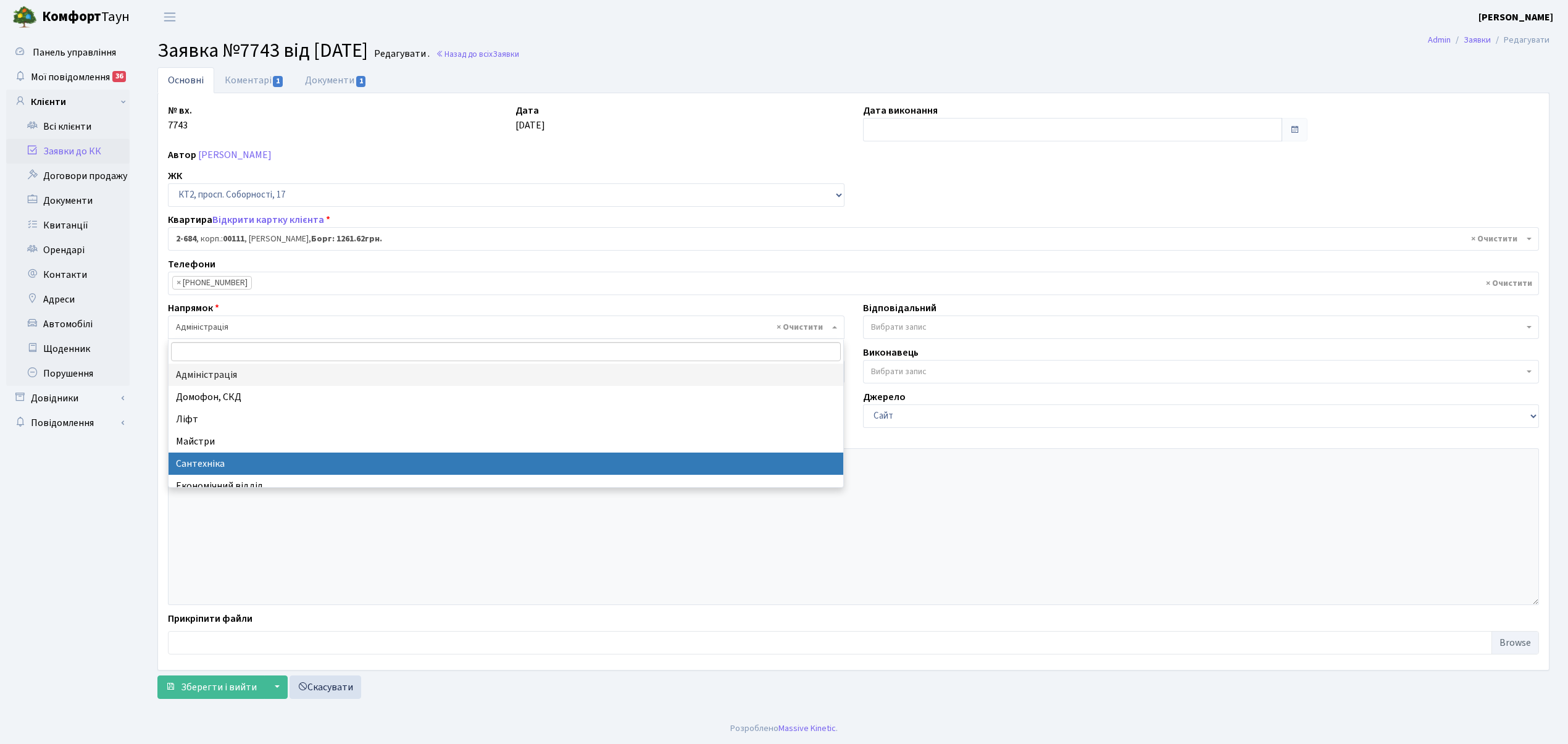
select select "2"
select select
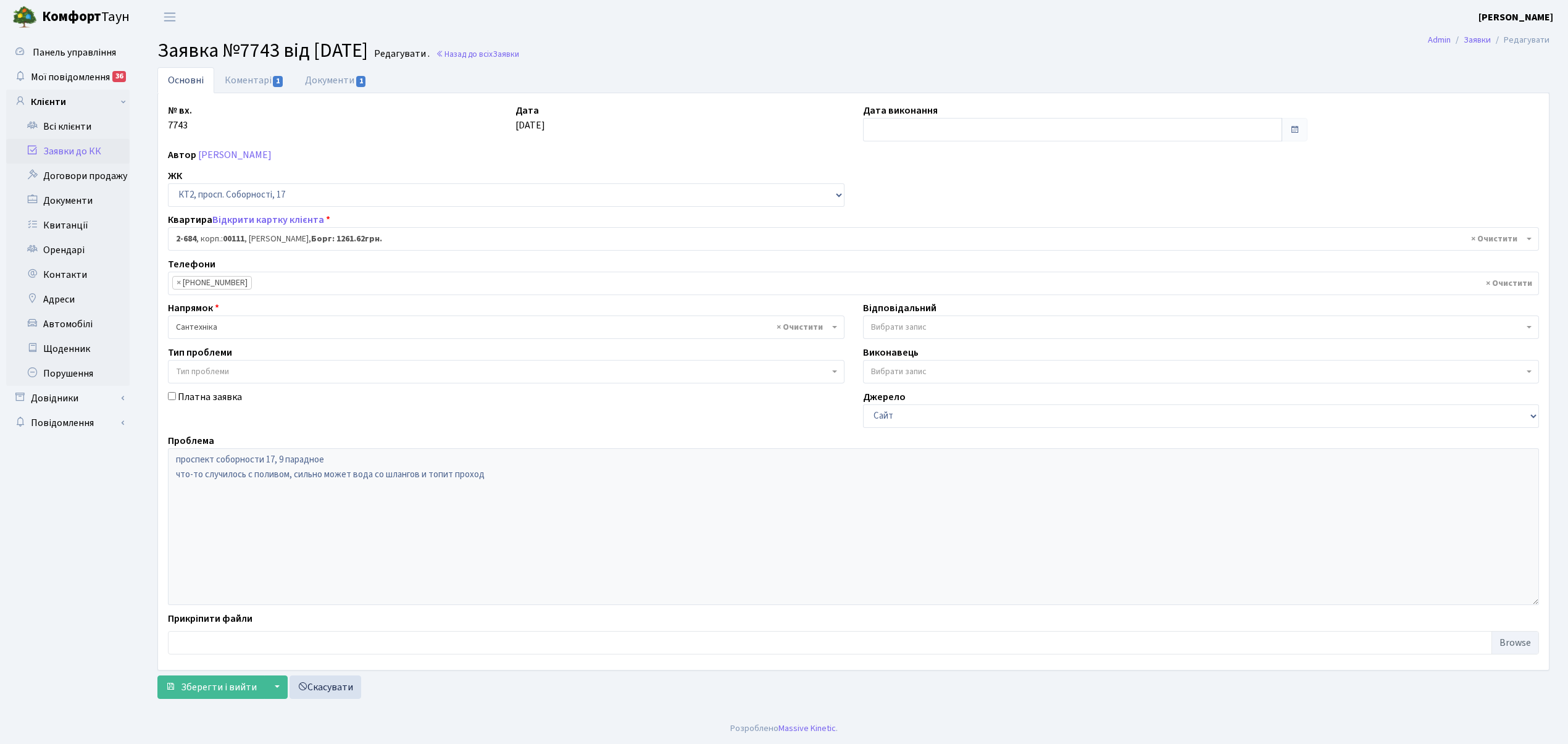
click at [885, 325] on span "Вибрати запис" at bounding box center [898, 327] width 55 height 12
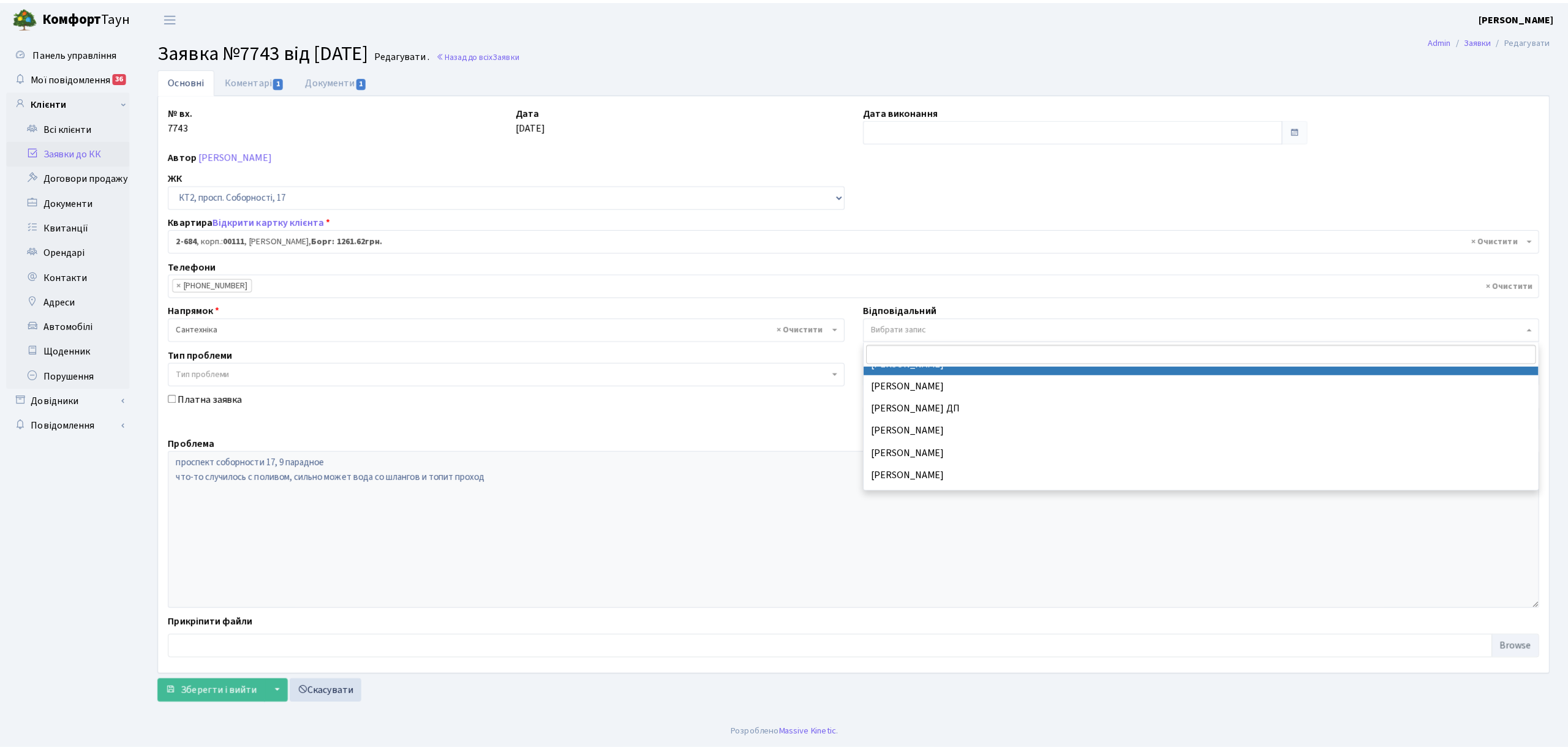
scroll to position [571, 0]
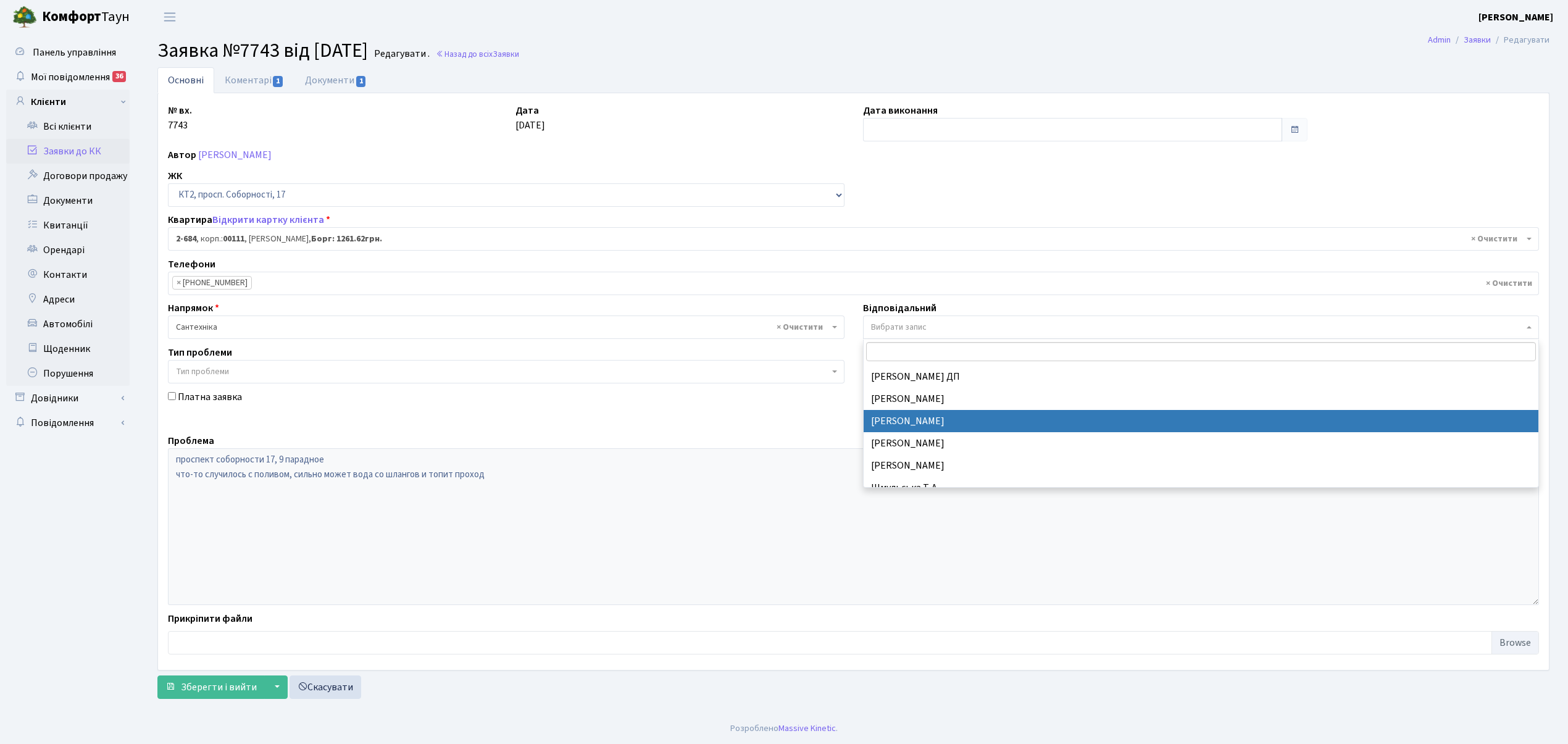
select select "67"
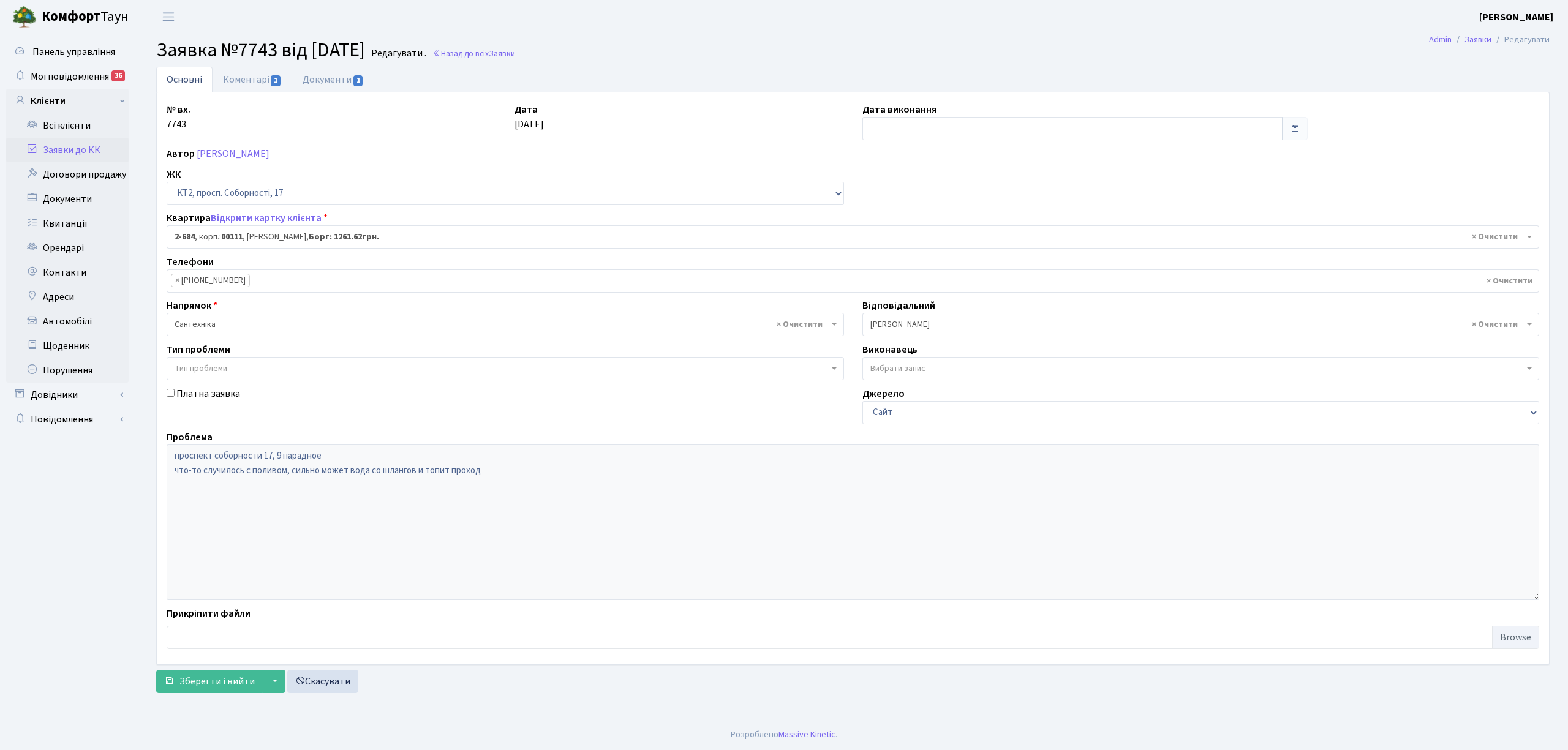
click at [233, 670] on form "Основні Коментарі 1 Документи 1 № вх. 7743 Дата [DATE] Дата виконання Автор [PE…" at bounding box center [853, 379] width 1394 height 626
click at [221, 680] on span "Зберегти і вийти" at bounding box center [217, 681] width 75 height 13
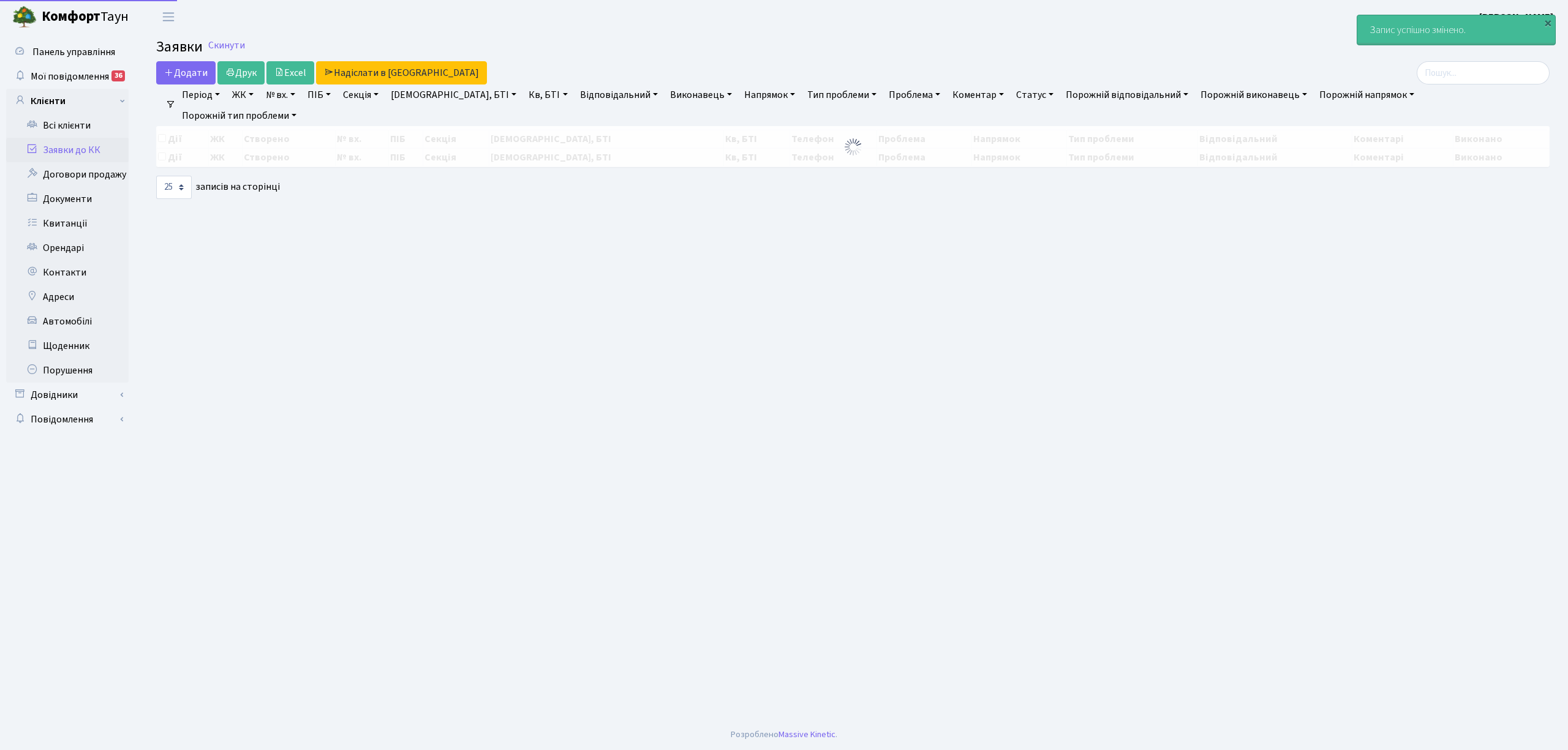
select select "25"
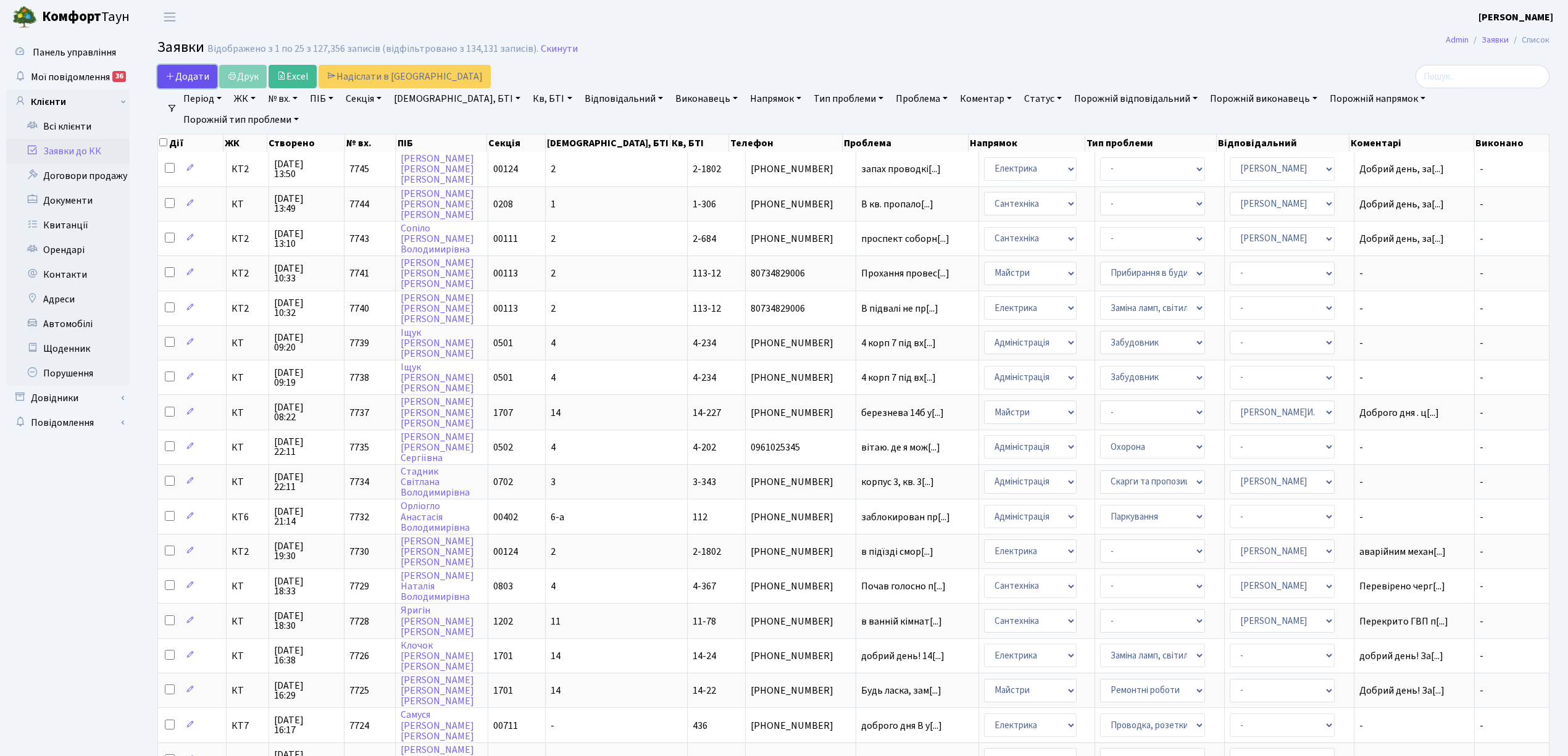
click at [185, 75] on span "Додати" at bounding box center [187, 76] width 44 height 13
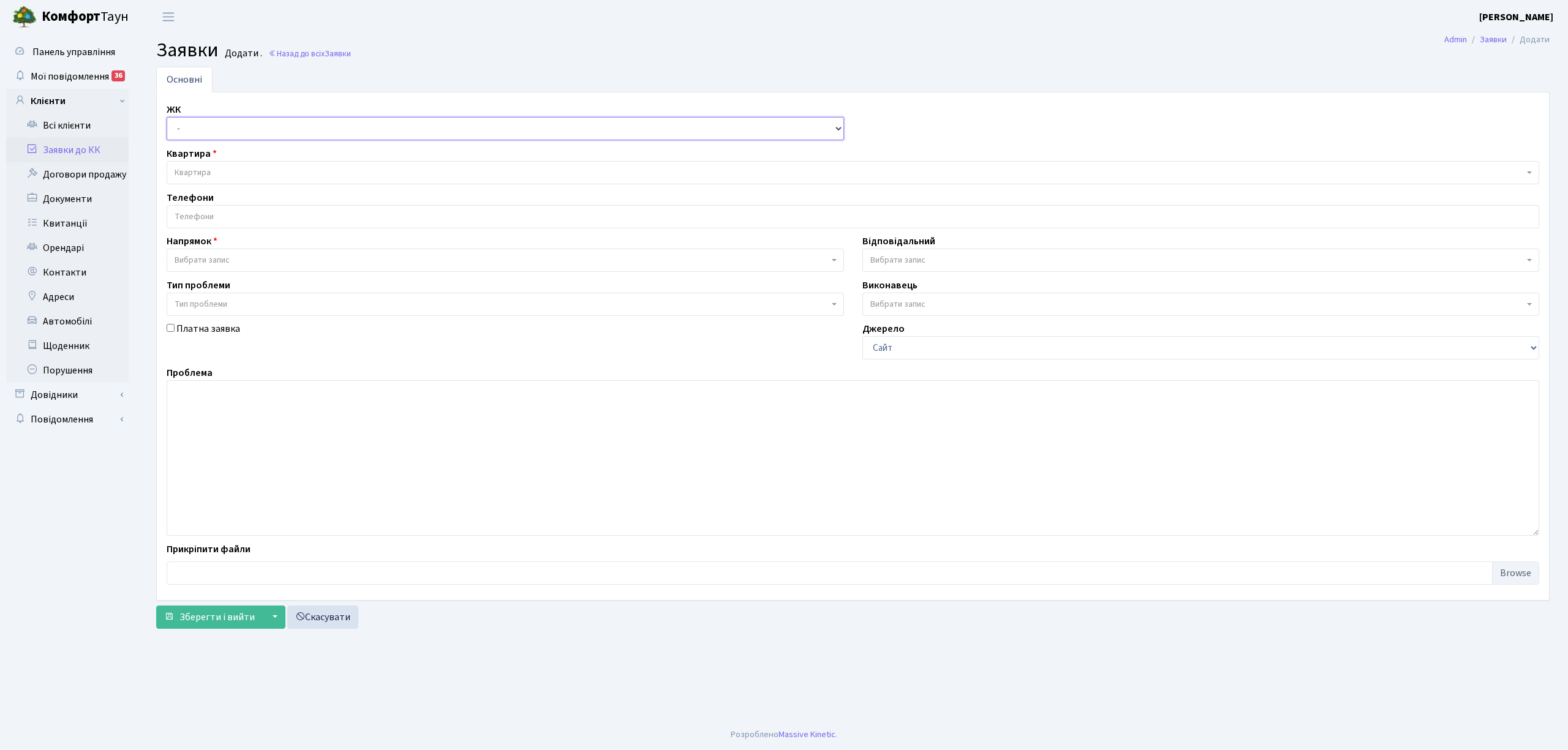
drag, startPoint x: 180, startPoint y: 128, endPoint x: 190, endPoint y: 140, distance: 15.6
click at [180, 128] on select "- КТ, вул. Регенераторна, 4 КТ2, просп. Соборності, 17 КТ3, вул. Березнева, 16 …" at bounding box center [505, 128] width 678 height 23
select select "271"
click at [166, 118] on select "- КТ, вул. Регенераторна, 4 КТ2, просп. [STREET_ADDRESS] [STREET_ADDRESS] [PERS…" at bounding box center [505, 128] width 678 height 23
select select
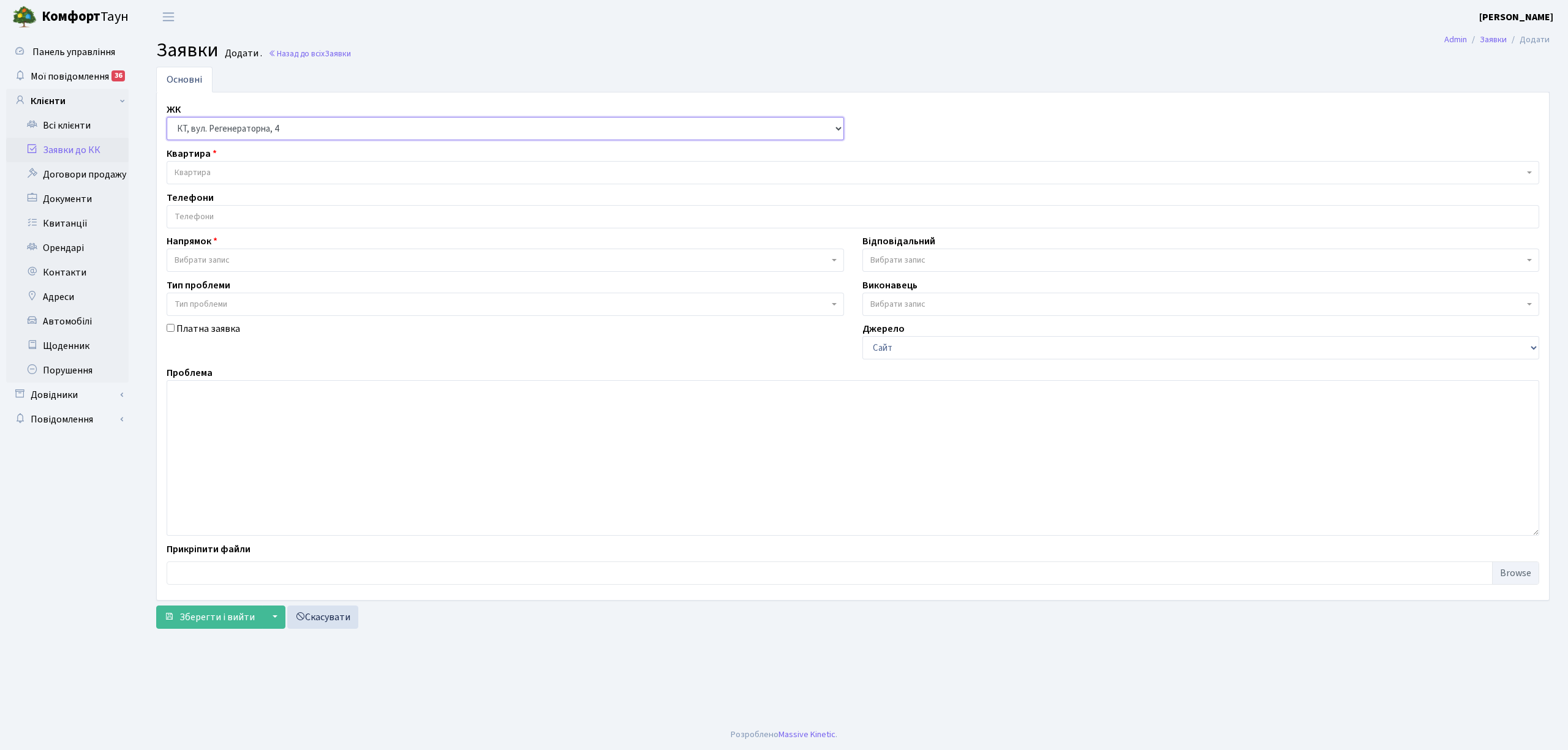
select select
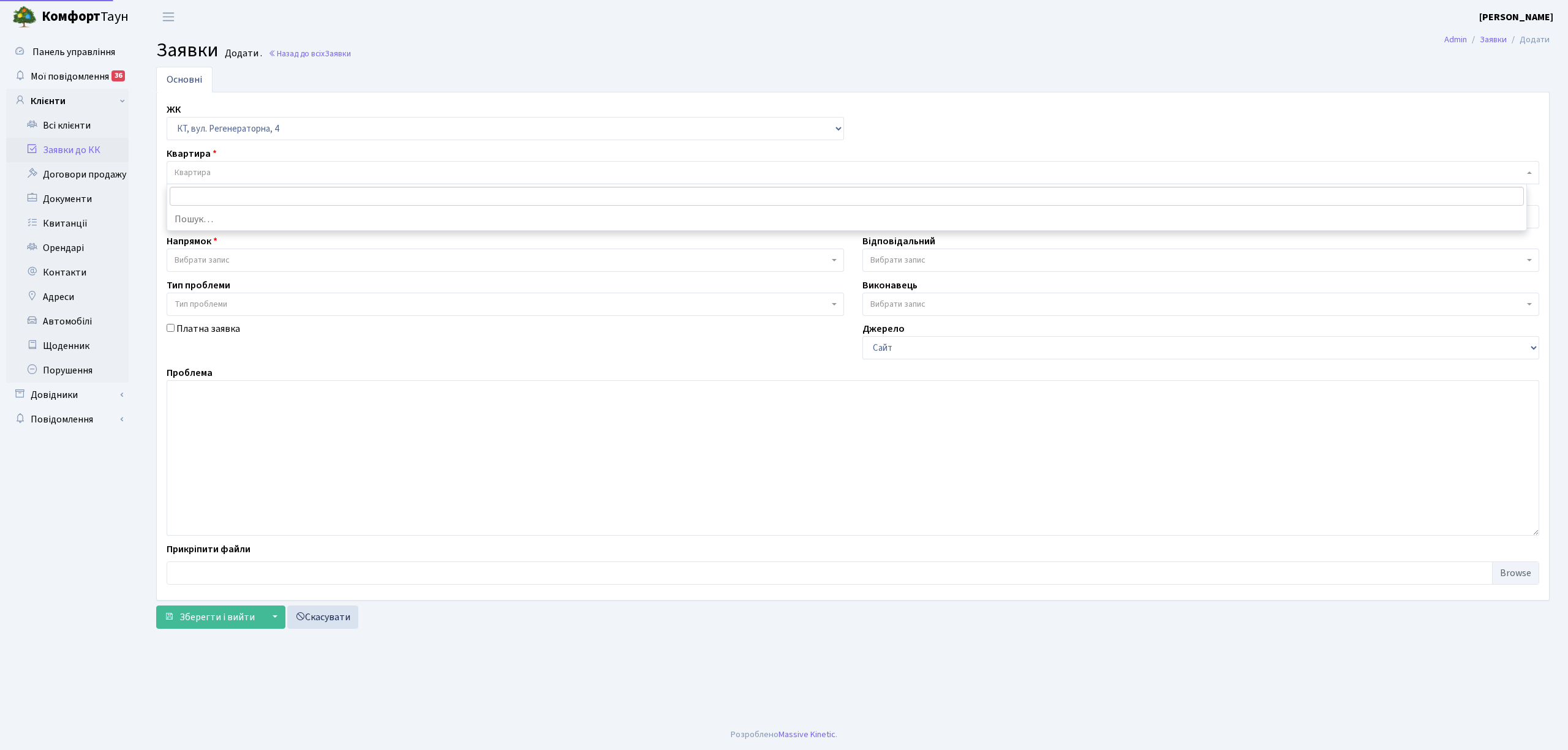
click at [230, 174] on span "Квартира" at bounding box center [849, 173] width 1350 height 12
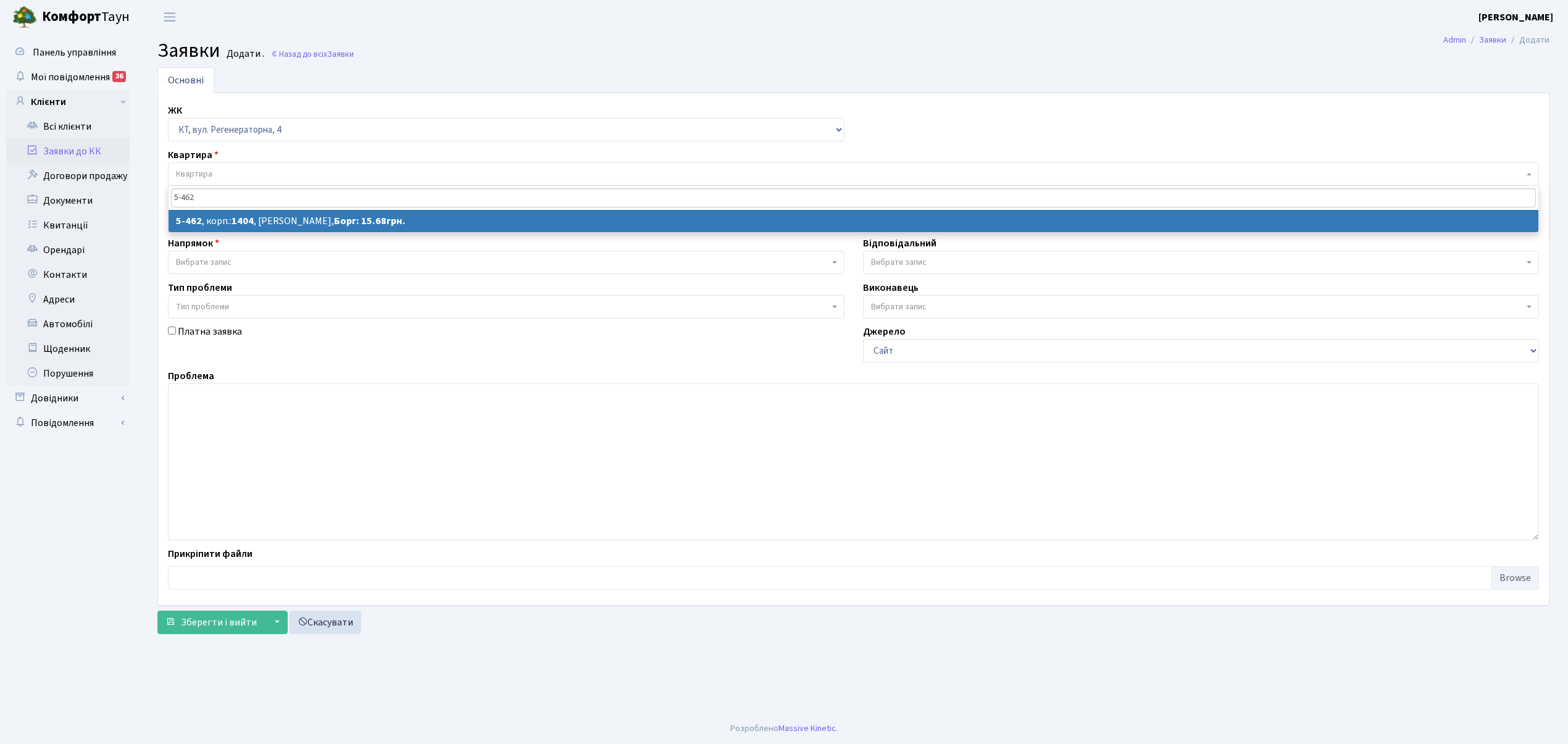
type input "5-462"
select select
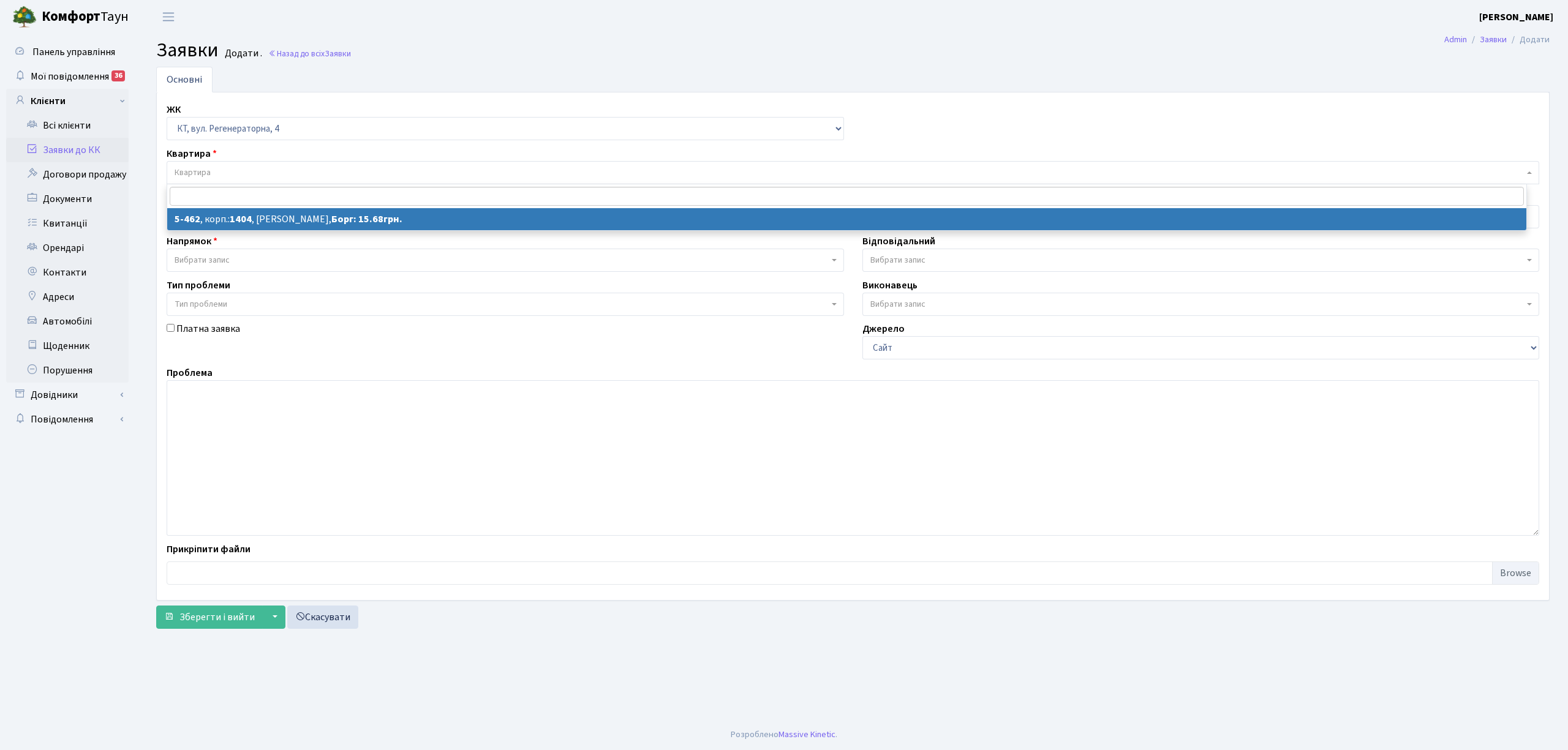
select select "2070"
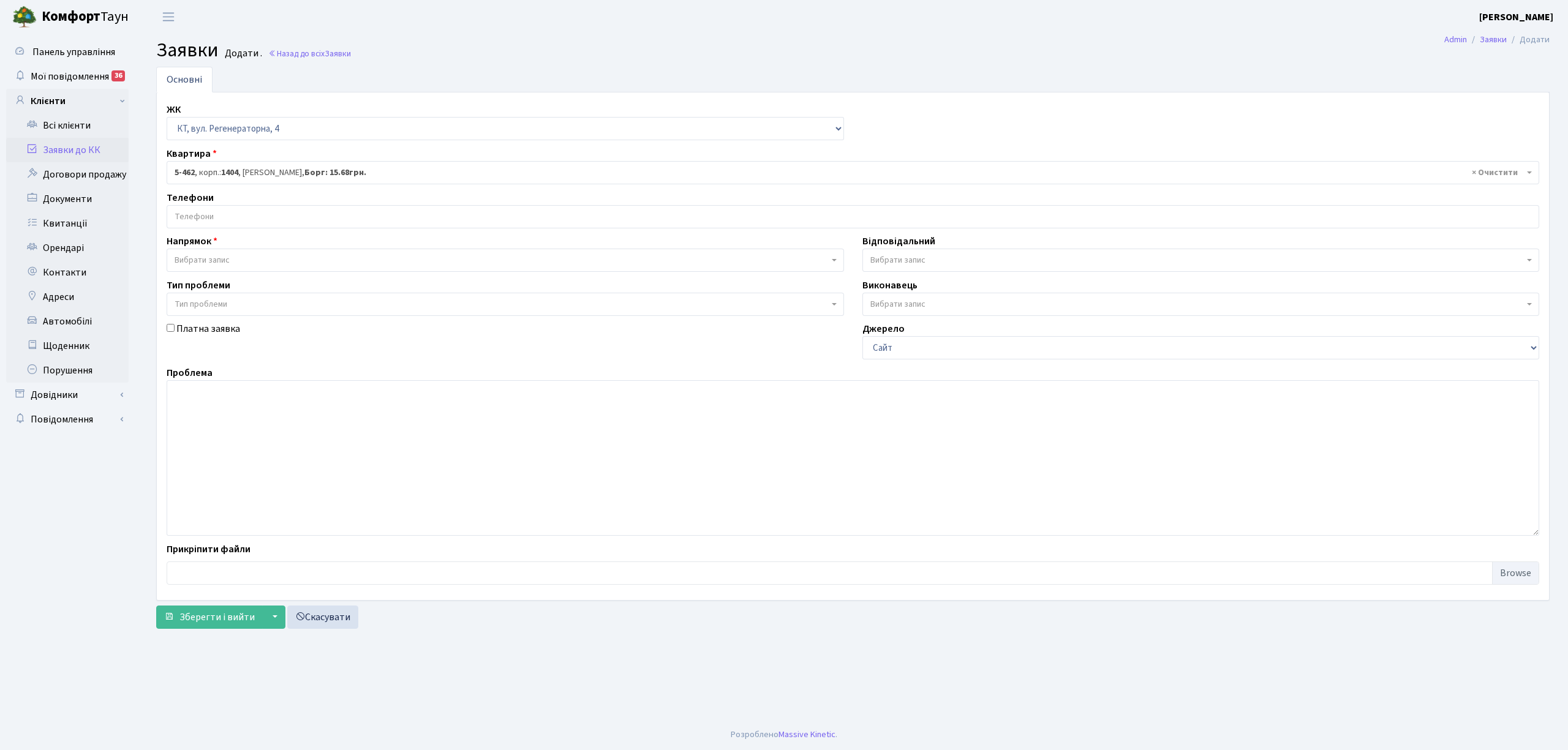
click at [275, 221] on input "search" at bounding box center [853, 217] width 1371 height 22
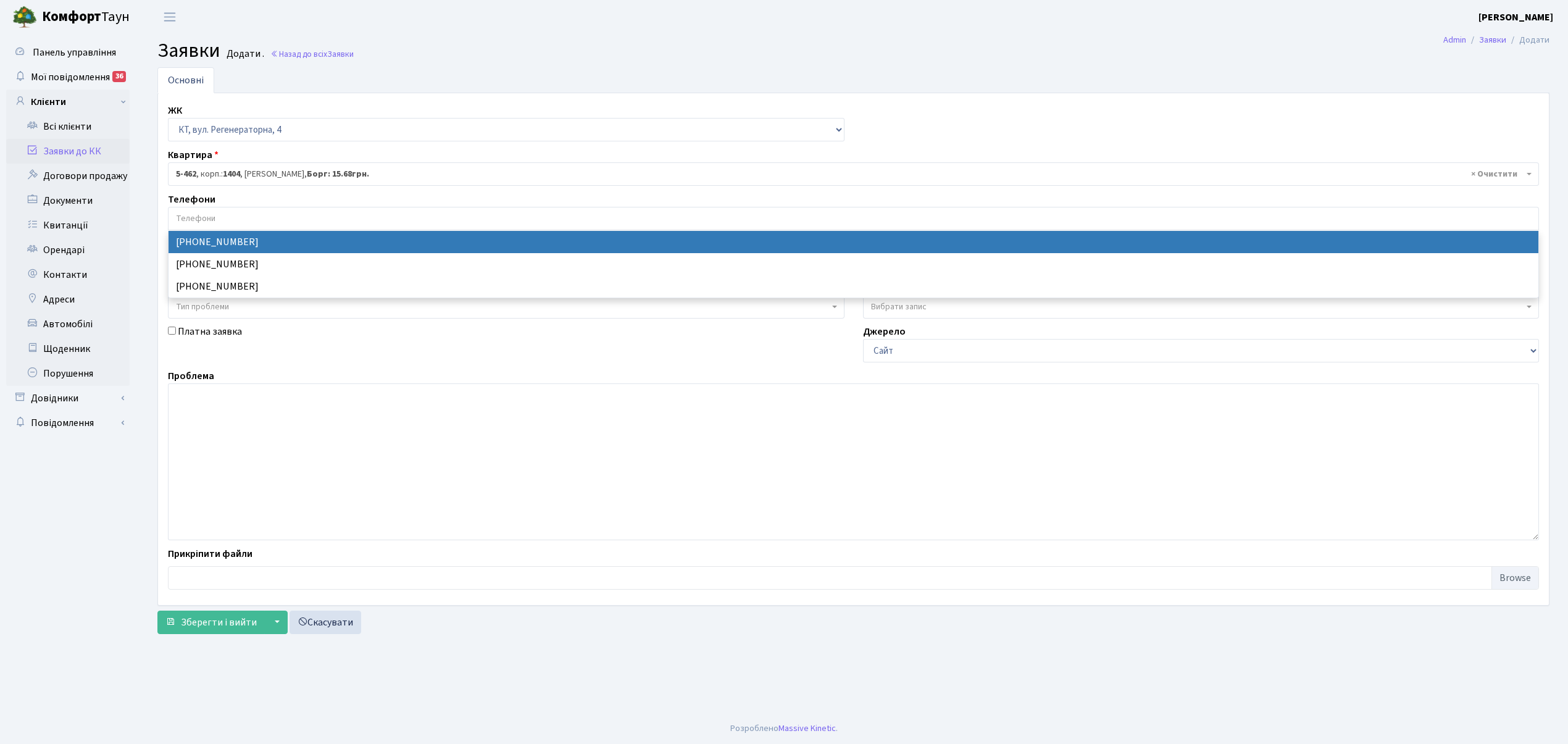
select select "20923"
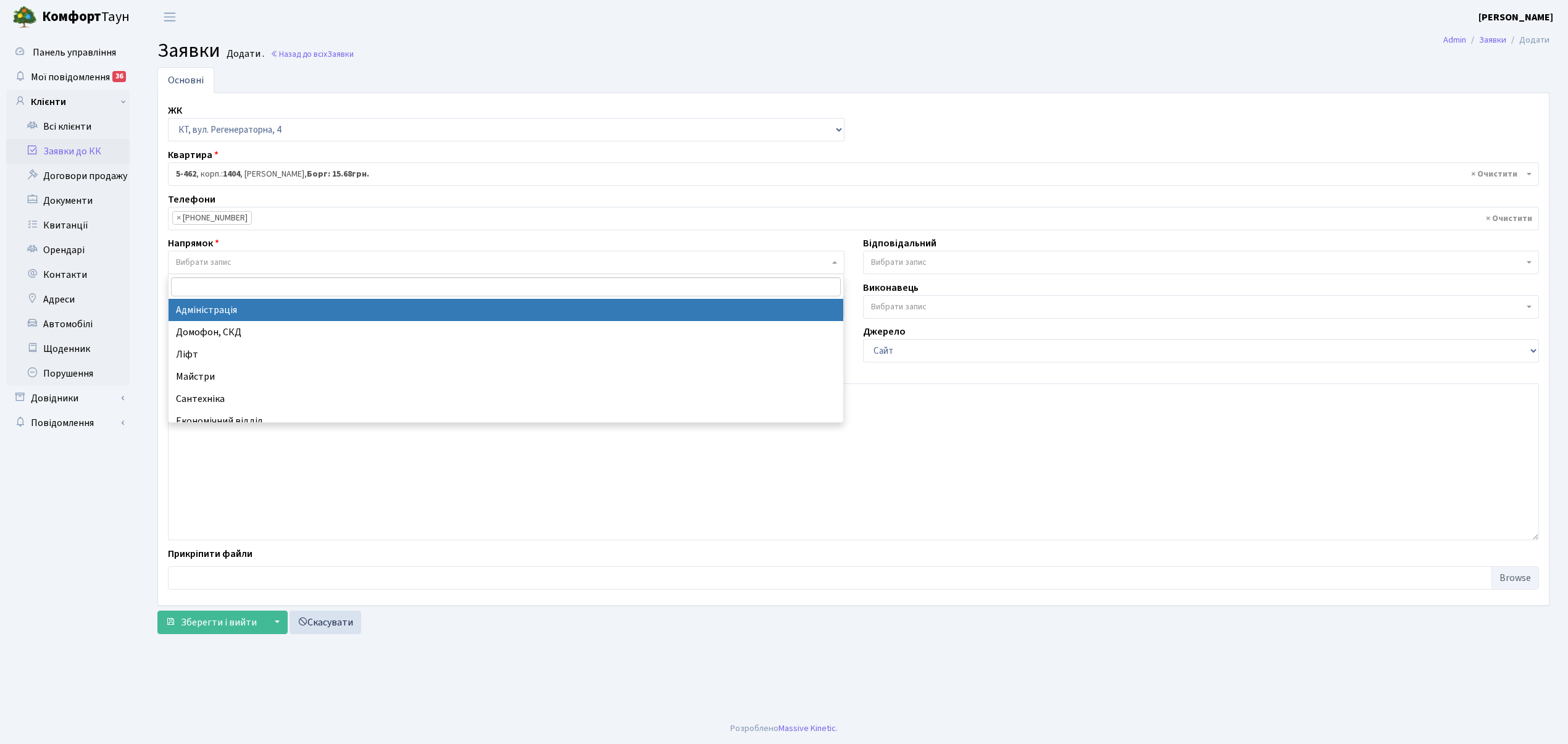
click at [250, 272] on span "Вибрати запис" at bounding box center [506, 262] width 677 height 23
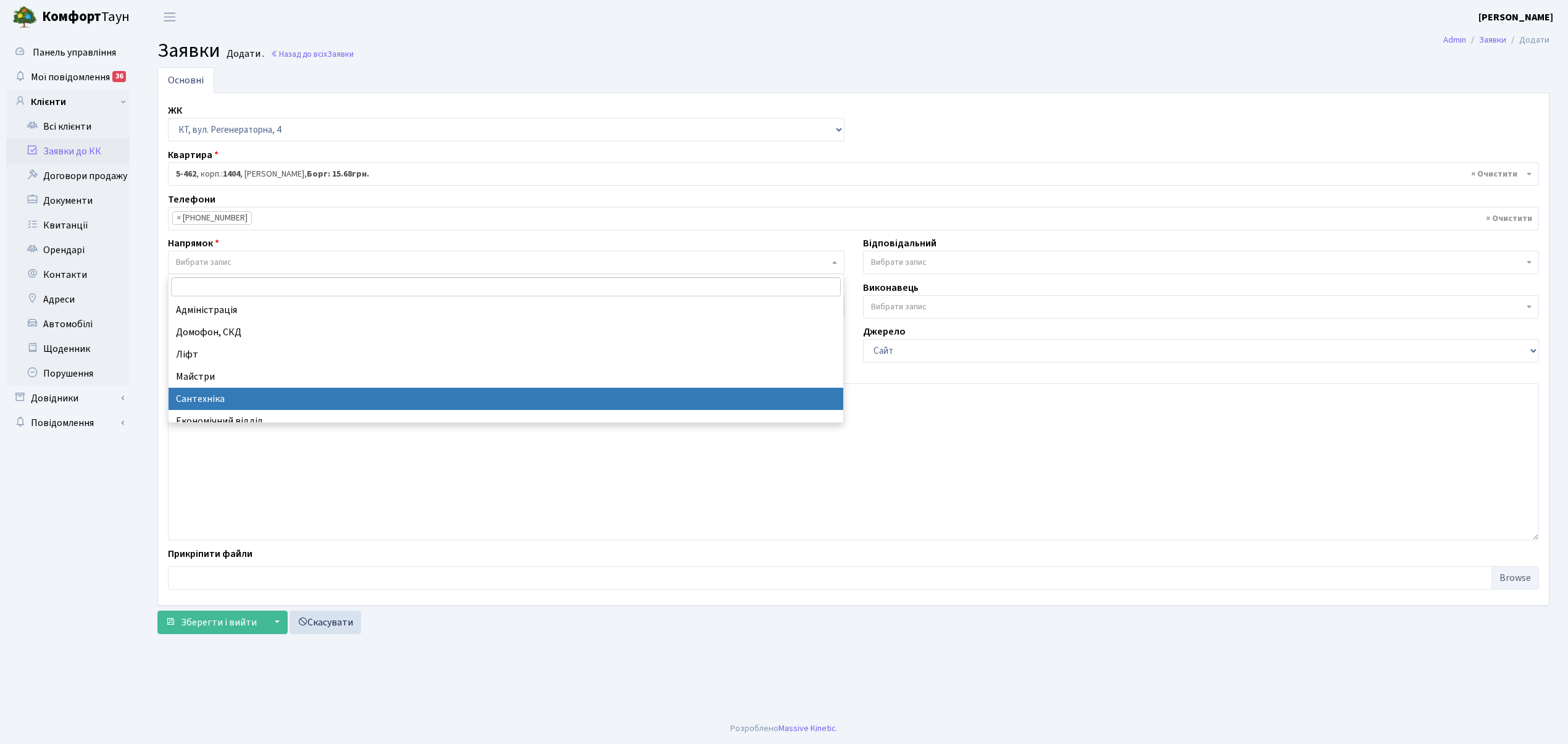
select select "2"
select select
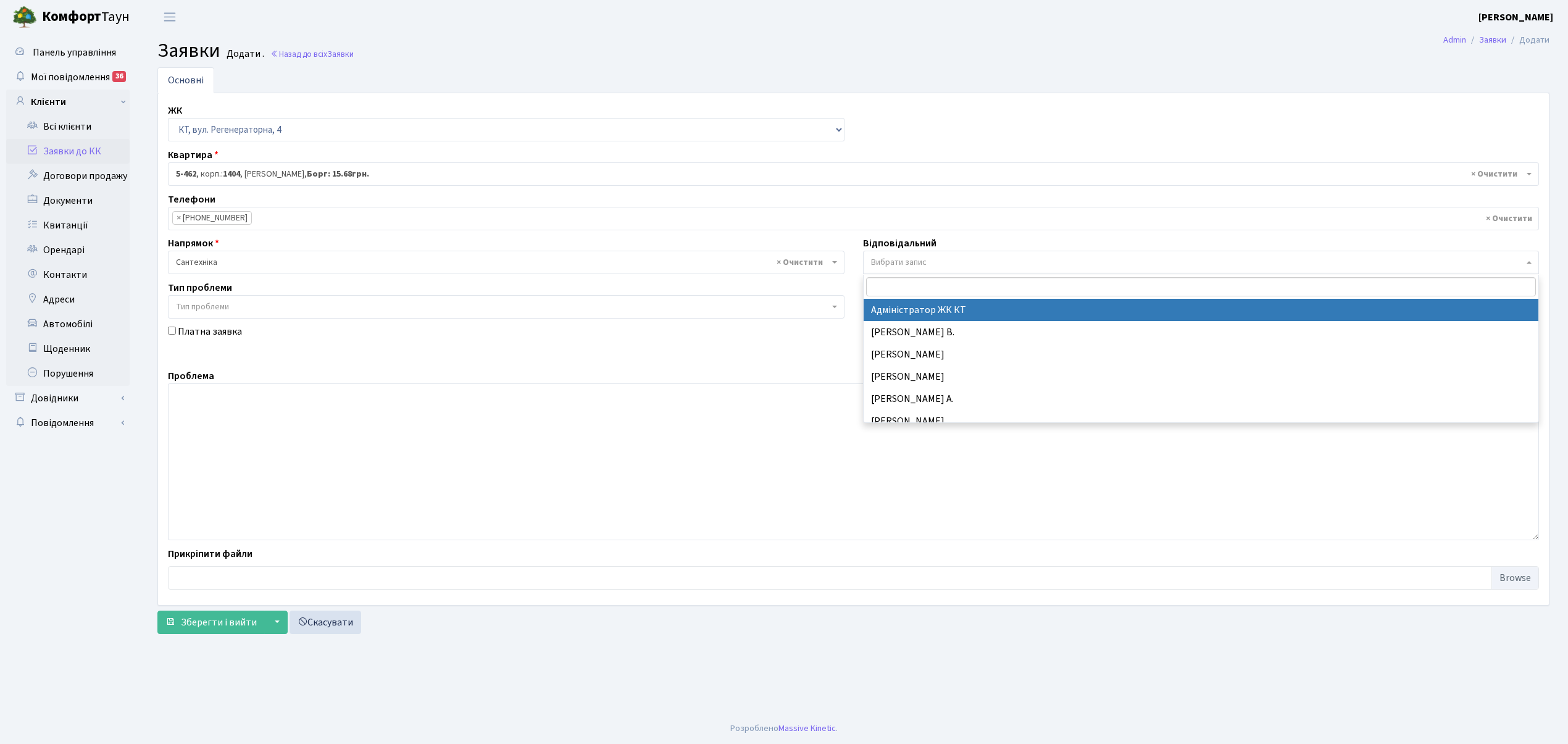
click at [893, 261] on span "Вибрати запис" at bounding box center [898, 262] width 55 height 12
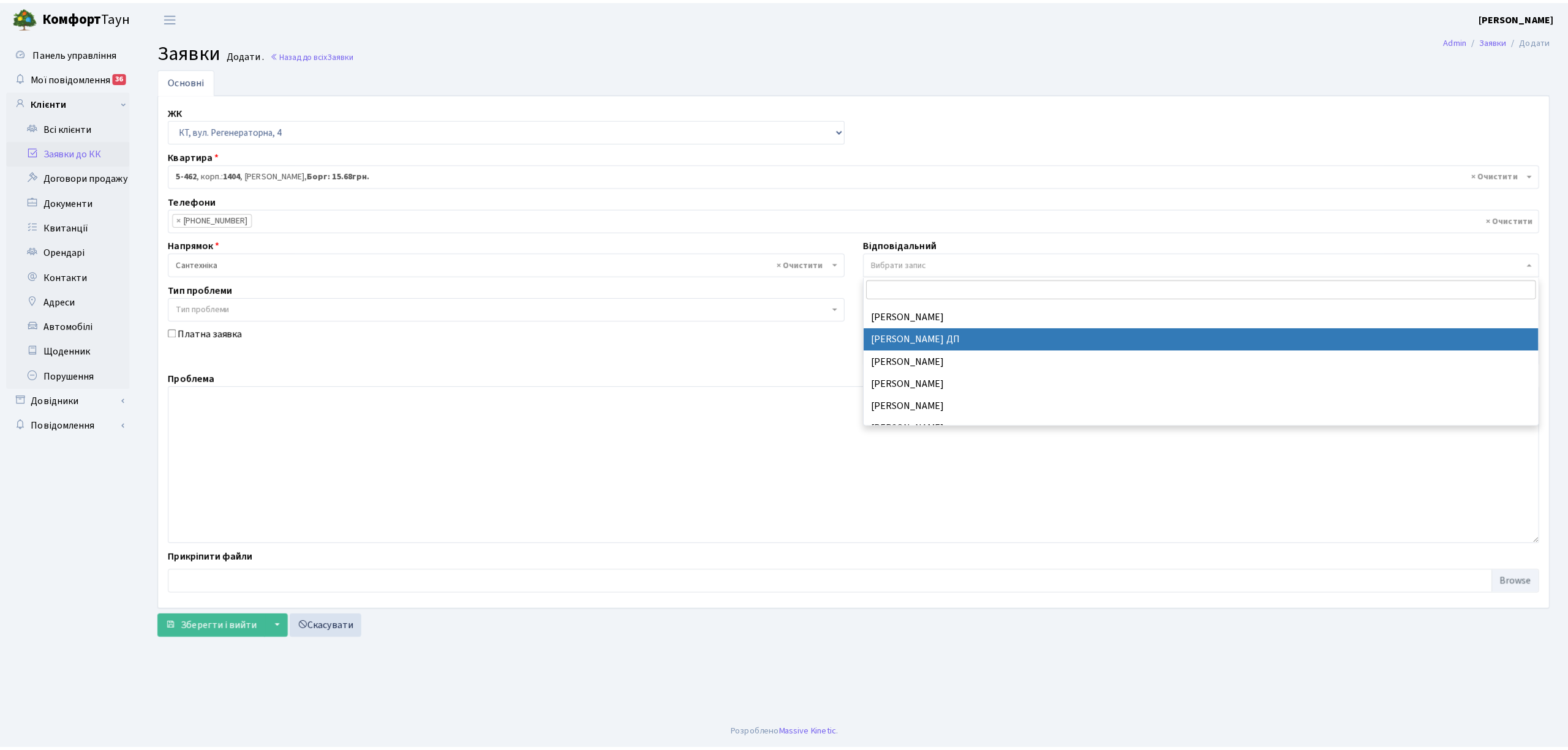
scroll to position [571, 0]
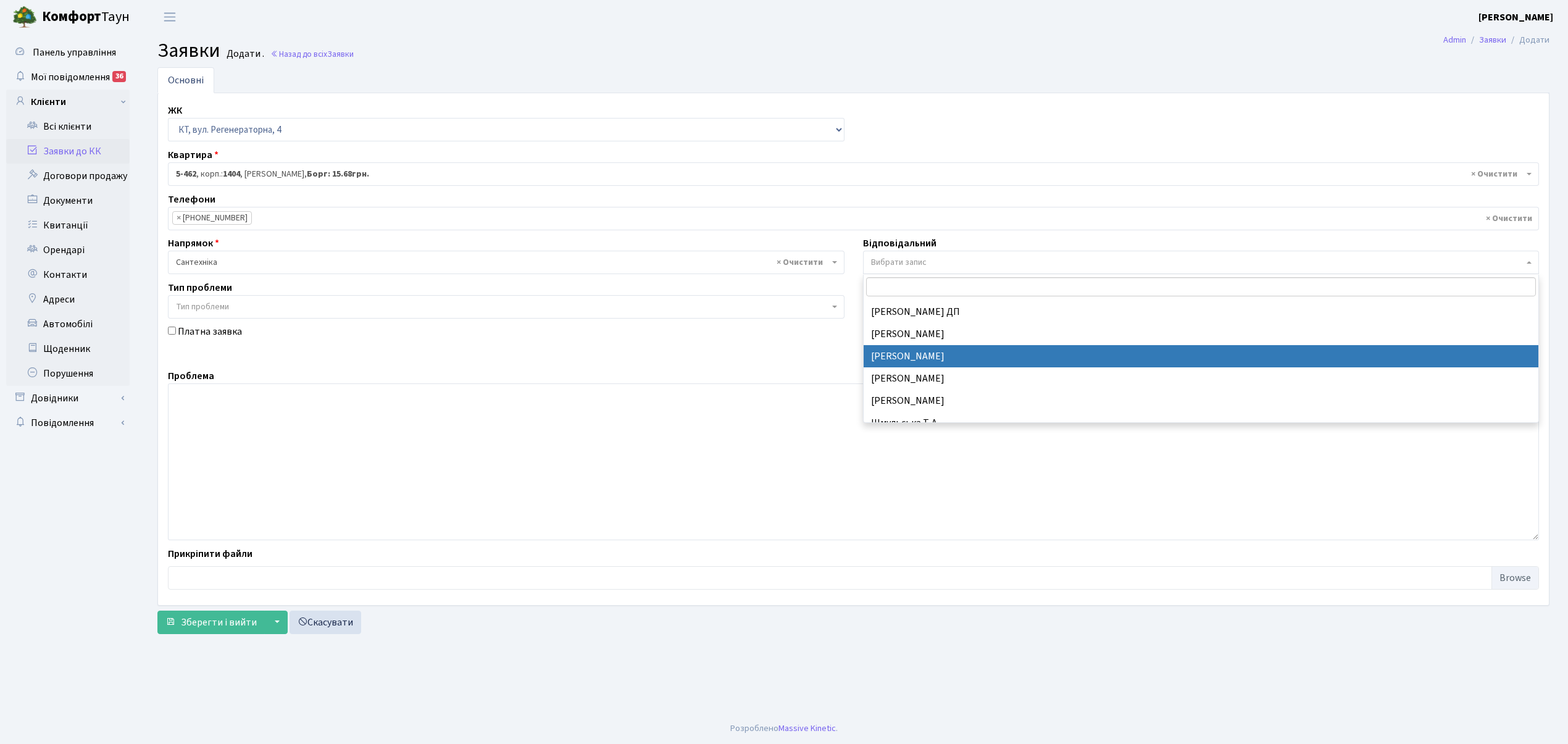
select select "67"
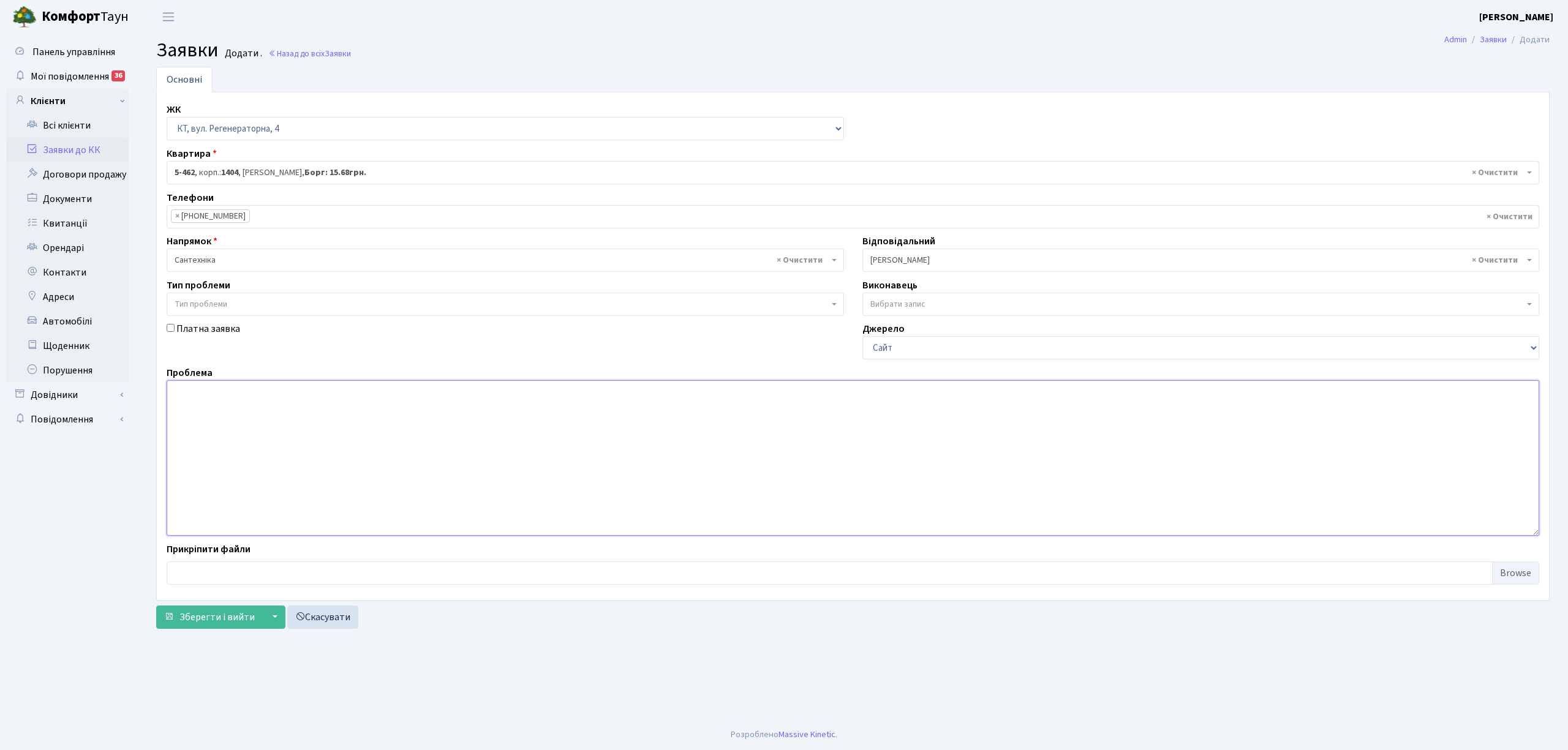
click at [204, 420] on textarea at bounding box center [853, 457] width 1373 height 156
type textarea "12 під, 5 поверх. тече в сан узлі . по стояку зі стелі"
click at [198, 621] on span "Зберегти і вийти" at bounding box center [217, 617] width 75 height 13
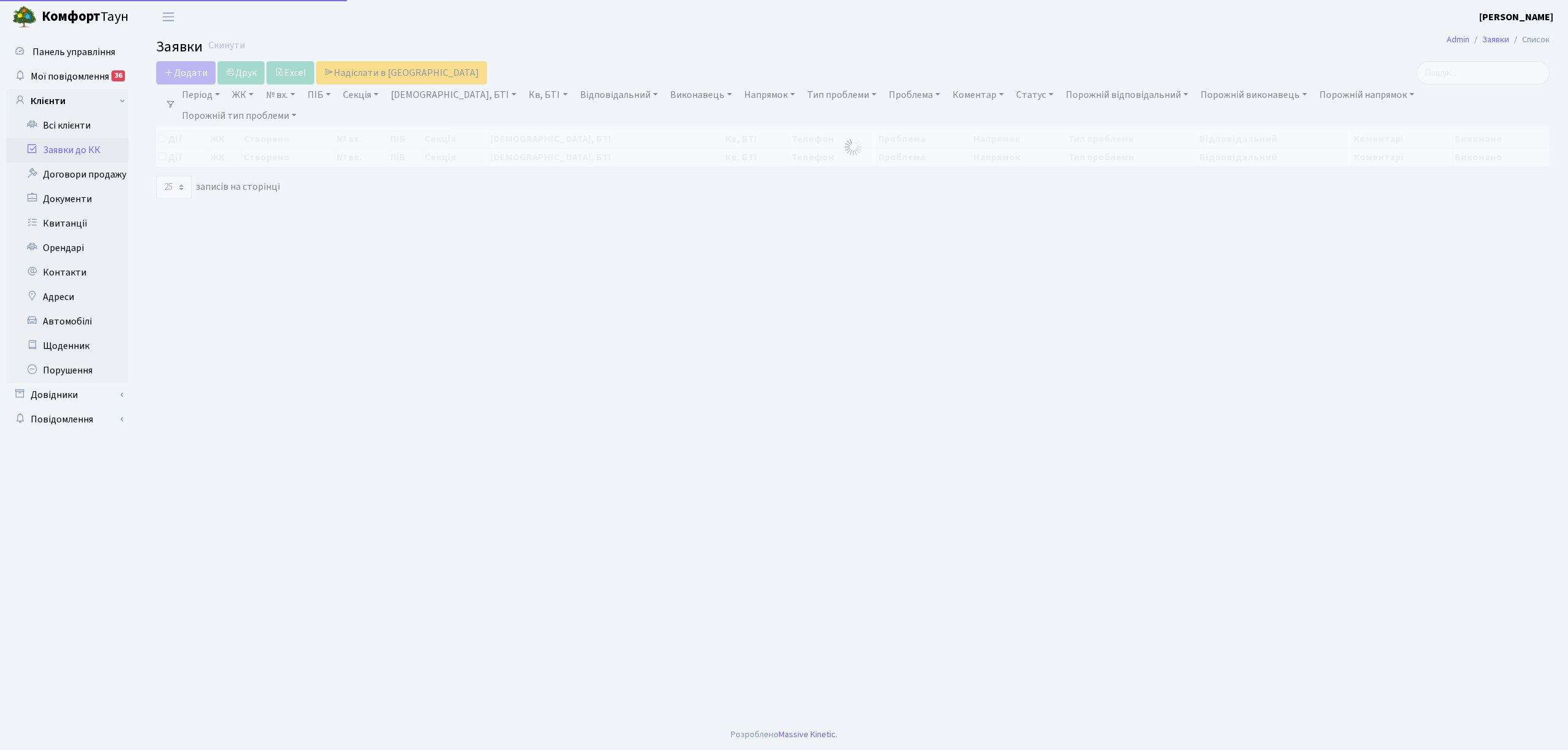
select select "25"
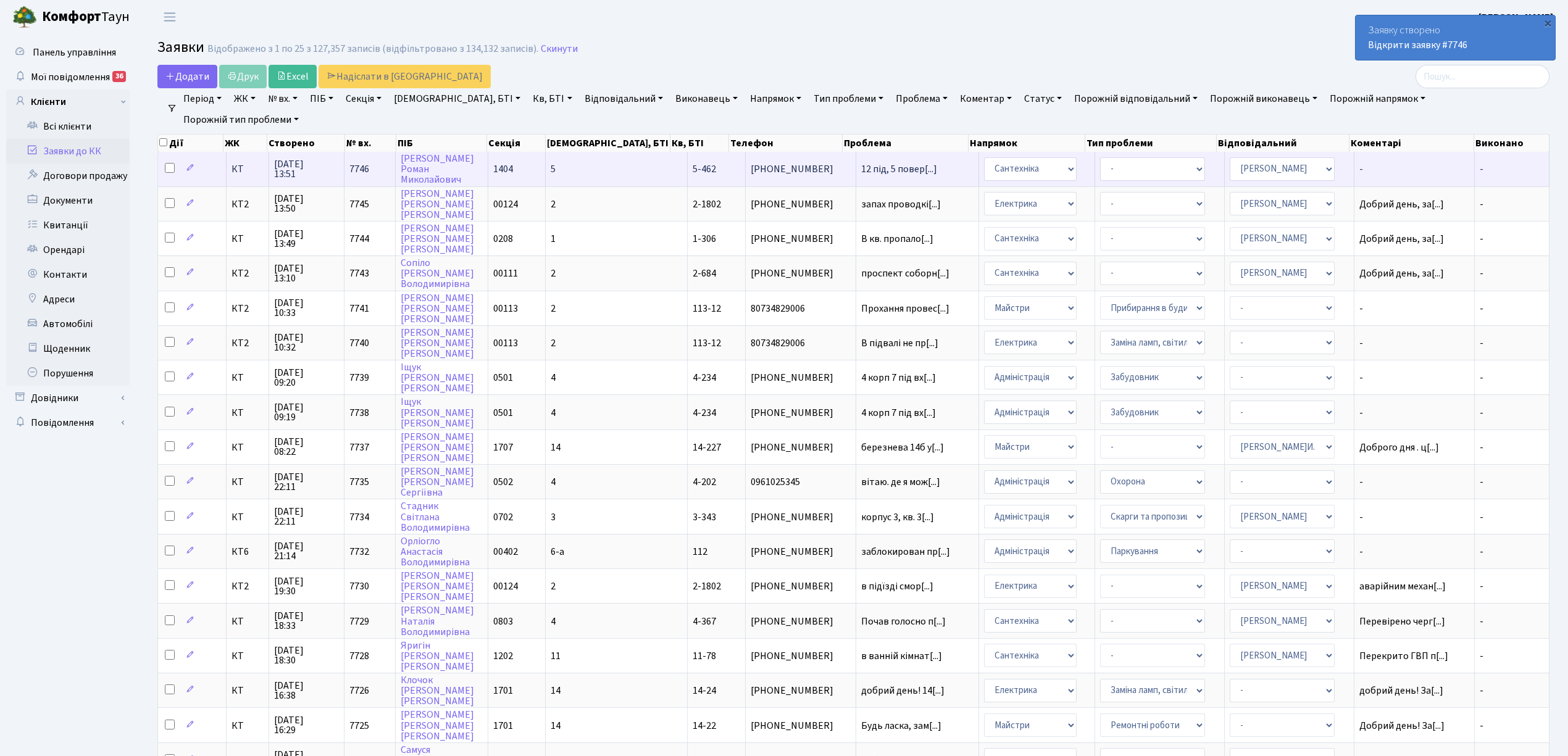
click at [393, 169] on td "7746" at bounding box center [370, 169] width 52 height 34
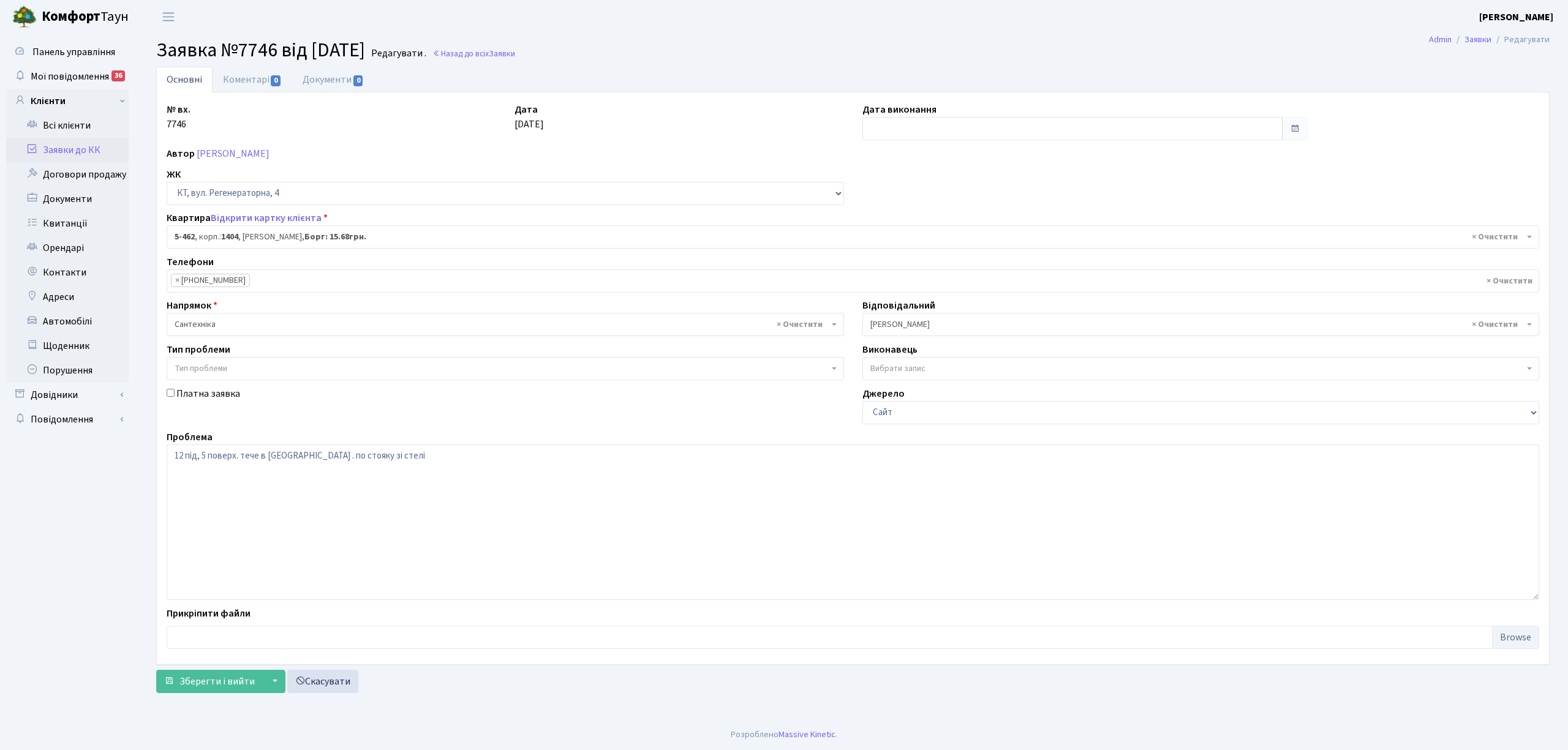
select select "2070"
click at [244, 78] on link "Коментарі 0" at bounding box center [252, 79] width 80 height 25
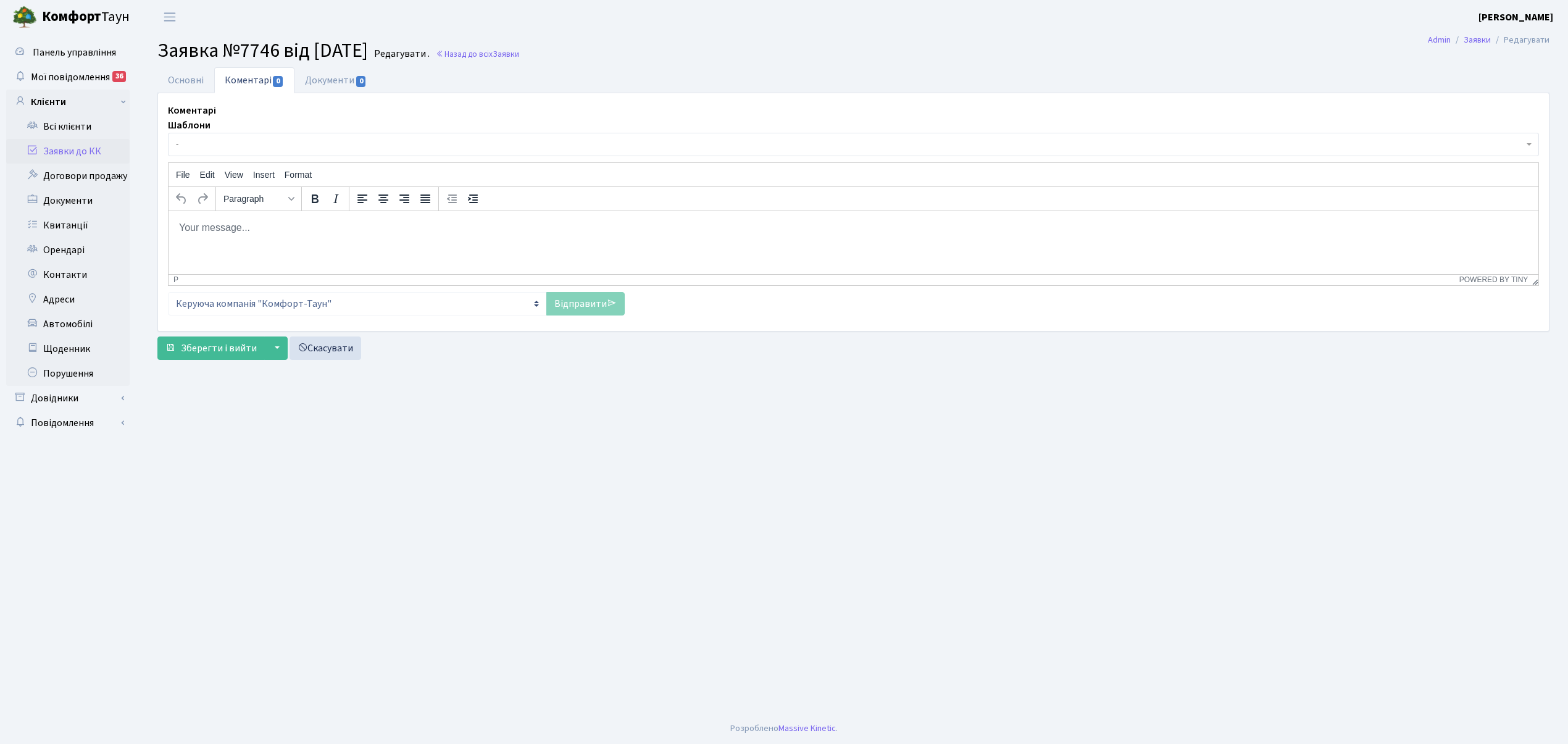
click at [244, 144] on span "-" at bounding box center [849, 144] width 1348 height 12
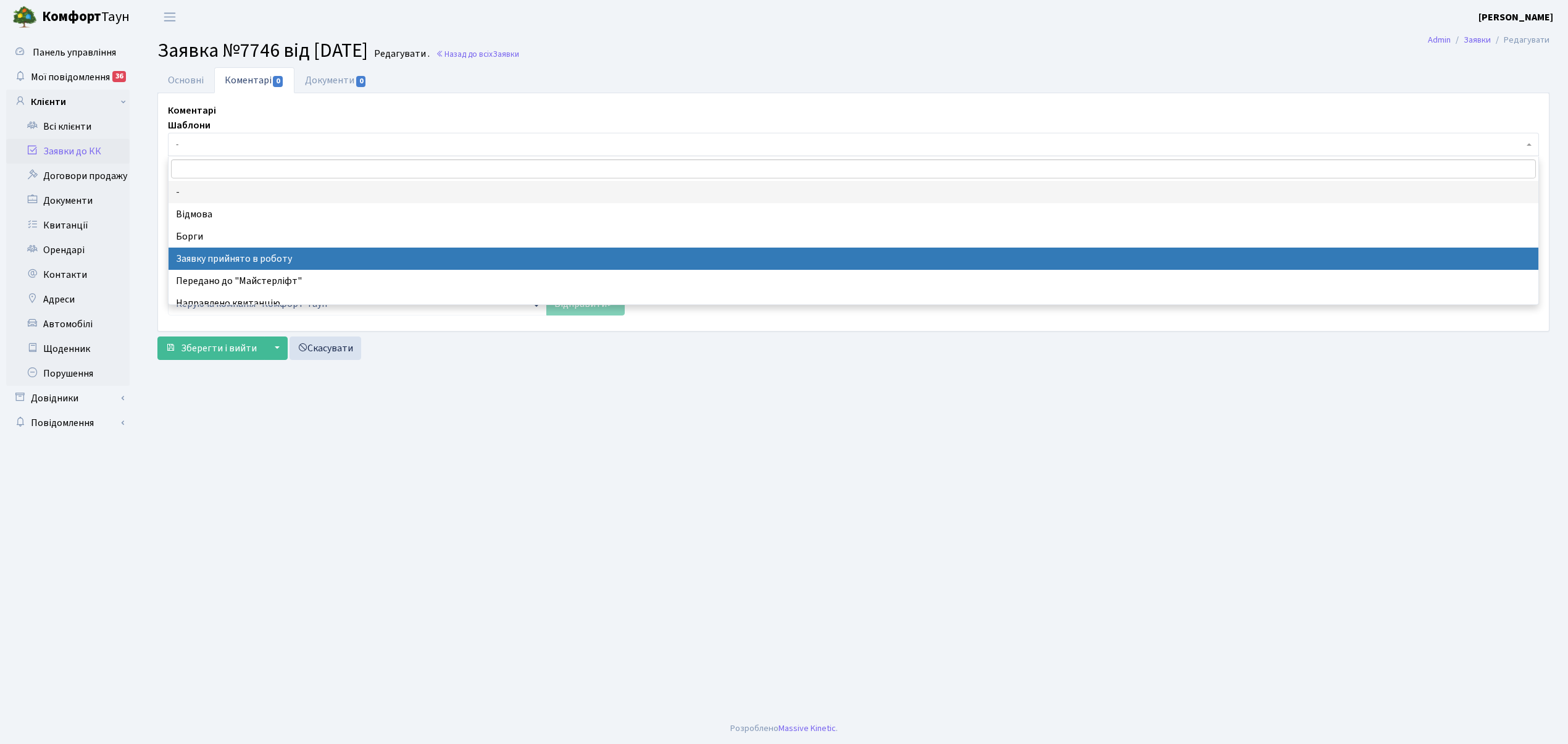
select select "7"
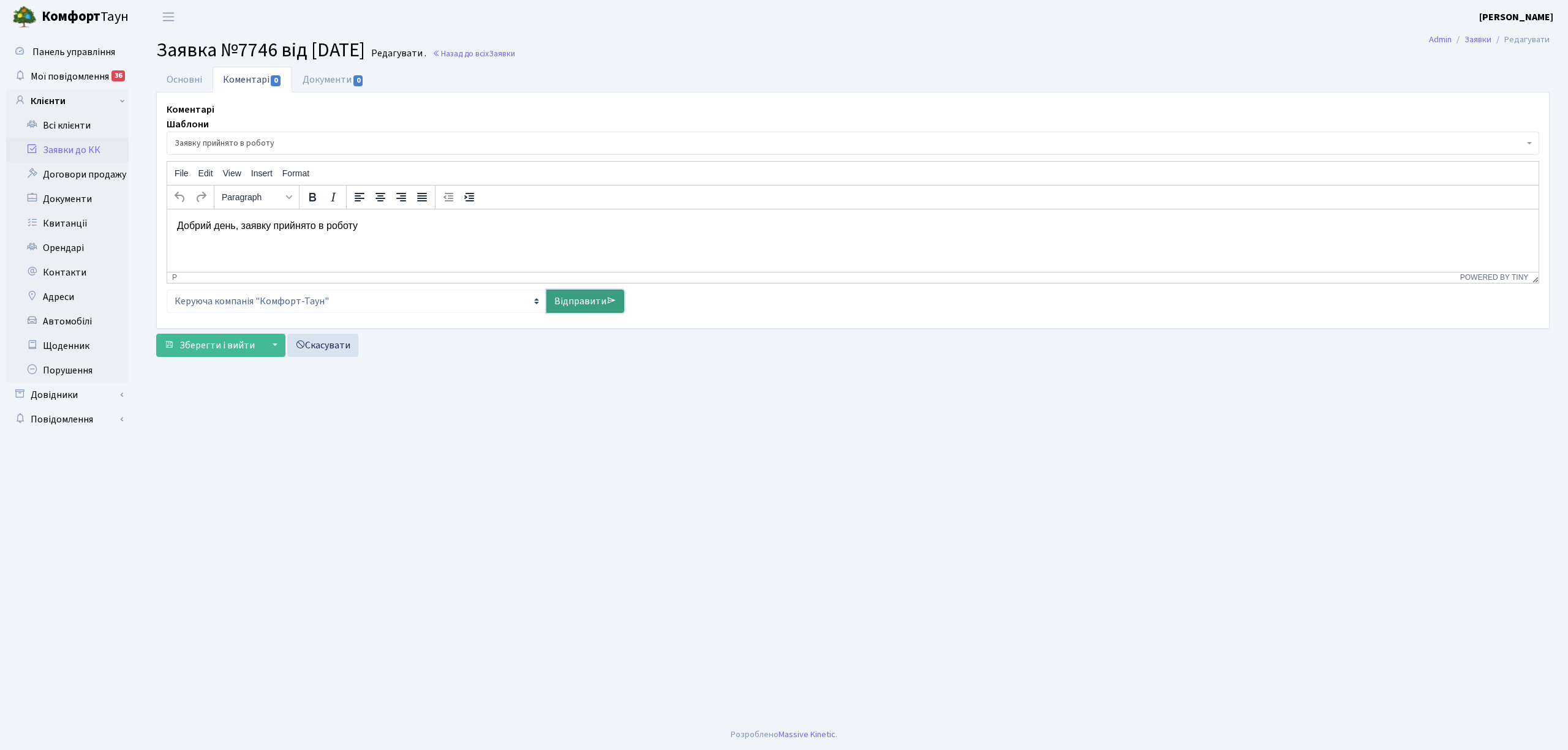
click at [568, 305] on link "Відправити" at bounding box center [585, 301] width 77 height 23
select select
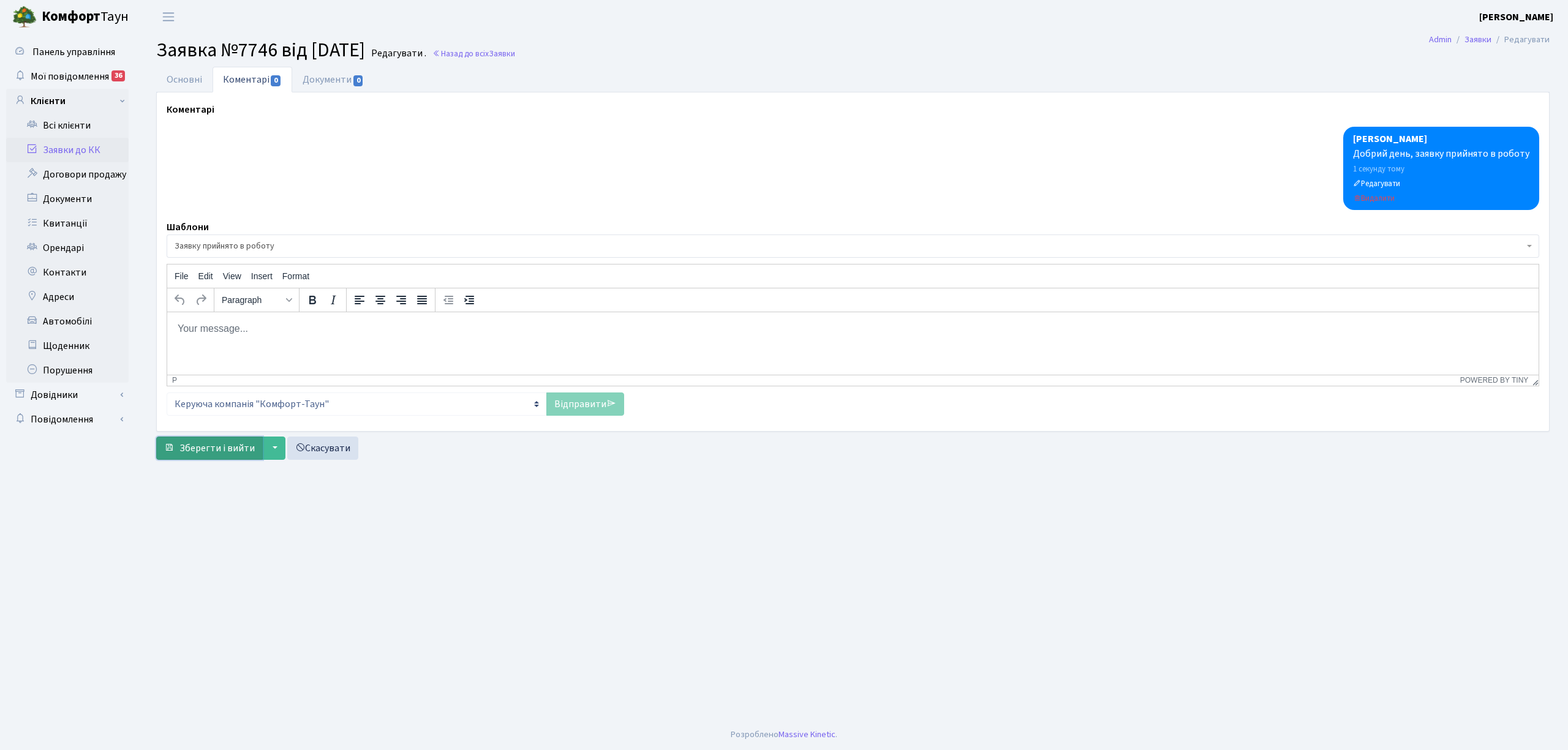
click at [198, 454] on span "Зберегти і вийти" at bounding box center [217, 447] width 75 height 13
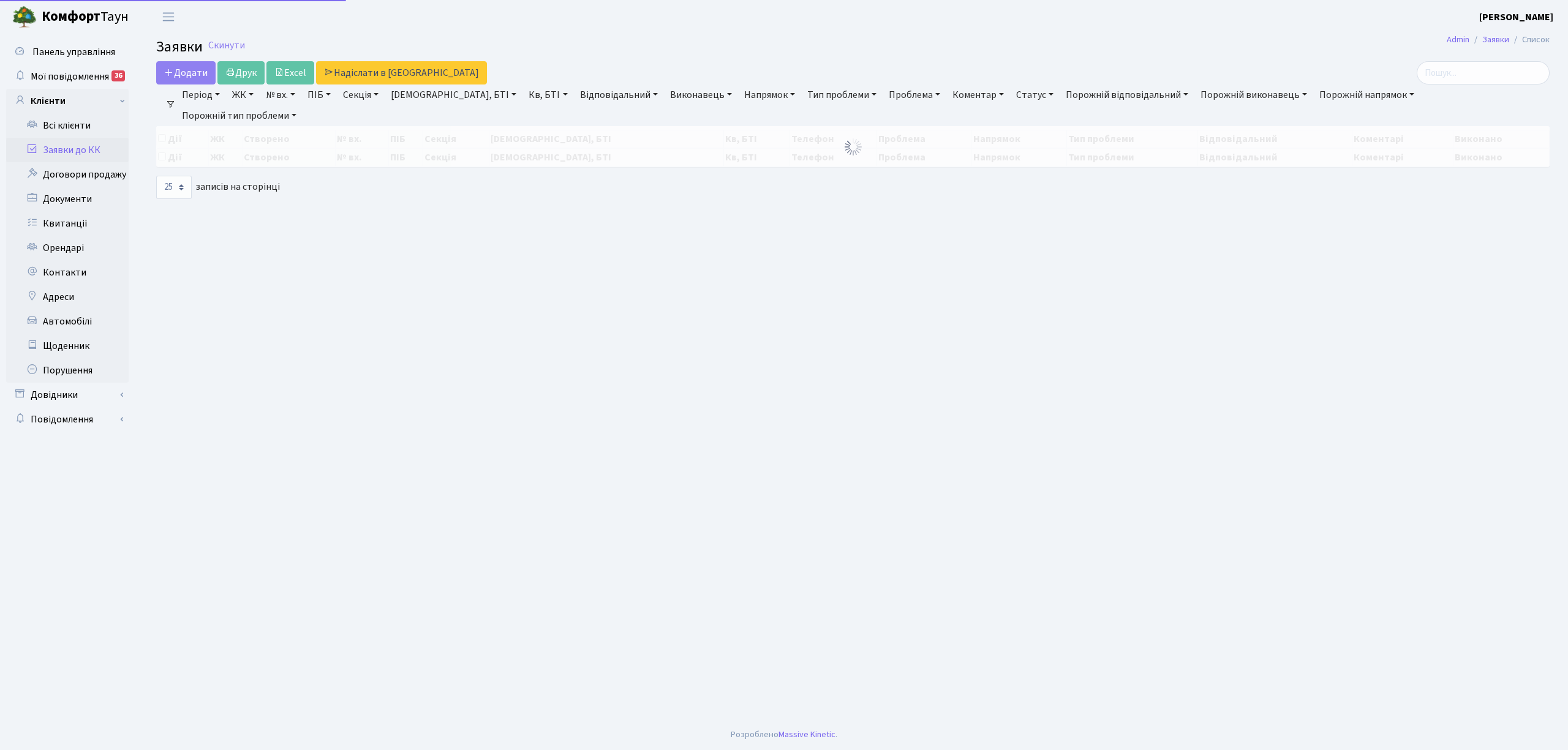
select select "25"
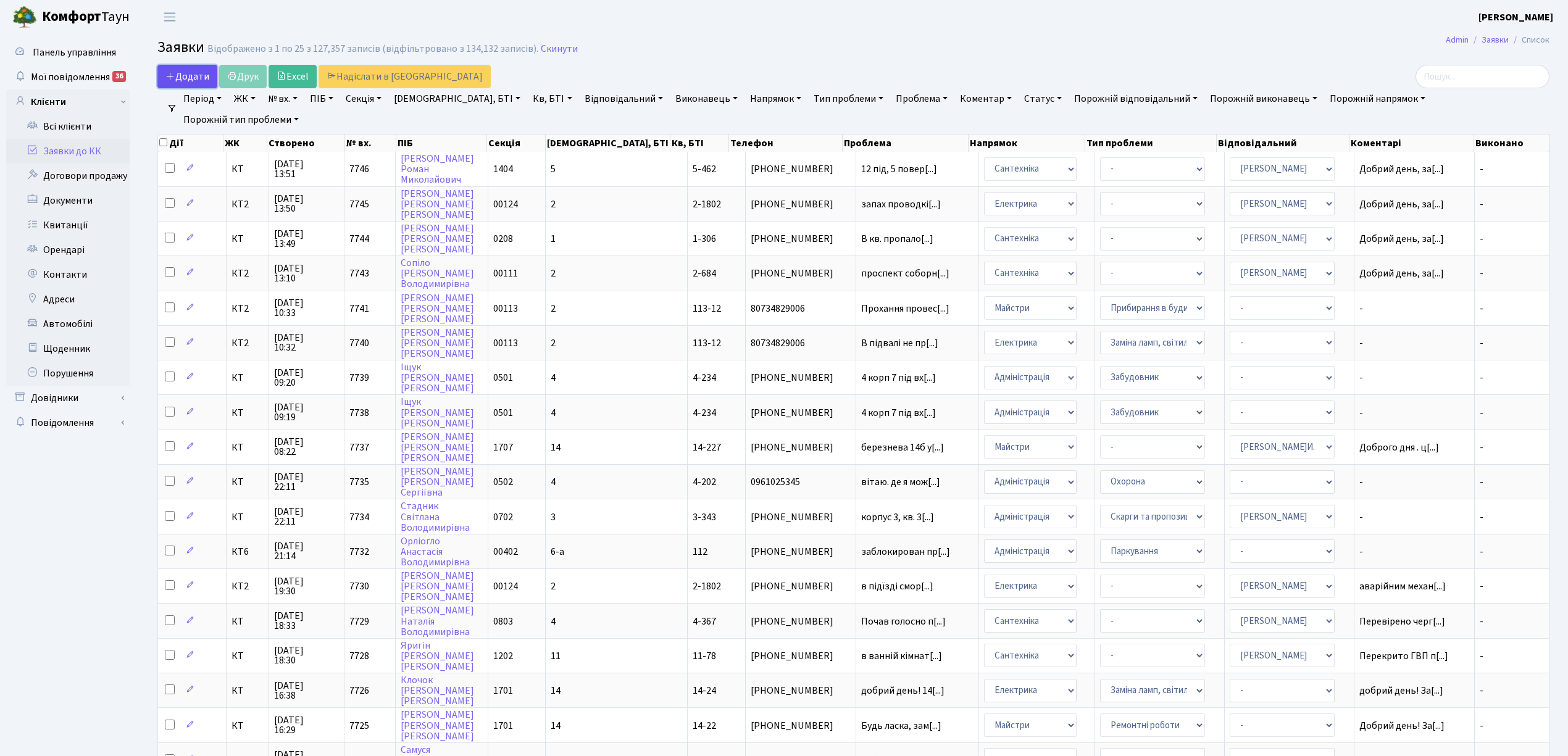
click at [190, 72] on span "Додати" at bounding box center [187, 76] width 44 height 13
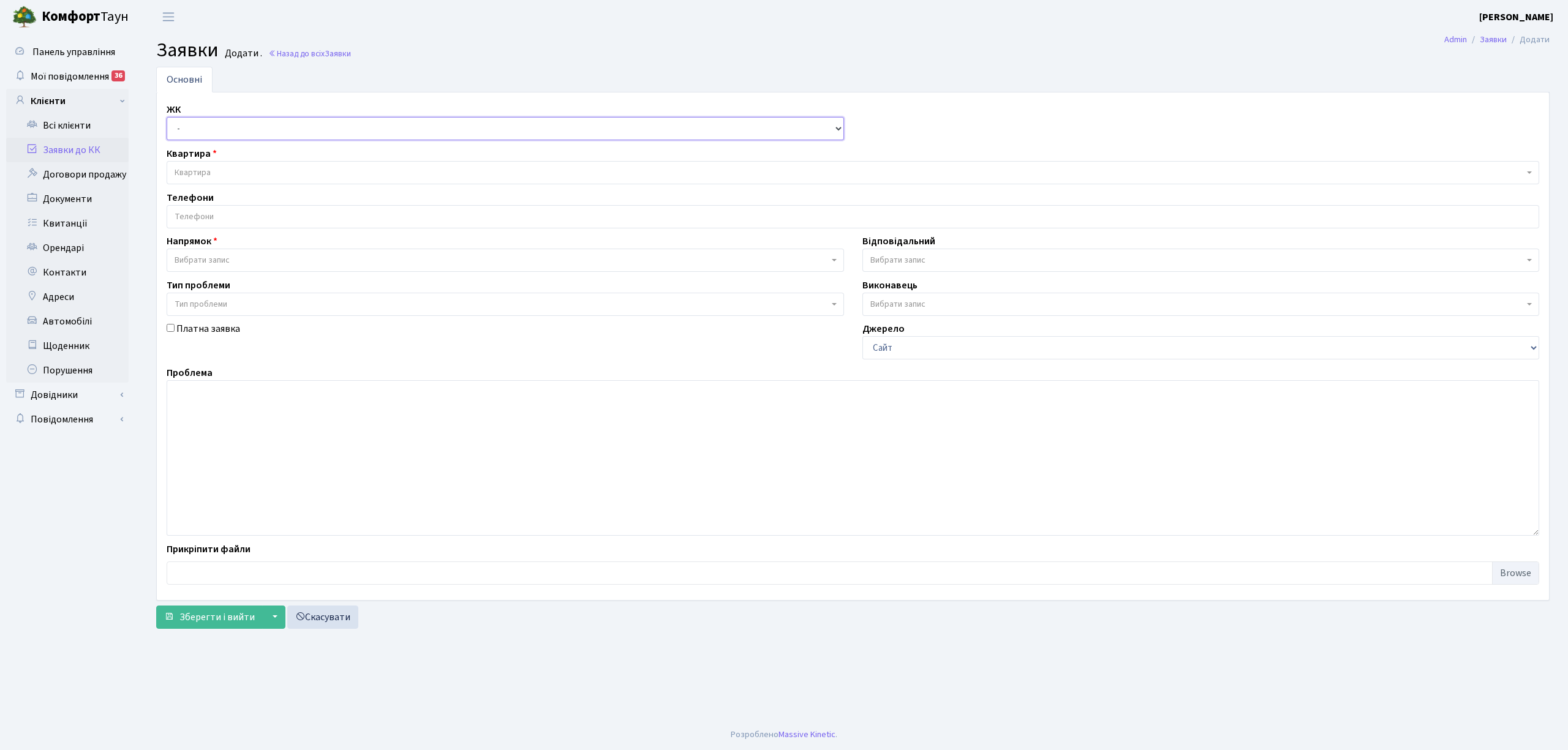
click at [212, 128] on select "- КТ, вул. Регенераторна, 4 КТ2, просп. [STREET_ADDRESS] [STREET_ADDRESS] [PERS…" at bounding box center [505, 128] width 678 height 23
select select "271"
click at [166, 118] on select "- КТ, вул. Регенераторна, 4 КТ2, просп. [STREET_ADDRESS] [STREET_ADDRESS] [PERS…" at bounding box center [505, 128] width 678 height 23
select select
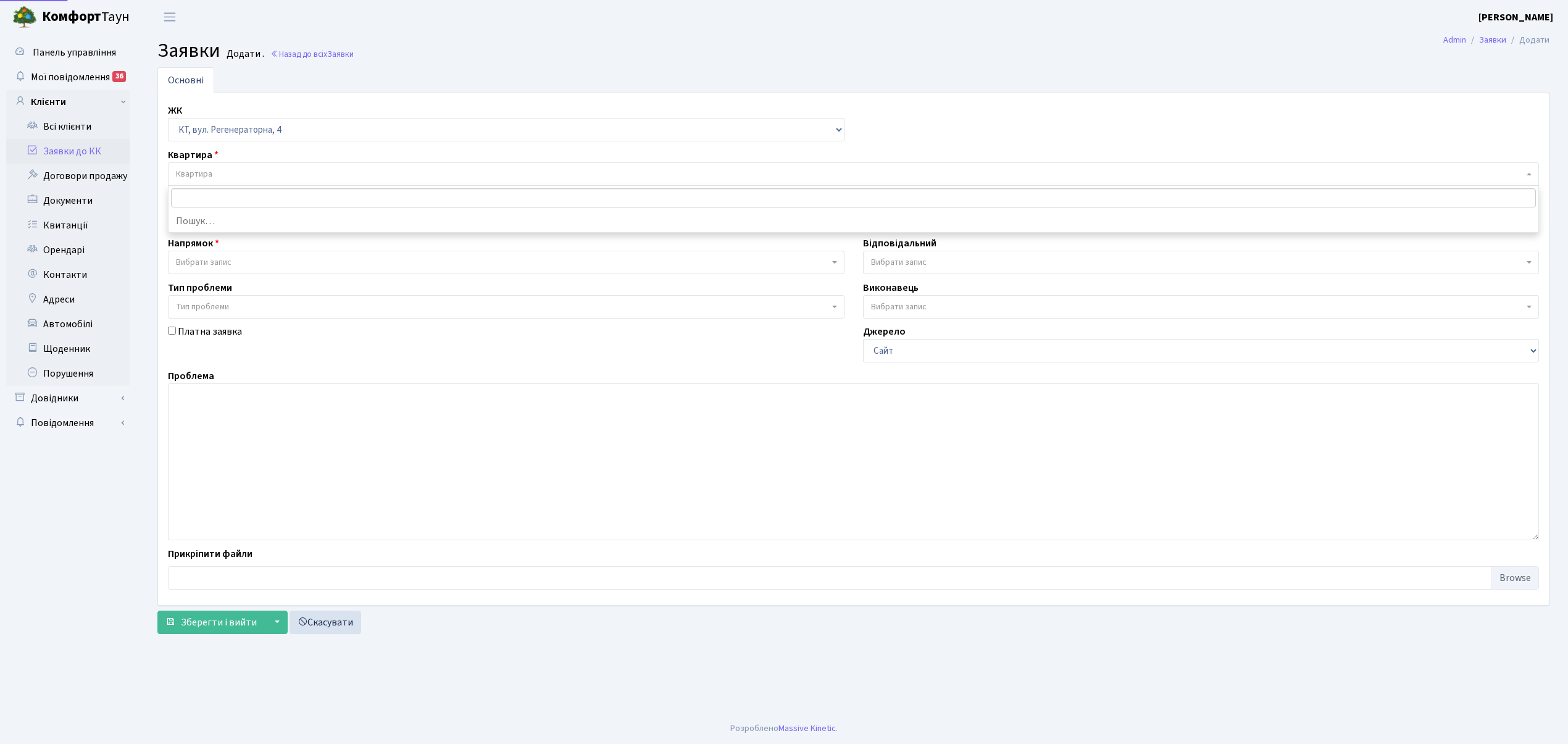
click at [216, 168] on span "Квартира" at bounding box center [853, 174] width 1371 height 23
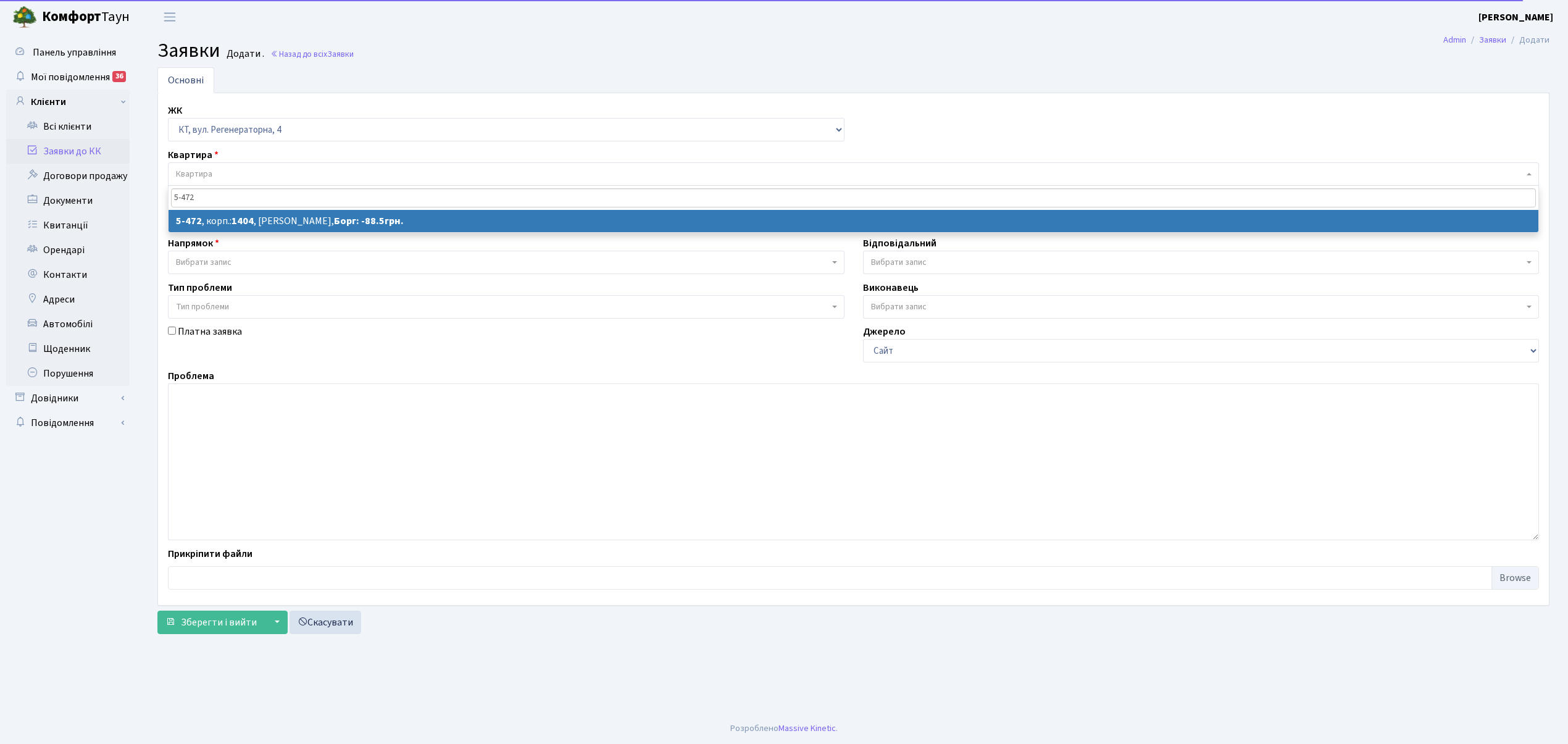
type input "5-472"
select select
select select "2080"
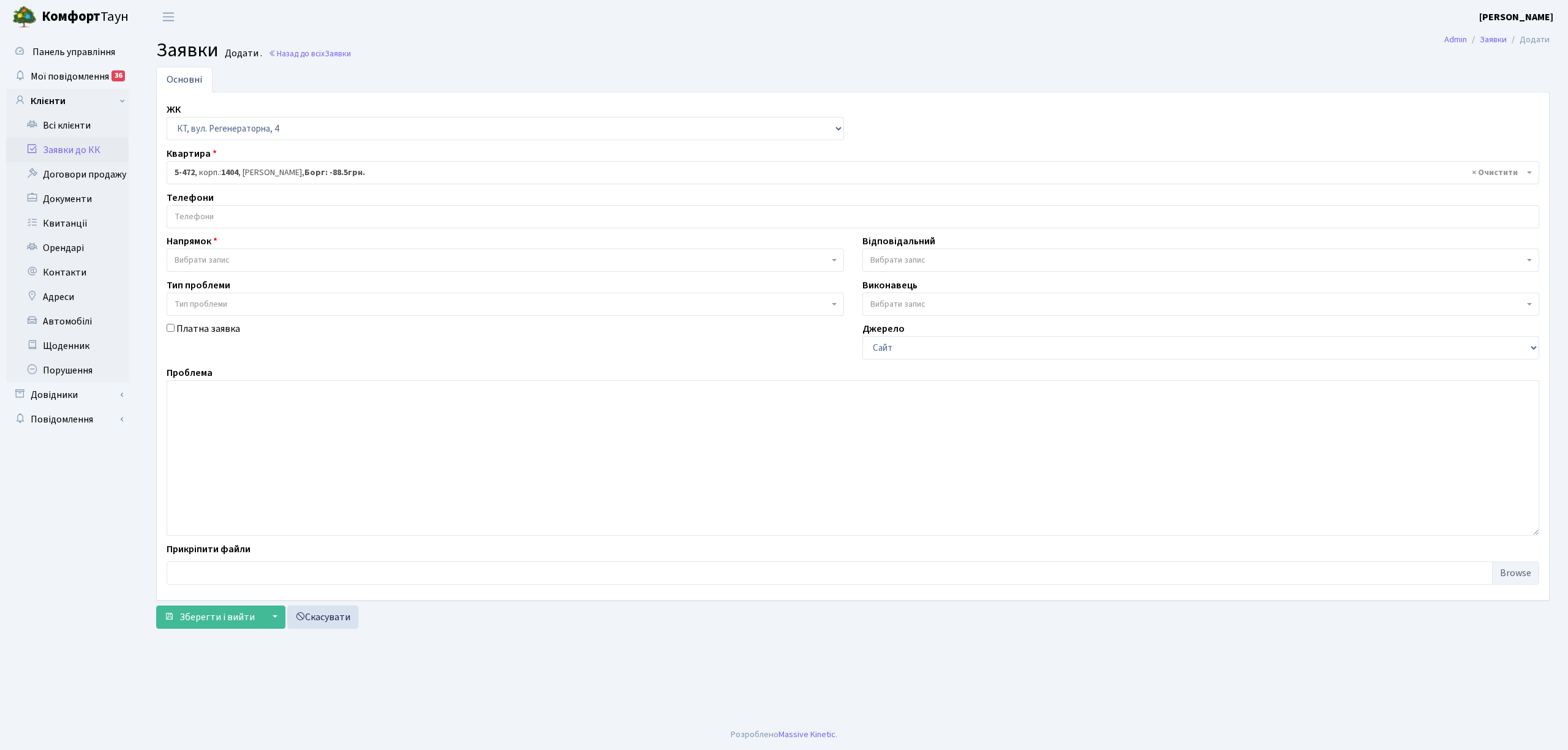
click at [228, 223] on input "search" at bounding box center [853, 217] width 1371 height 22
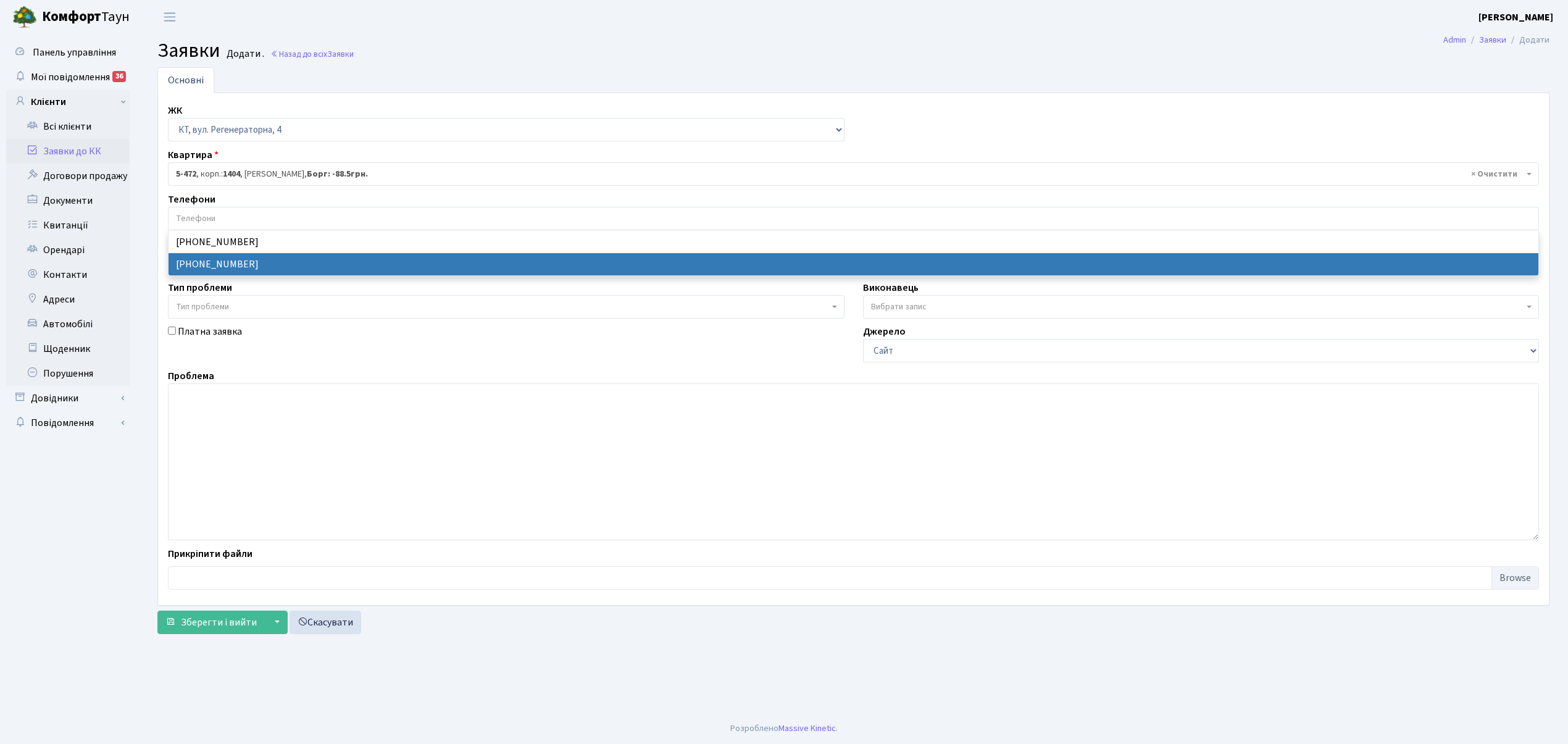
click at [218, 176] on span "× 5-472 , корп.: 1404 , Брагіна Ольга Володимирівна, Борг: -88.5грн." at bounding box center [849, 174] width 1348 height 12
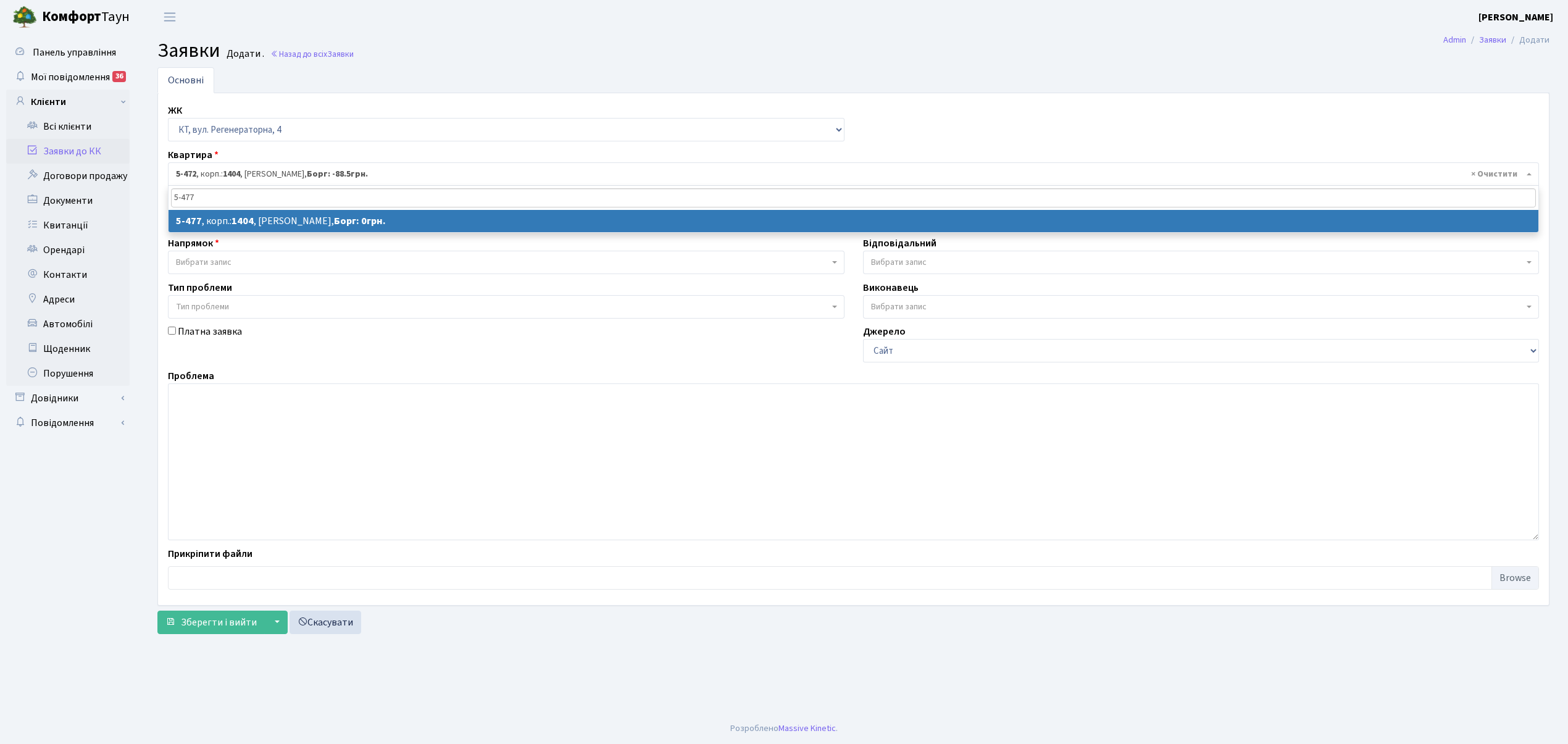
type input "5-477"
select select
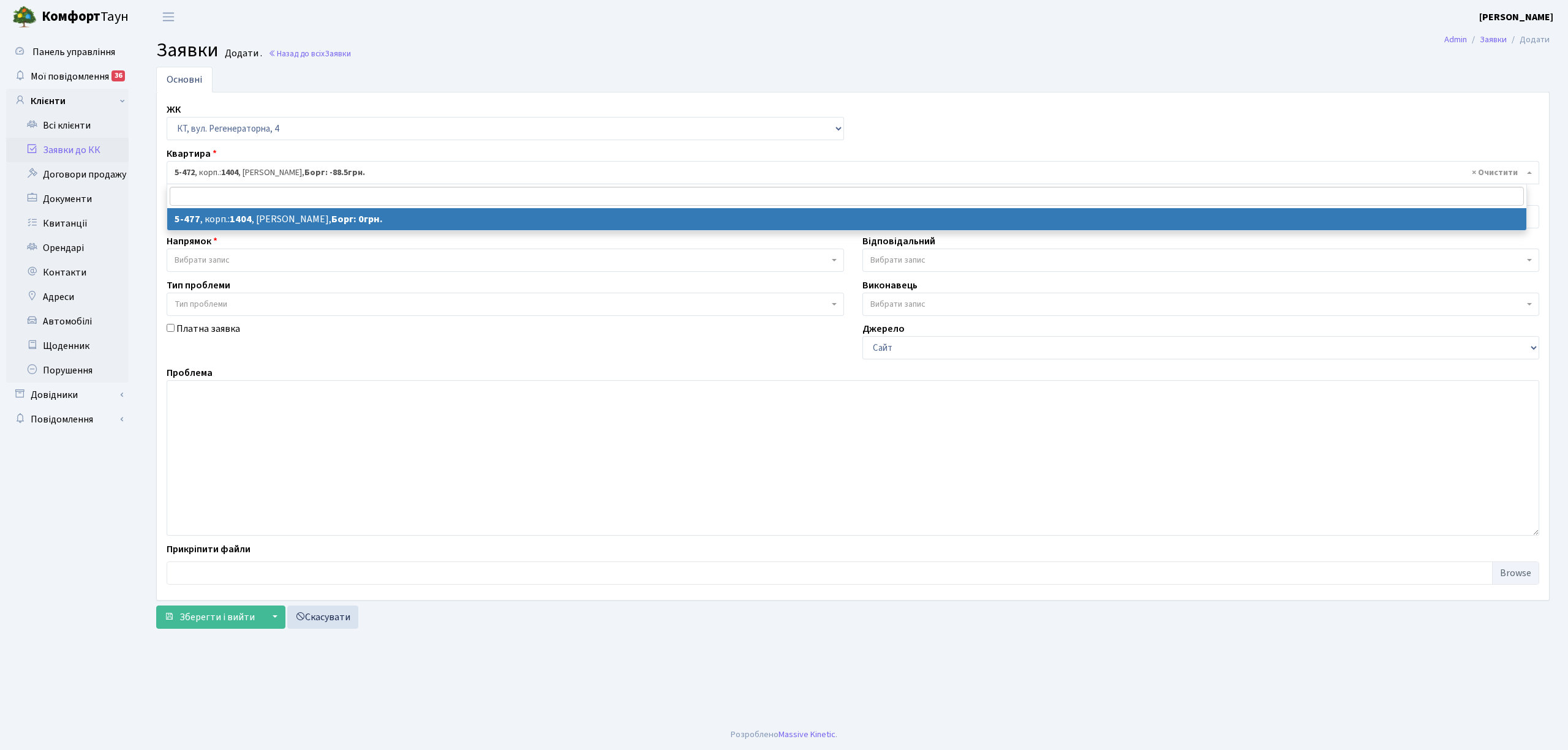
select select "2085"
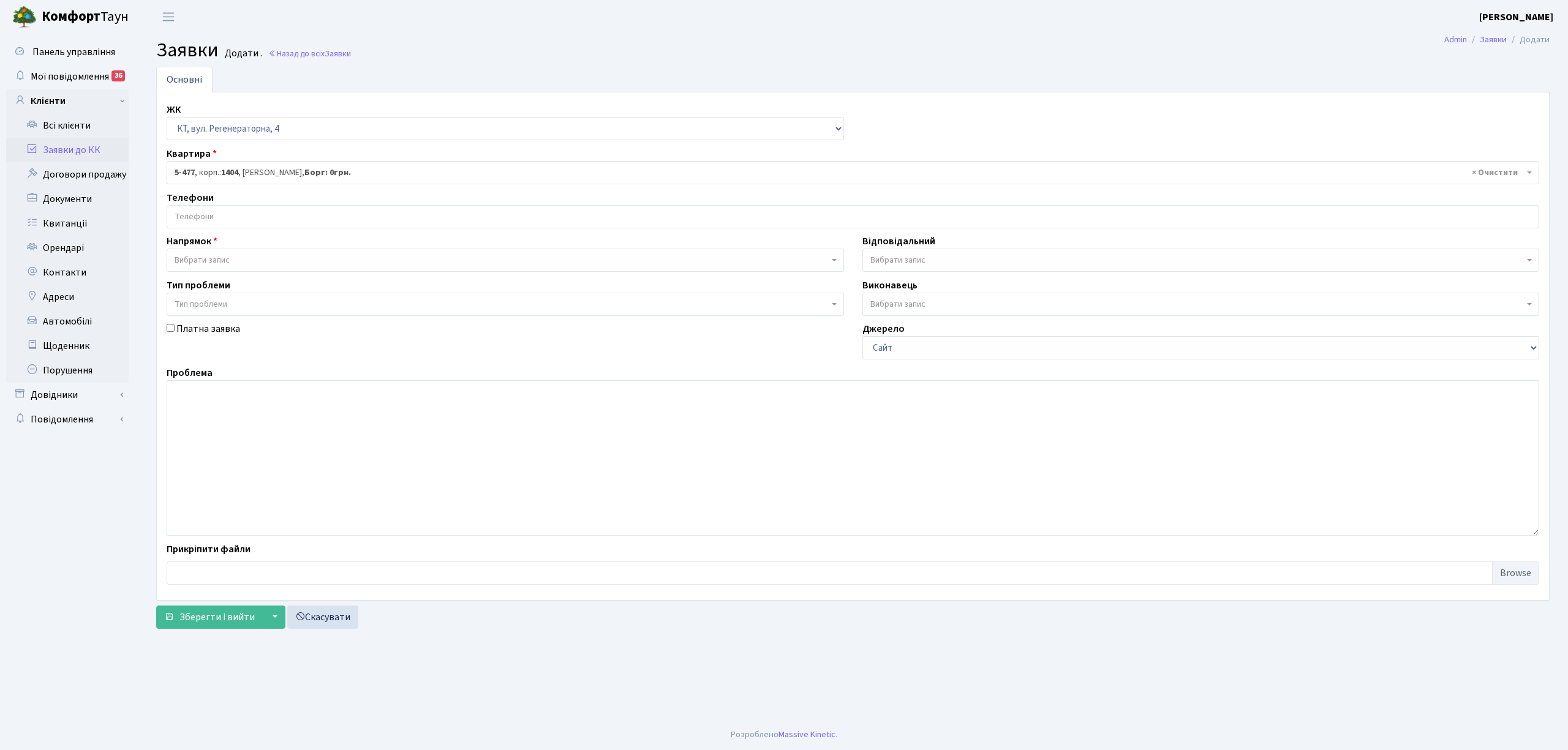
click at [242, 224] on input "search" at bounding box center [853, 217] width 1371 height 22
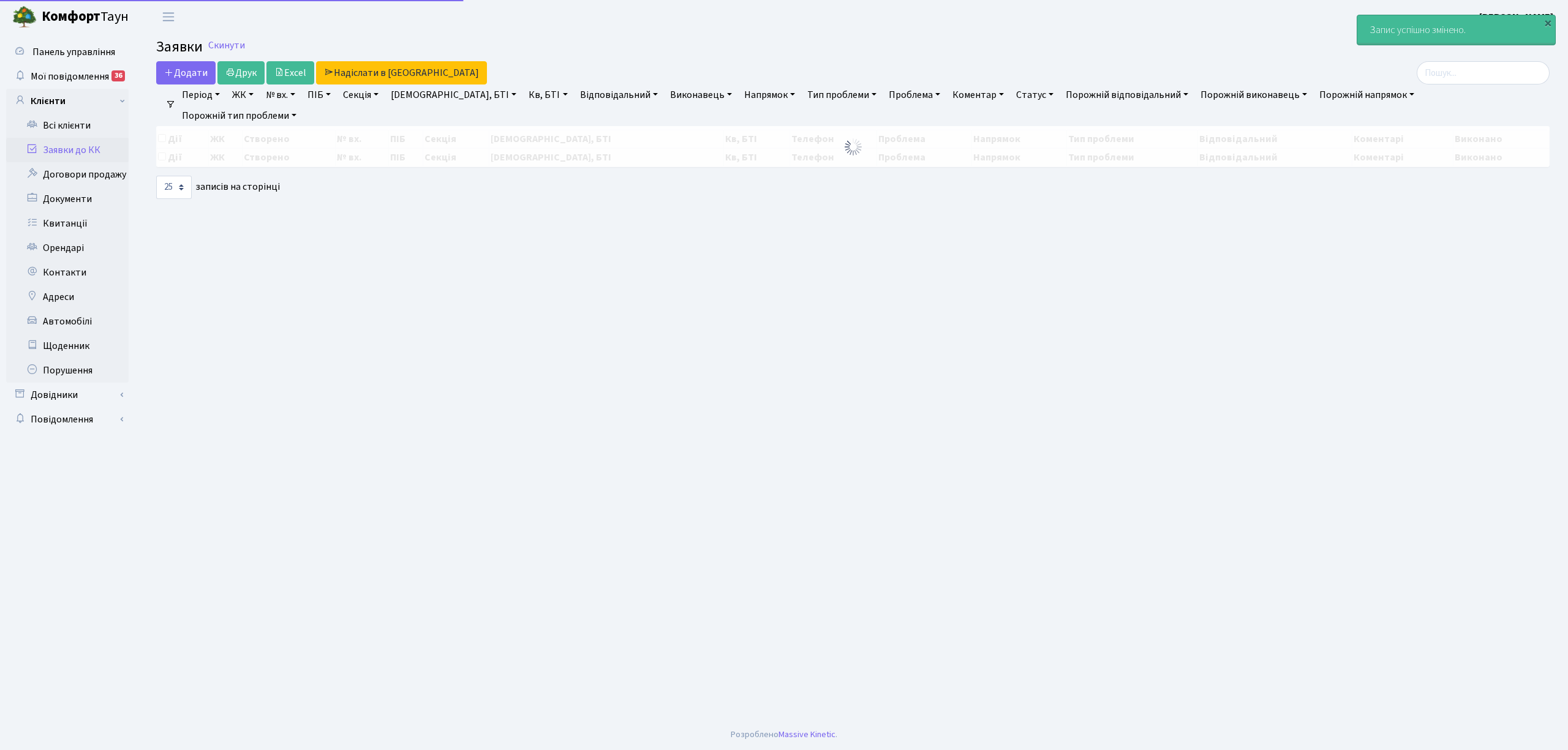
select select "25"
